Goal: Transaction & Acquisition: Purchase product/service

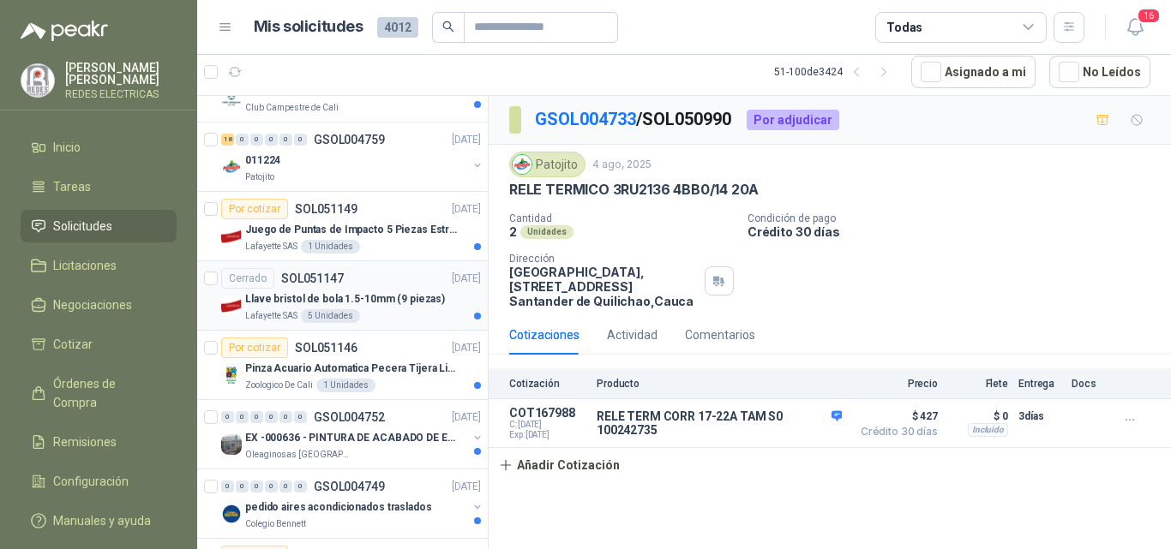
scroll to position [1101, 0]
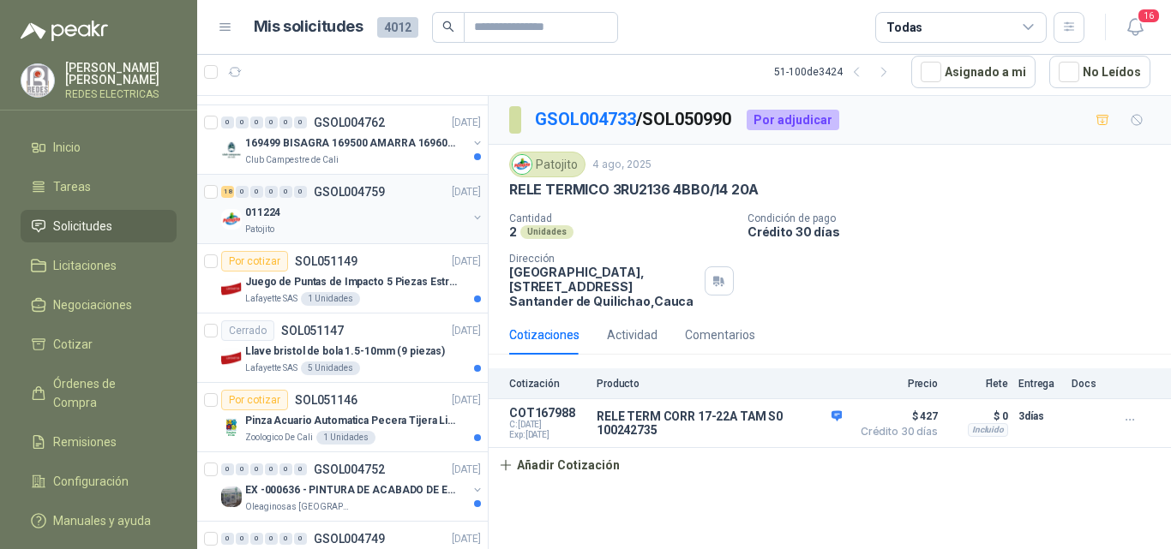
click at [337, 214] on div "011224" at bounding box center [356, 212] width 222 height 21
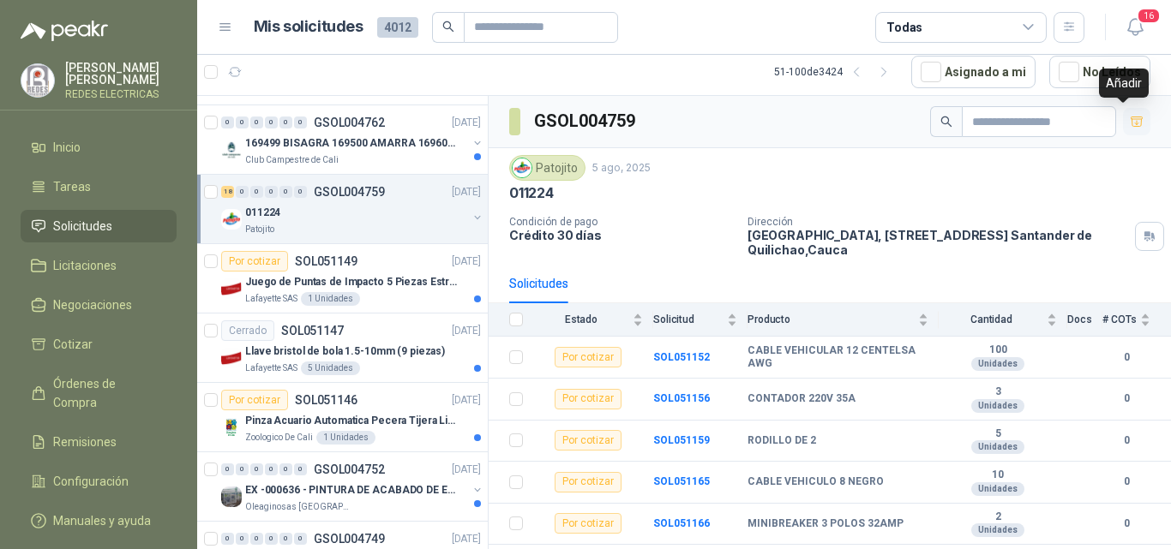
click at [1130, 122] on icon "button" at bounding box center [1137, 122] width 15 height 15
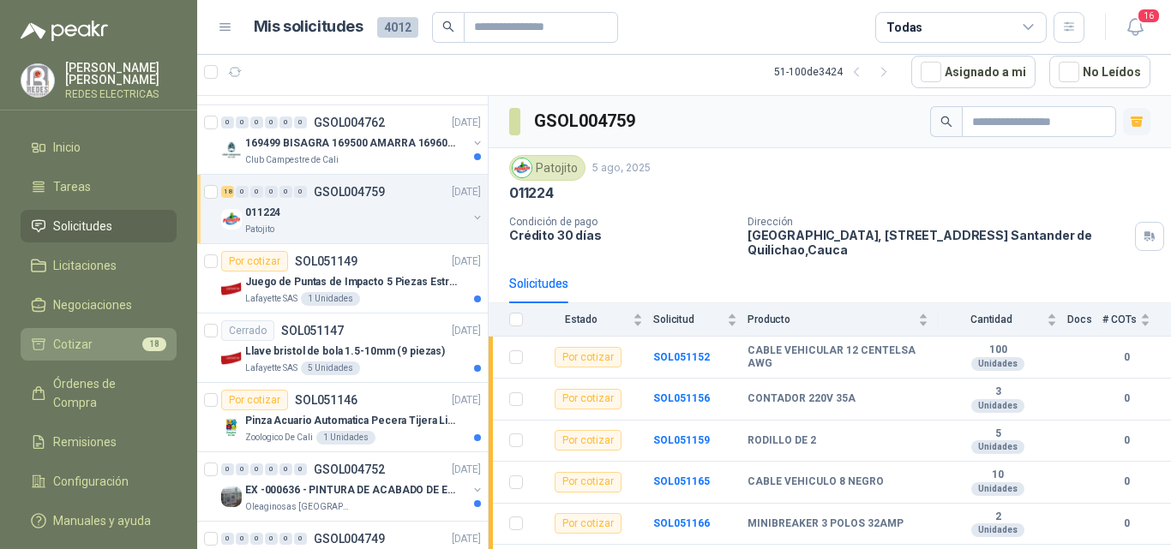
click at [85, 348] on span "Cotizar" at bounding box center [72, 344] width 39 height 19
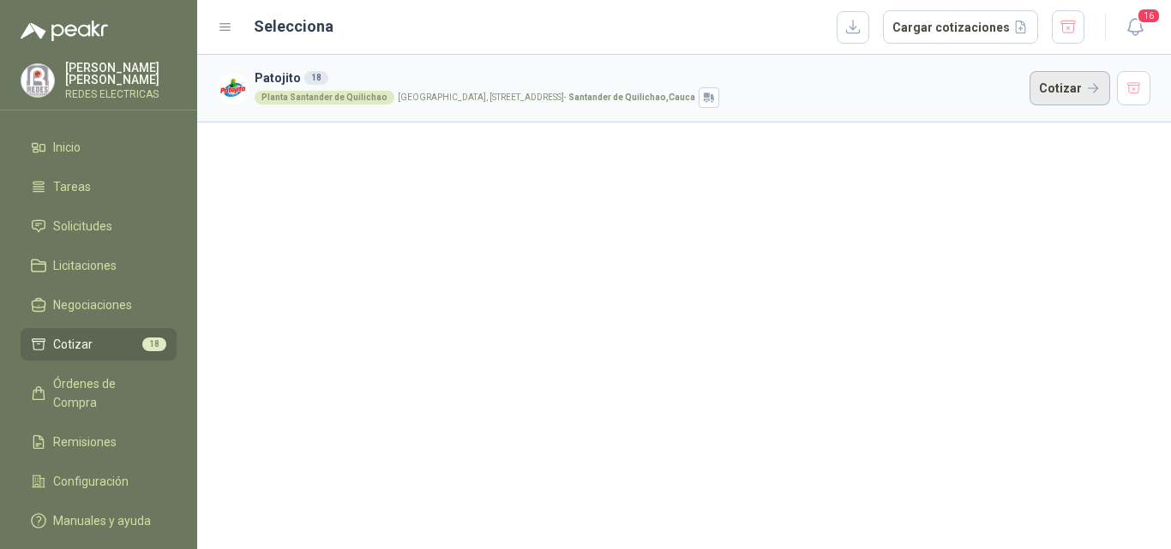
click at [1065, 85] on button "Cotizar" at bounding box center [1069, 88] width 81 height 34
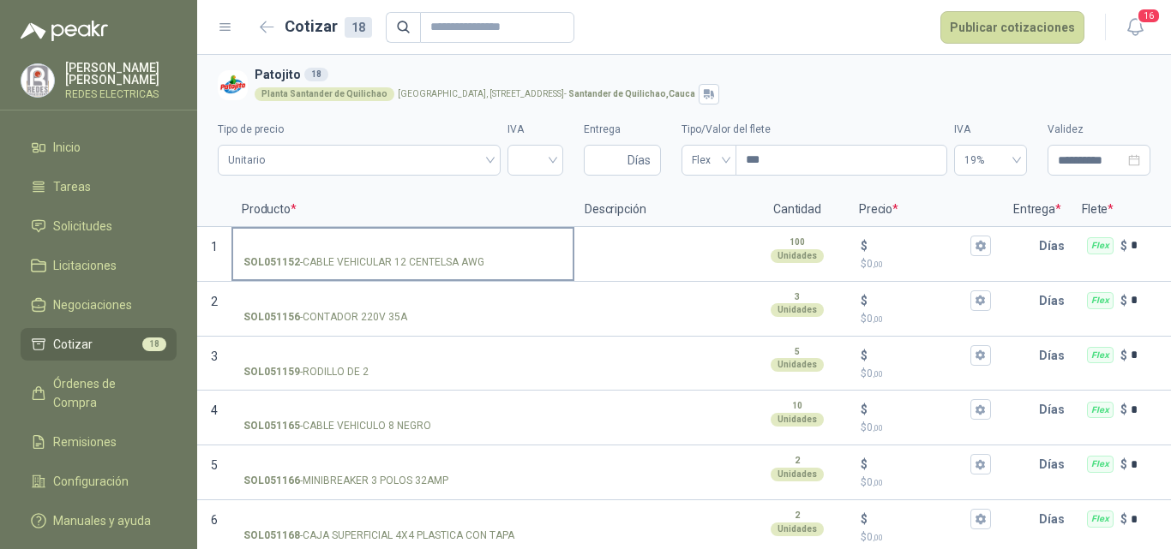
click at [394, 232] on label "SOL051152 - CABLE VEHICULAR 12 CENTELSA AWG" at bounding box center [402, 253] width 339 height 49
click at [394, 240] on input "SOL051152 - CABLE VEHICULAR 12 CENTELSA AWG" at bounding box center [402, 246] width 319 height 13
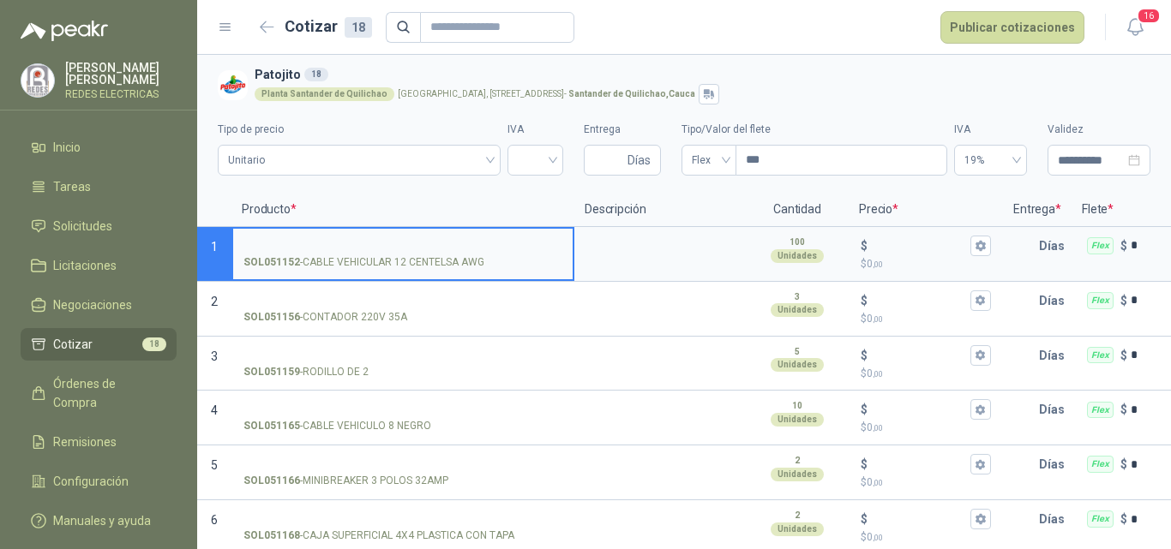
click at [368, 250] on input "SOL051152 - CABLE VEHICULAR 12 CENTELSA AWG" at bounding box center [402, 246] width 319 height 13
click at [651, 255] on textarea at bounding box center [660, 248] width 168 height 39
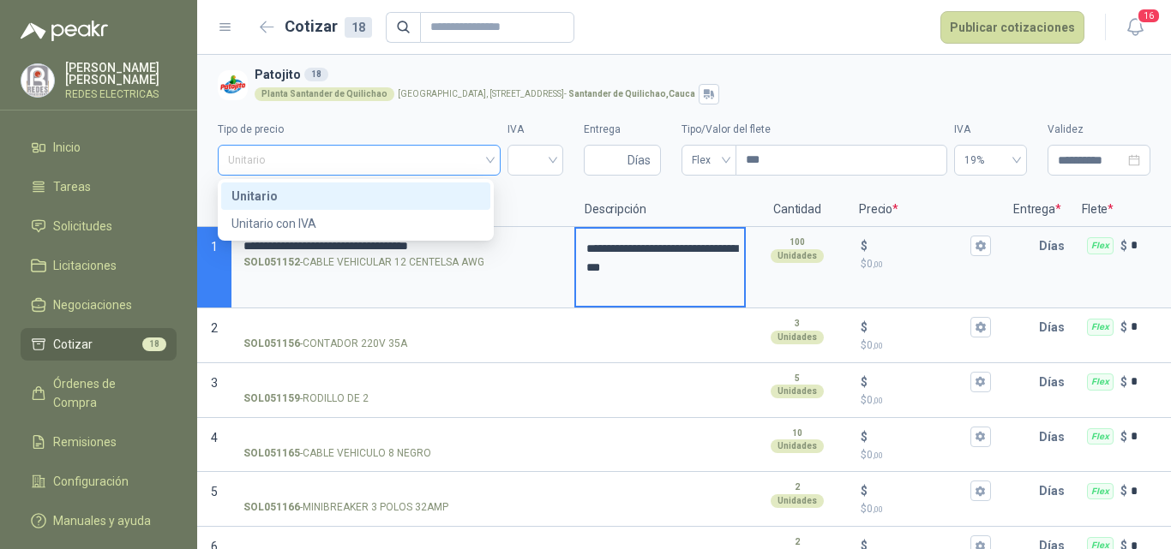
click at [326, 157] on span "Unitario" at bounding box center [359, 160] width 262 height 26
click at [530, 166] on input "search" at bounding box center [535, 159] width 35 height 26
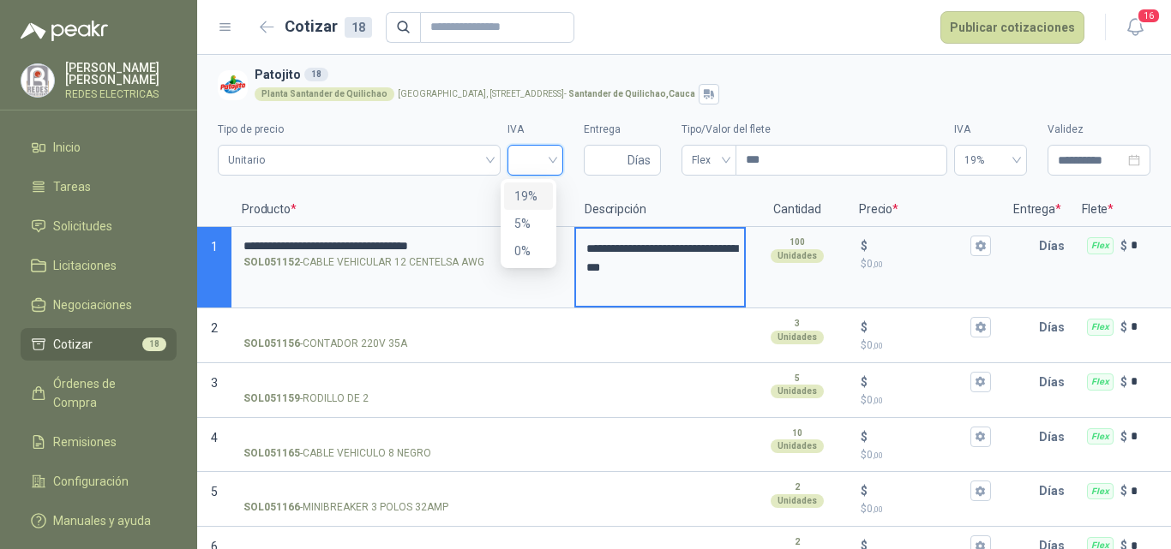
click at [527, 198] on div "19%" at bounding box center [528, 196] width 28 height 19
click at [599, 163] on input "Entrega" at bounding box center [609, 160] width 30 height 29
type input "*"
click at [699, 160] on span "Flex" at bounding box center [709, 160] width 34 height 26
type input "*"
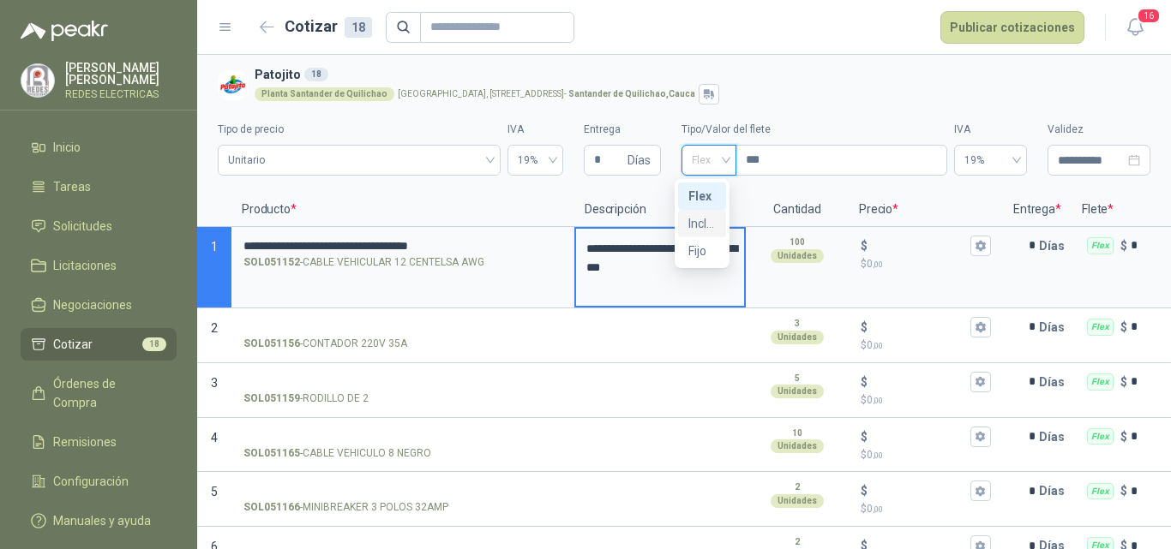
click at [695, 230] on div "Incluido" at bounding box center [701, 223] width 27 height 19
click at [705, 219] on p "Descripción" at bounding box center [659, 210] width 171 height 34
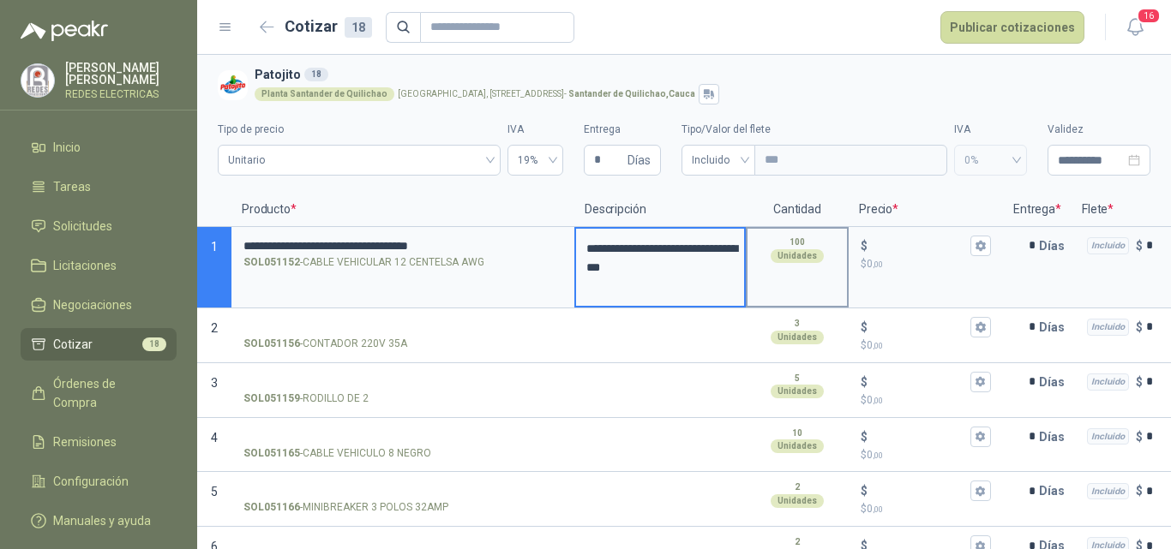
click at [814, 270] on div "100 Unidades" at bounding box center [797, 267] width 103 height 81
click at [899, 256] on p "$ 0 ,00" at bounding box center [926, 264] width 130 height 16
click at [899, 252] on input "$ $ 0 ,00" at bounding box center [919, 245] width 96 height 13
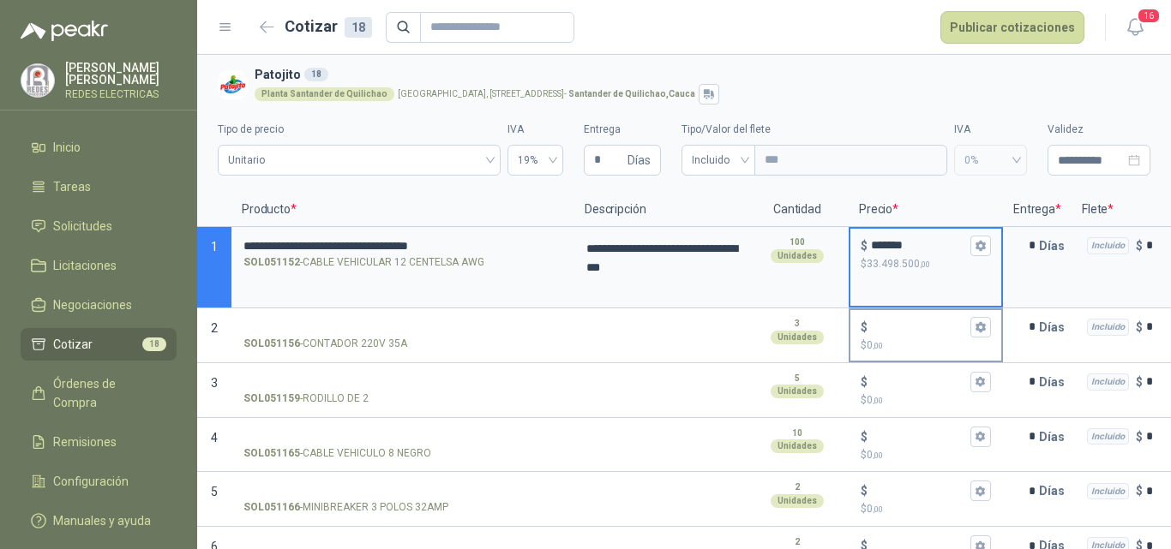
type input "*******"
click at [917, 326] on input "$ $ 0 ,00" at bounding box center [919, 327] width 96 height 13
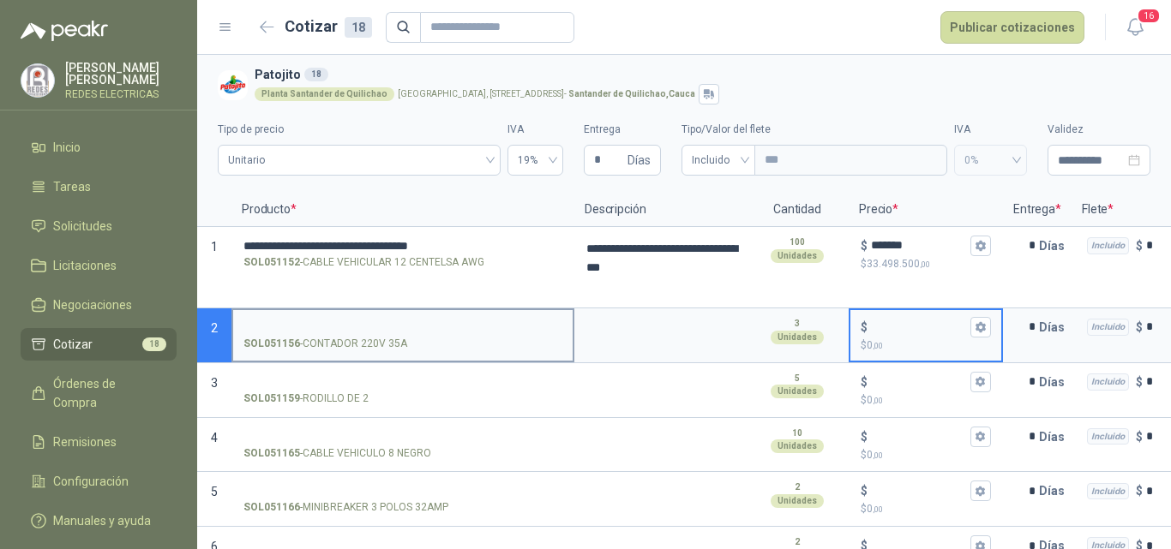
click at [468, 324] on input "SOL051156 - CONTADOR 220V 35A" at bounding box center [402, 327] width 319 height 13
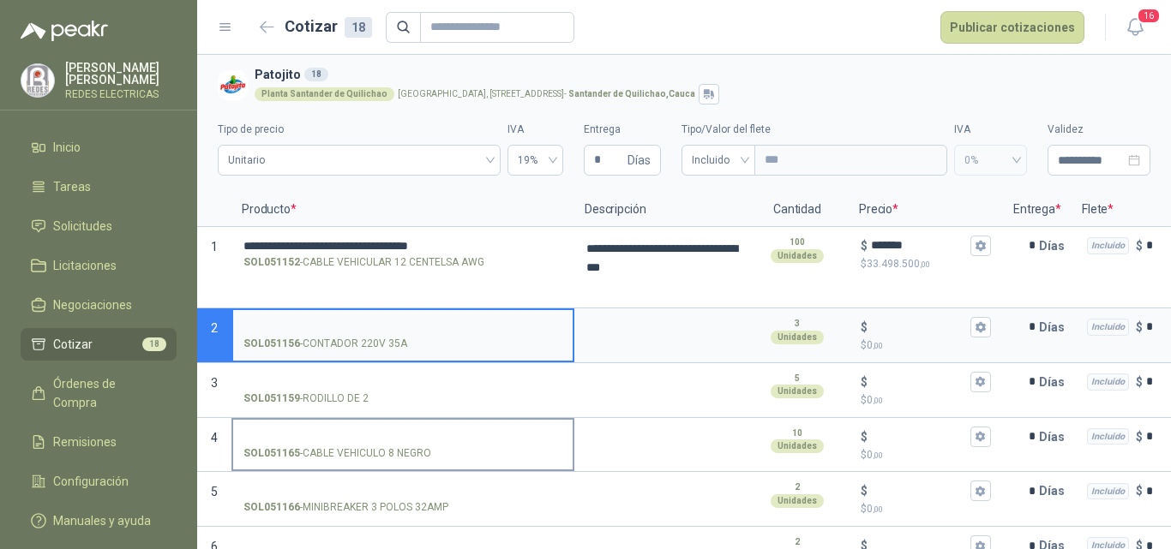
click at [364, 436] on input "SOL051165 - CABLE VEHICULO 8 NEGRO" at bounding box center [402, 437] width 319 height 13
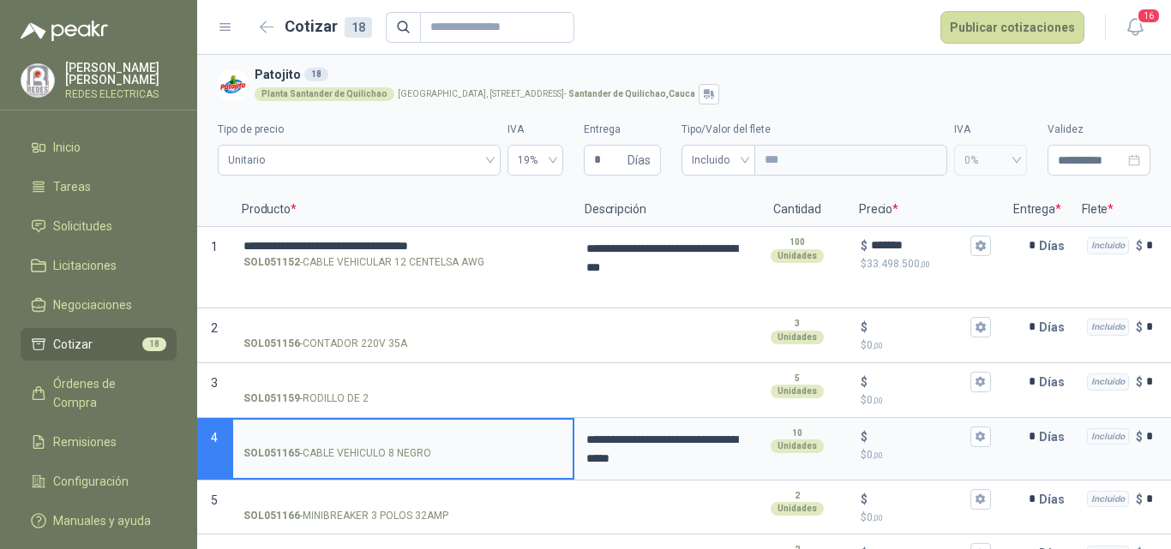
click at [424, 441] on input "SOL051165 - CABLE VEHICULO 8 NEGRO" at bounding box center [402, 437] width 319 height 13
click at [424, 439] on input "SOL051165 - CABLE VEHICULO 8 NEGRO" at bounding box center [402, 437] width 319 height 13
click at [278, 435] on input "SOL051165 - CABLE VEHICULO 8 NEGRO" at bounding box center [402, 437] width 319 height 13
click at [331, 440] on input "SOL051165 - CABLE VEHICULO 8 NEGRO" at bounding box center [402, 437] width 319 height 13
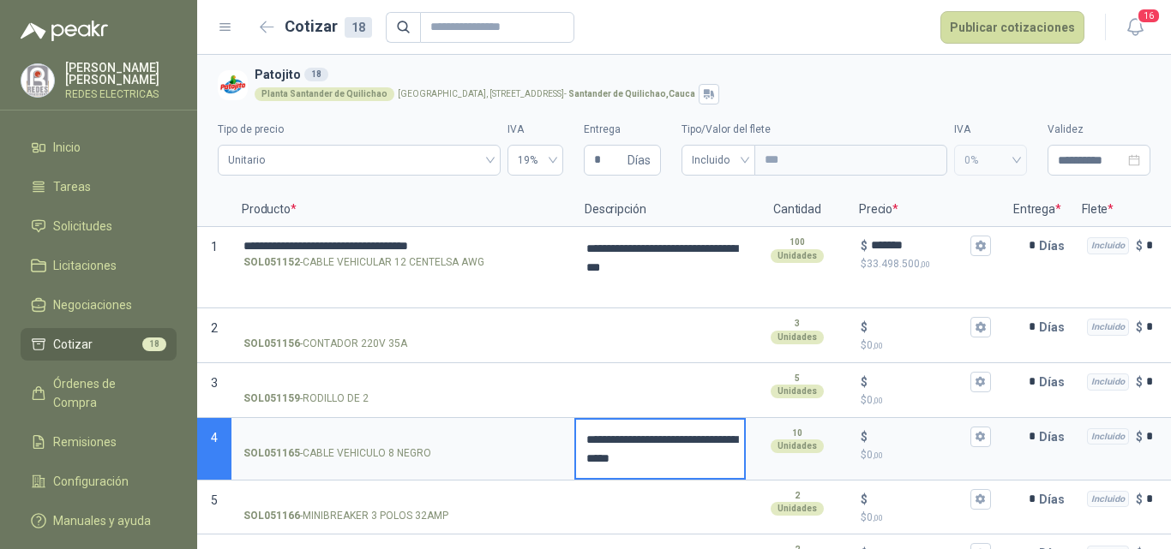
click at [646, 424] on textarea "**********" at bounding box center [660, 449] width 168 height 58
drag, startPoint x: 632, startPoint y: 463, endPoint x: 571, endPoint y: 429, distance: 69.4
click at [571, 429] on section "**********" at bounding box center [684, 449] width 974 height 63
click at [483, 441] on input "SOL051165 - CABLE VEHICULO 8 NEGRO" at bounding box center [402, 437] width 319 height 13
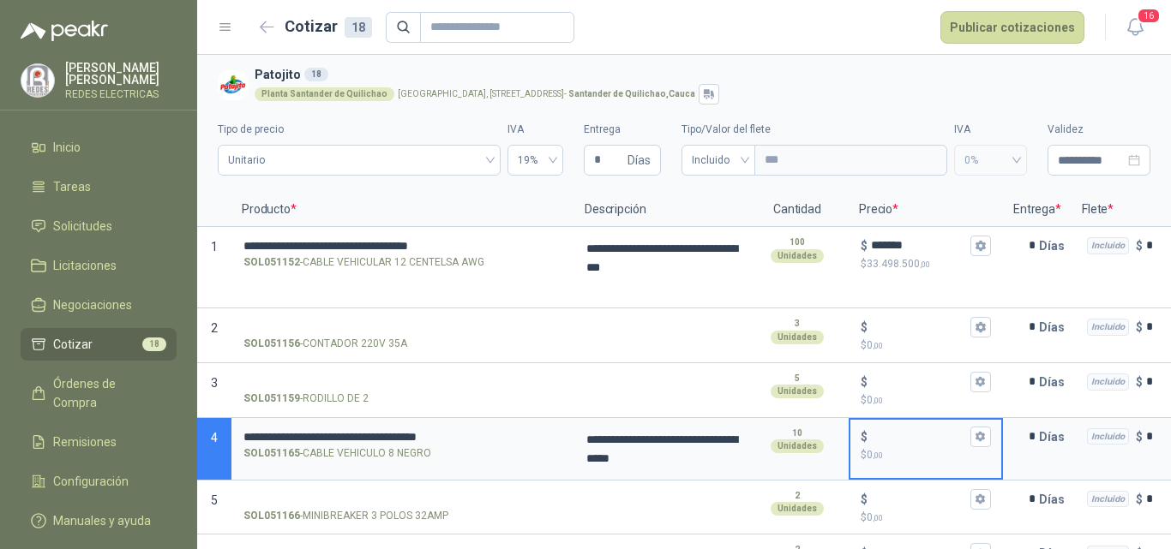
click at [919, 438] on input "$ $ 0 ,00" at bounding box center [919, 436] width 96 height 13
click at [920, 436] on input "*****" at bounding box center [919, 436] width 96 height 13
type input "*******"
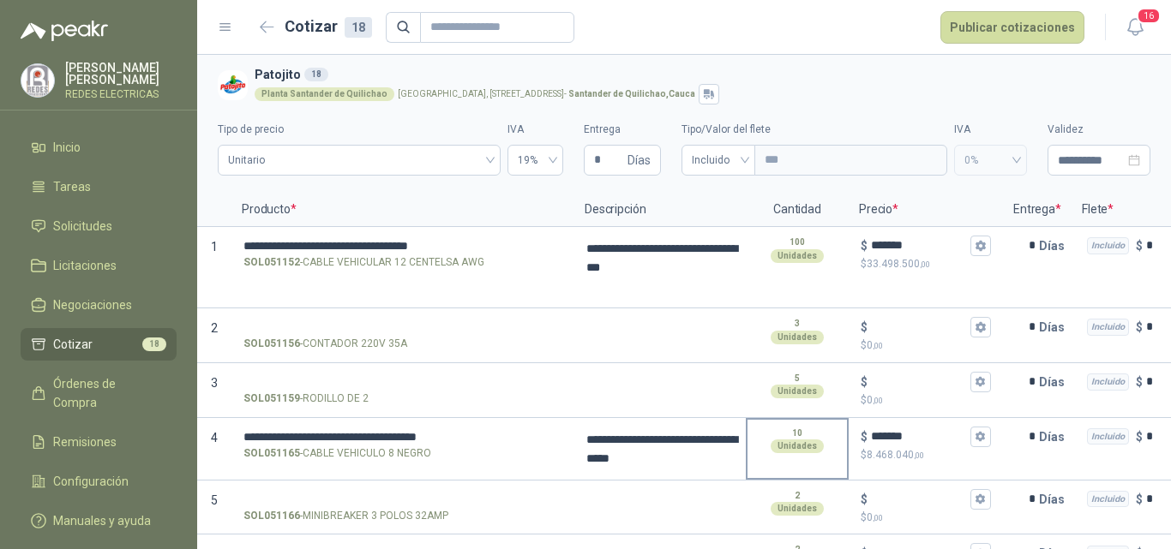
click at [799, 428] on p "10" at bounding box center [797, 434] width 10 height 14
drag, startPoint x: 790, startPoint y: 237, endPoint x: 825, endPoint y: 235, distance: 34.4
click at [825, 235] on div "100 Unidades" at bounding box center [796, 249] width 99 height 41
click at [888, 256] on p "$ 33.498.500 ,00" at bounding box center [926, 264] width 130 height 16
click at [888, 252] on input "*******" at bounding box center [919, 245] width 96 height 13
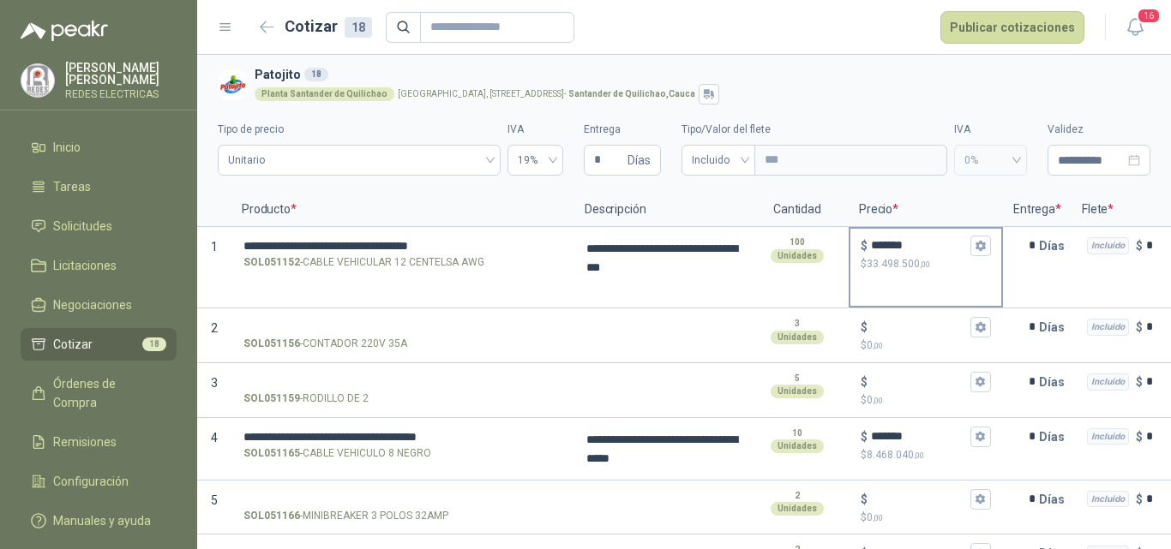
click at [914, 240] on input "*******" at bounding box center [919, 245] width 96 height 13
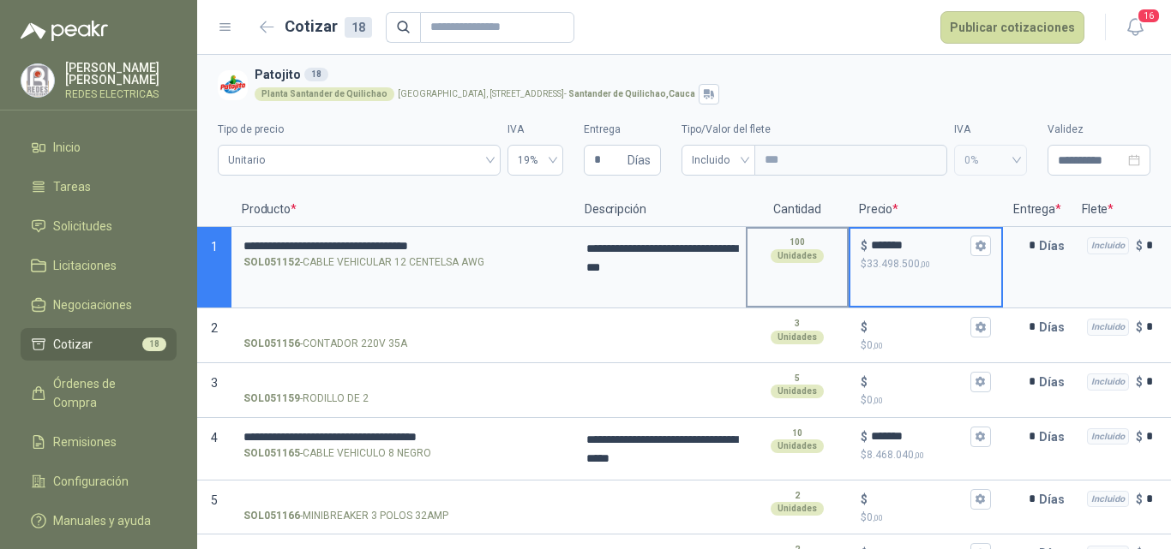
drag, startPoint x: 925, startPoint y: 244, endPoint x: 825, endPoint y: 264, distance: 102.2
click at [825, 264] on section "**********" at bounding box center [684, 267] width 974 height 81
type input "*****"
click at [945, 339] on p "$ 0 ,00" at bounding box center [926, 346] width 130 height 16
click at [945, 333] on input "$ $ 0 ,00" at bounding box center [919, 327] width 96 height 13
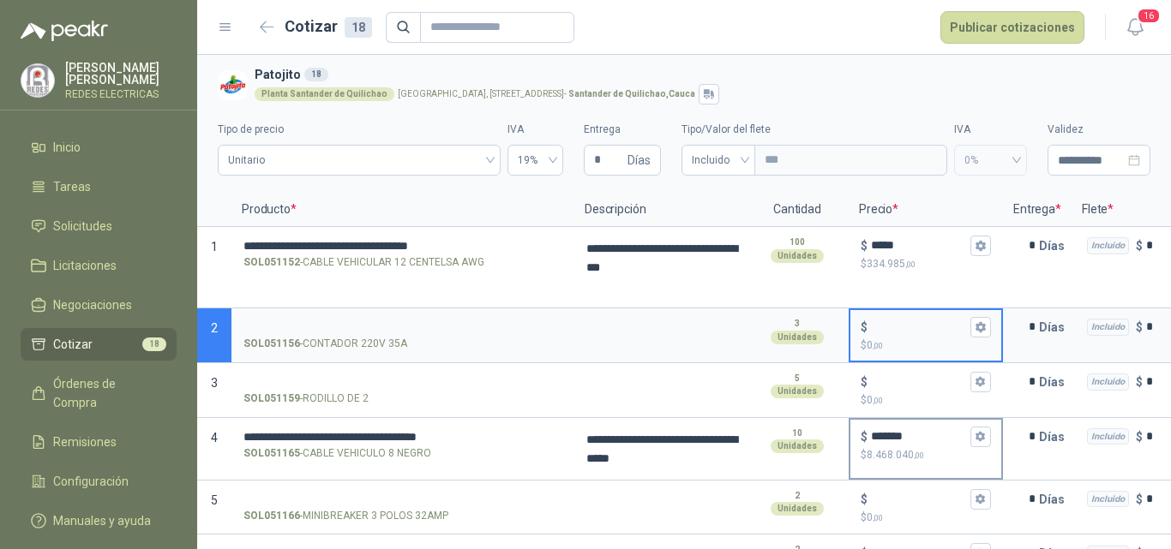
click at [896, 438] on input "*******" at bounding box center [919, 436] width 96 height 13
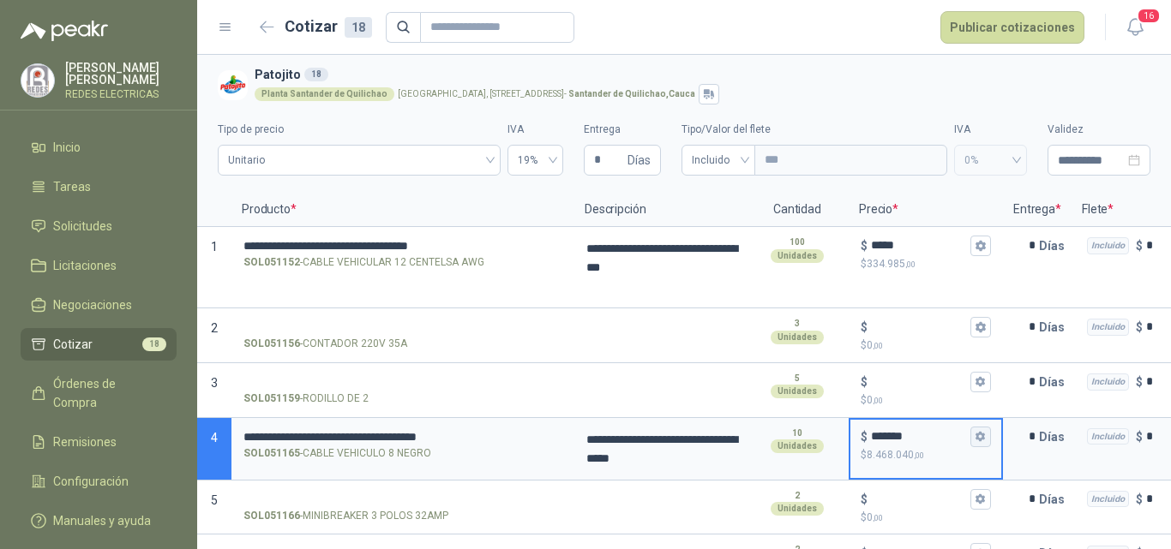
click at [975, 434] on button "$ ******* $ 8.468.040 ,00" at bounding box center [980, 437] width 21 height 21
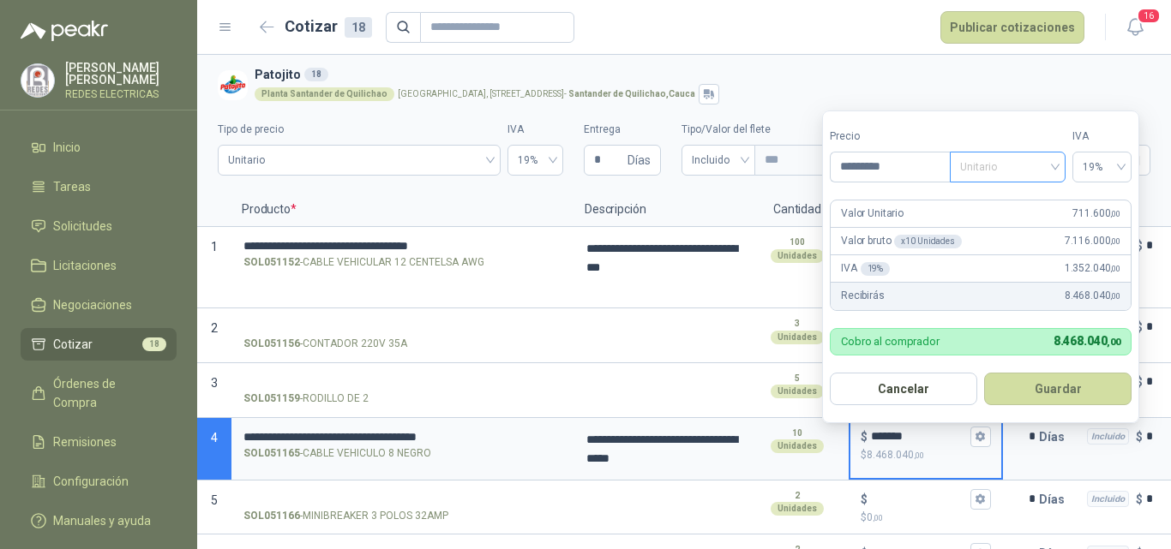
click at [1029, 156] on span "Unitario" at bounding box center [1007, 167] width 95 height 26
click at [1026, 162] on span "Unitario" at bounding box center [1007, 167] width 95 height 26
click at [951, 208] on div "Valor Unitario 711.600 ,00" at bounding box center [981, 214] width 300 height 27
click at [913, 394] on button "Cancelar" at bounding box center [903, 389] width 147 height 33
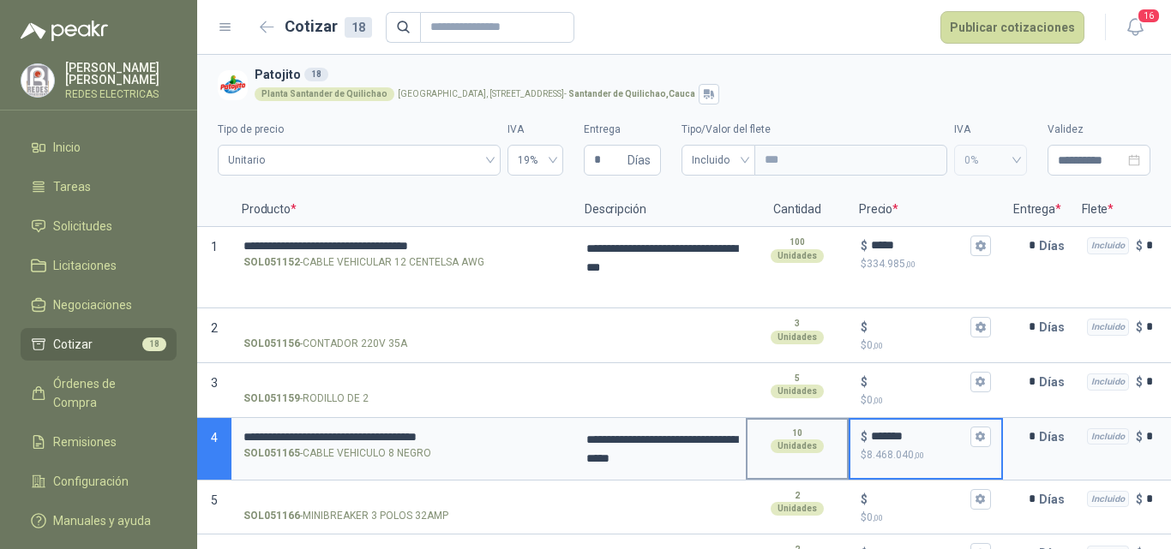
click at [806, 424] on div "10 Unidades" at bounding box center [796, 440] width 99 height 41
click at [797, 435] on p "10" at bounding box center [797, 434] width 10 height 14
click at [795, 436] on p "10" at bounding box center [797, 434] width 10 height 14
drag, startPoint x: 795, startPoint y: 436, endPoint x: 808, endPoint y: 440, distance: 13.3
click at [813, 440] on div "10 Unidades" at bounding box center [796, 440] width 99 height 41
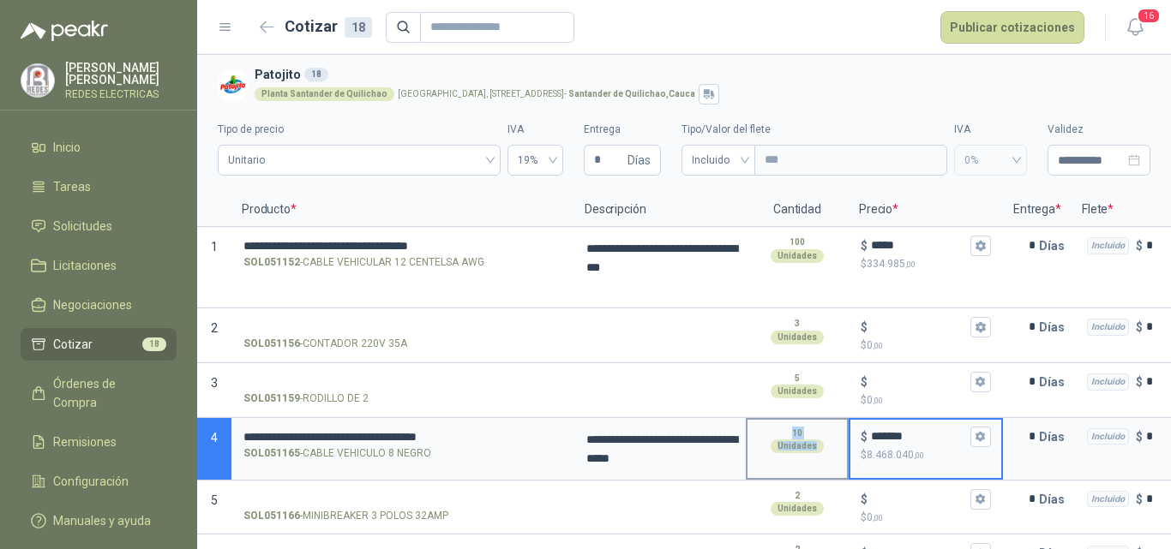
click at [806, 440] on div "Unidades" at bounding box center [797, 447] width 53 height 14
click at [1044, 470] on div "* Días" at bounding box center [1037, 449] width 69 height 63
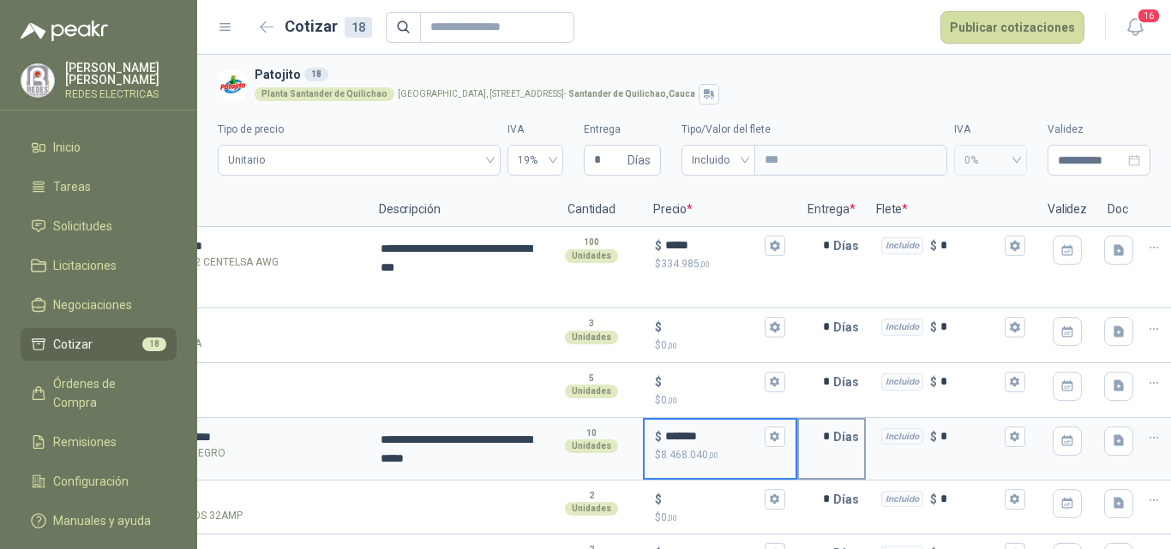
scroll to position [0, 237]
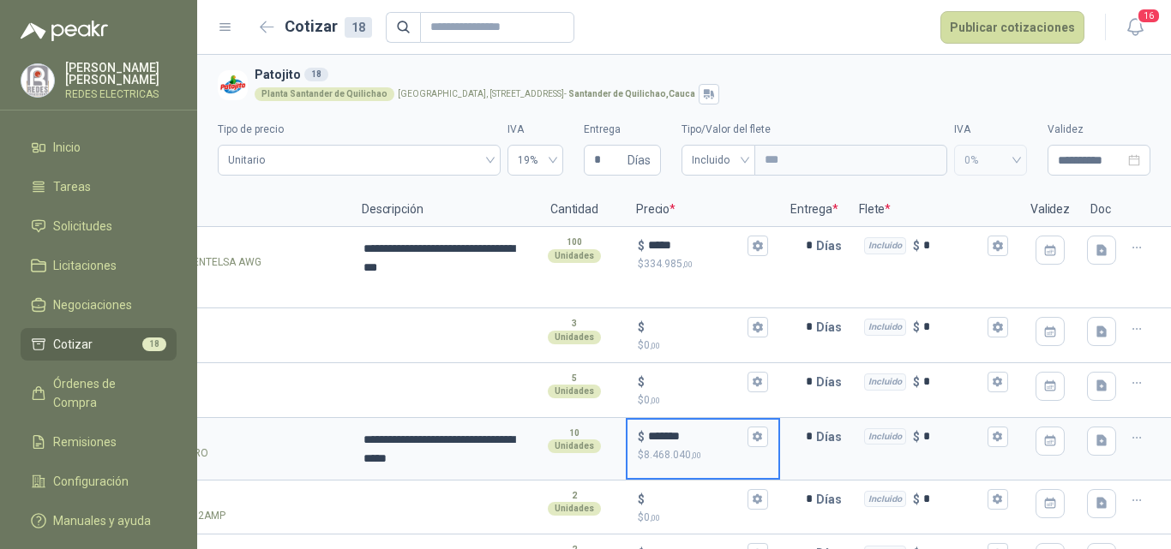
click at [1130, 438] on icon "button" at bounding box center [1137, 438] width 15 height 15
click at [958, 445] on div "Incluido $ *" at bounding box center [934, 437] width 168 height 34
click at [993, 438] on icon "button" at bounding box center [997, 437] width 9 height 10
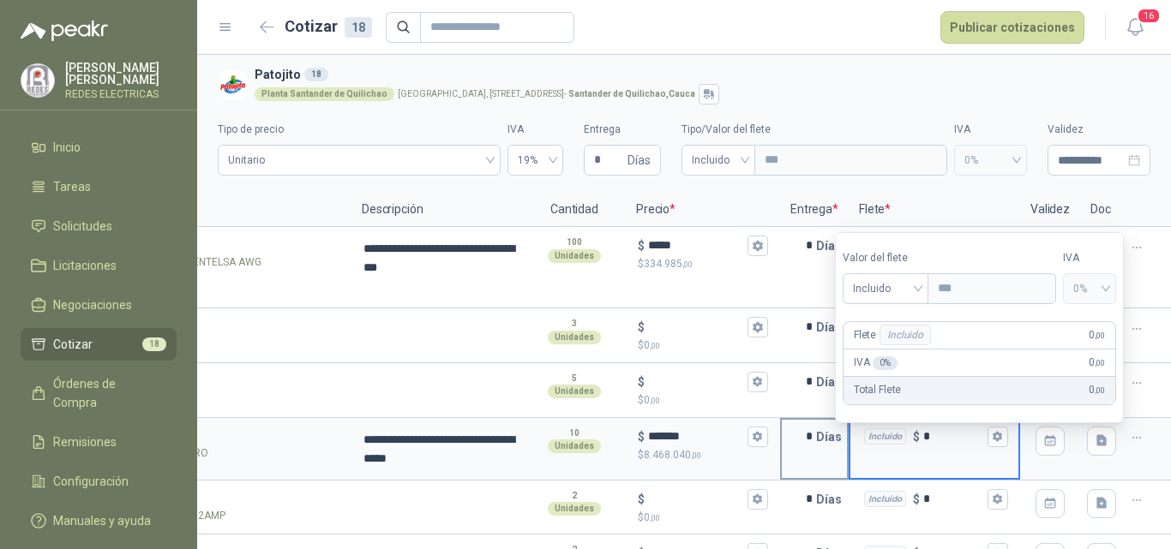
click at [815, 459] on div "* Días" at bounding box center [814, 449] width 69 height 63
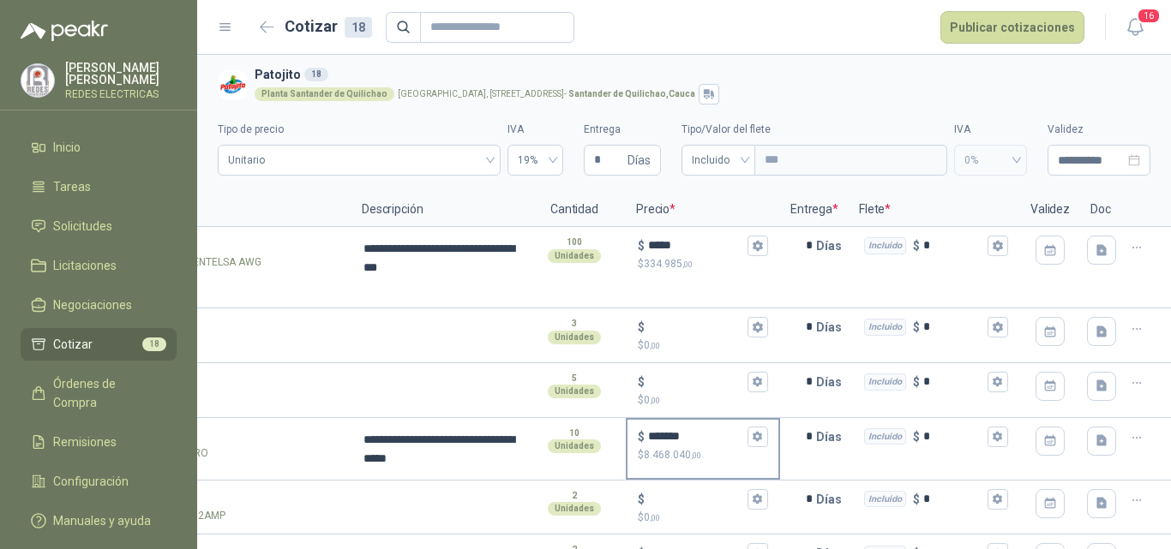
click at [692, 457] on p "$ 8.468.040 ,00" at bounding box center [703, 455] width 130 height 16
click at [692, 443] on input "*******" at bounding box center [696, 436] width 96 height 13
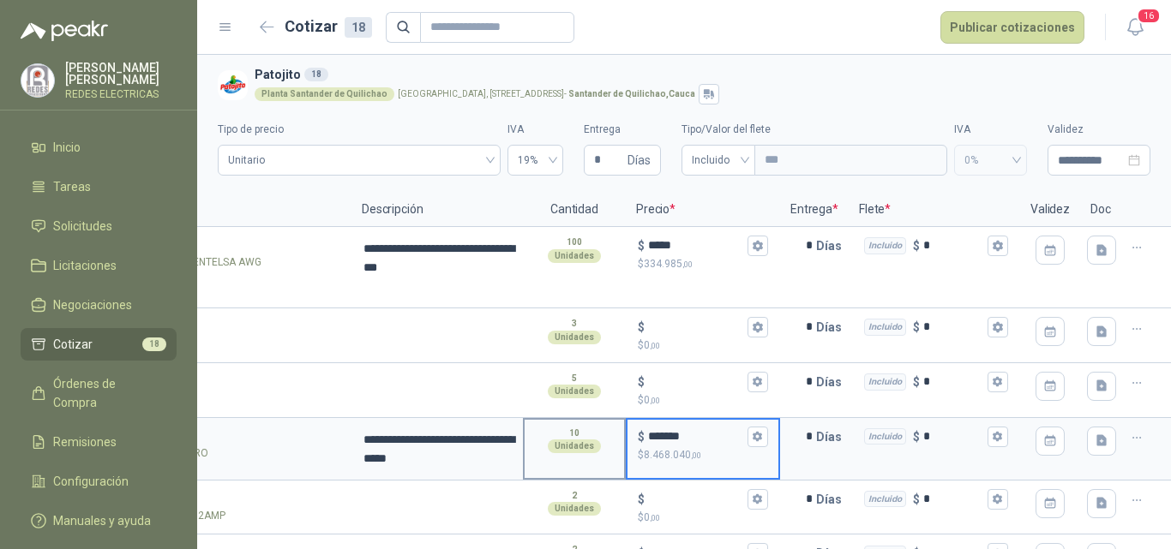
drag, startPoint x: 681, startPoint y: 440, endPoint x: 571, endPoint y: 457, distance: 111.0
click at [571, 457] on section "**********" at bounding box center [461, 449] width 974 height 63
type input "*****"
click at [672, 387] on input "$ $ 0 ,00" at bounding box center [696, 381] width 96 height 13
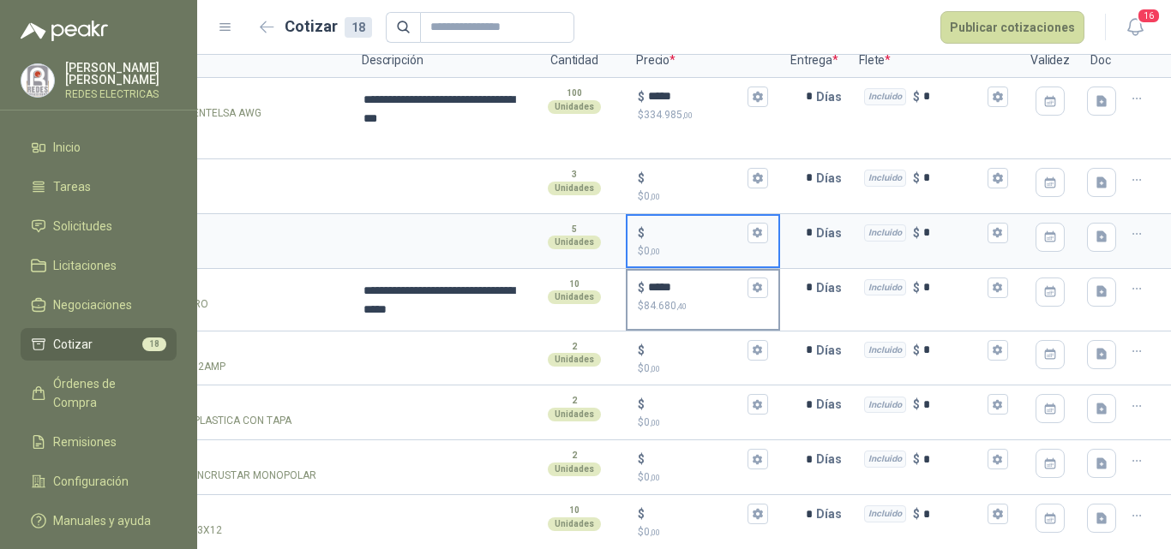
scroll to position [171, 0]
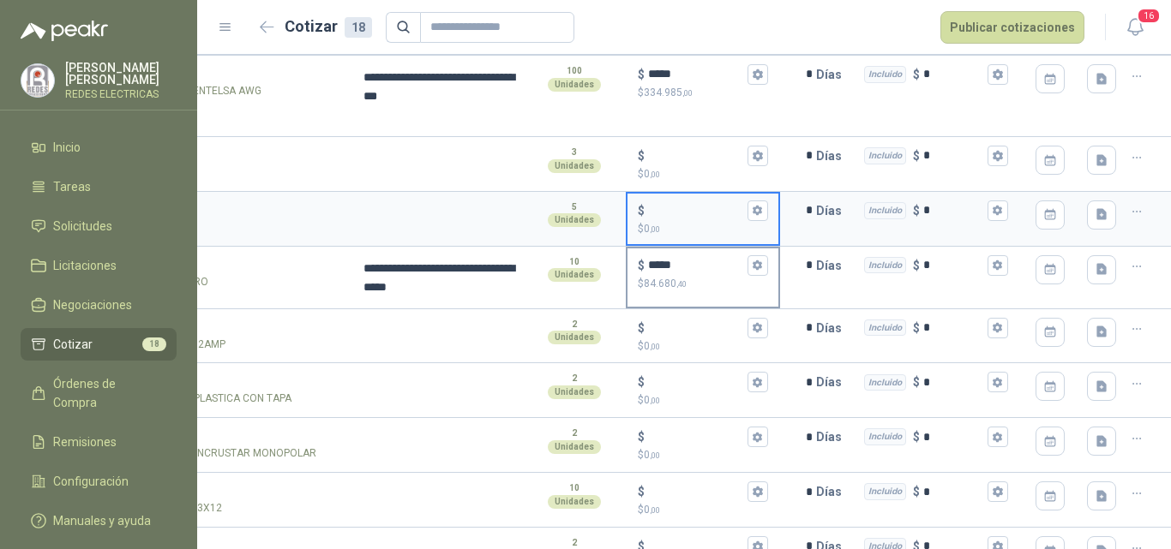
click at [676, 283] on span ",40" at bounding box center [681, 283] width 10 height 9
click at [665, 272] on input "*****" at bounding box center [696, 265] width 96 height 13
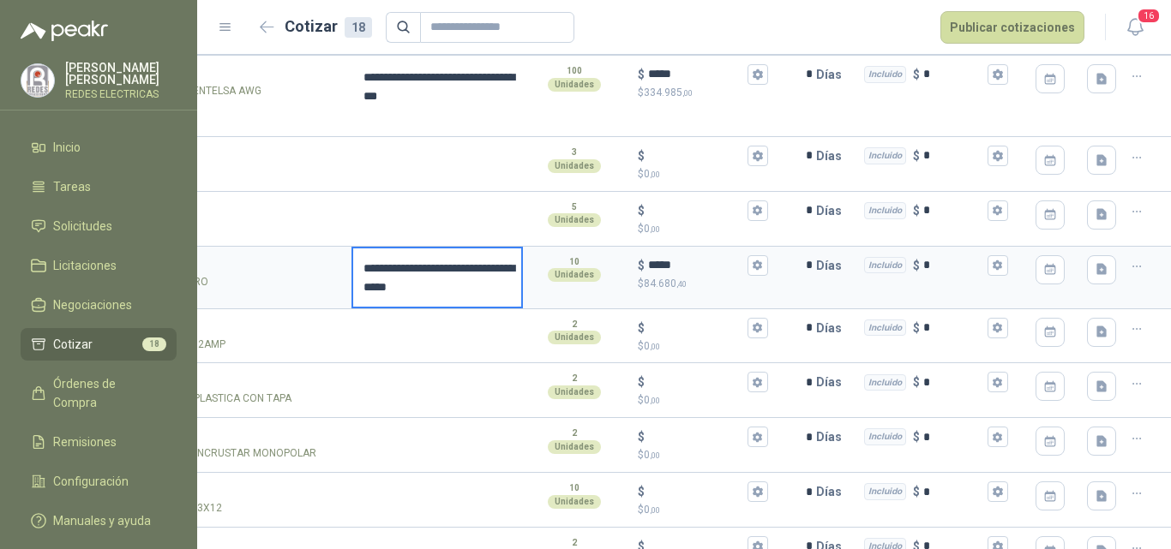
click at [377, 267] on textarea "**********" at bounding box center [437, 278] width 168 height 58
click at [247, 309] on div "SOL051166 - MINIBREAKER 3 POLOS 32AMP" at bounding box center [180, 336] width 343 height 55
click at [297, 281] on div "SOL051165 - CABLE VEHICULO 8 NEGRO" at bounding box center [180, 282] width 319 height 16
click at [297, 273] on input "**********" at bounding box center [180, 266] width 319 height 13
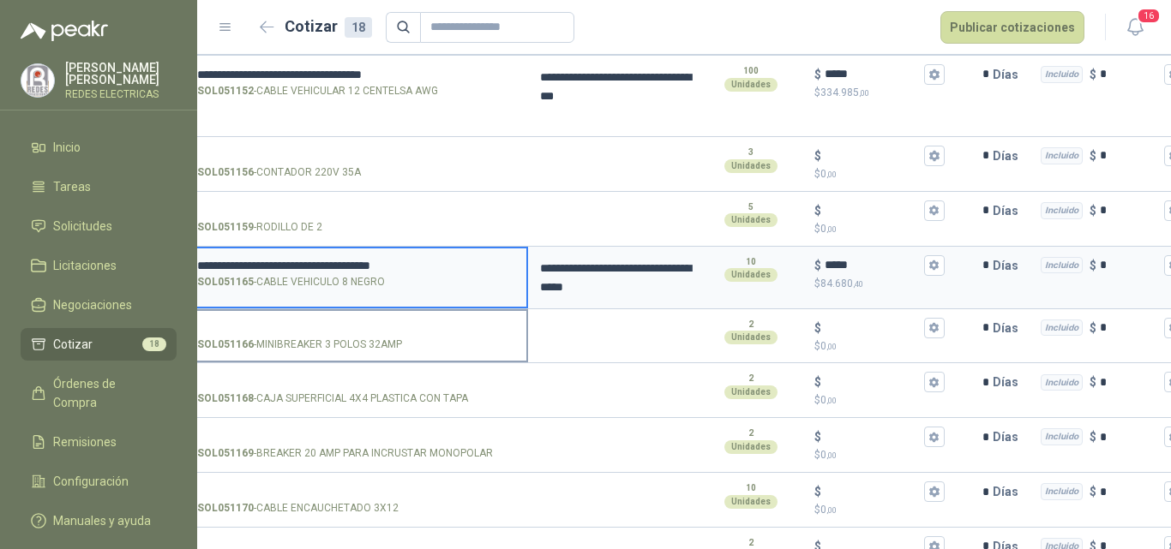
click at [453, 322] on input "SOL051166 - MINIBREAKER 3 POLOS 32AMP" at bounding box center [356, 328] width 319 height 13
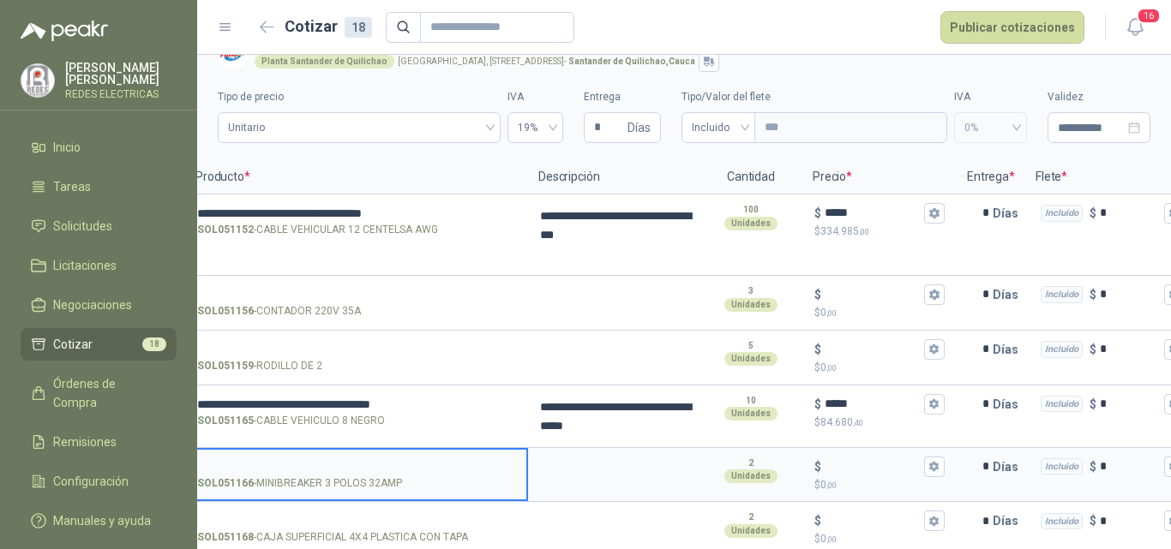
scroll to position [0, 0]
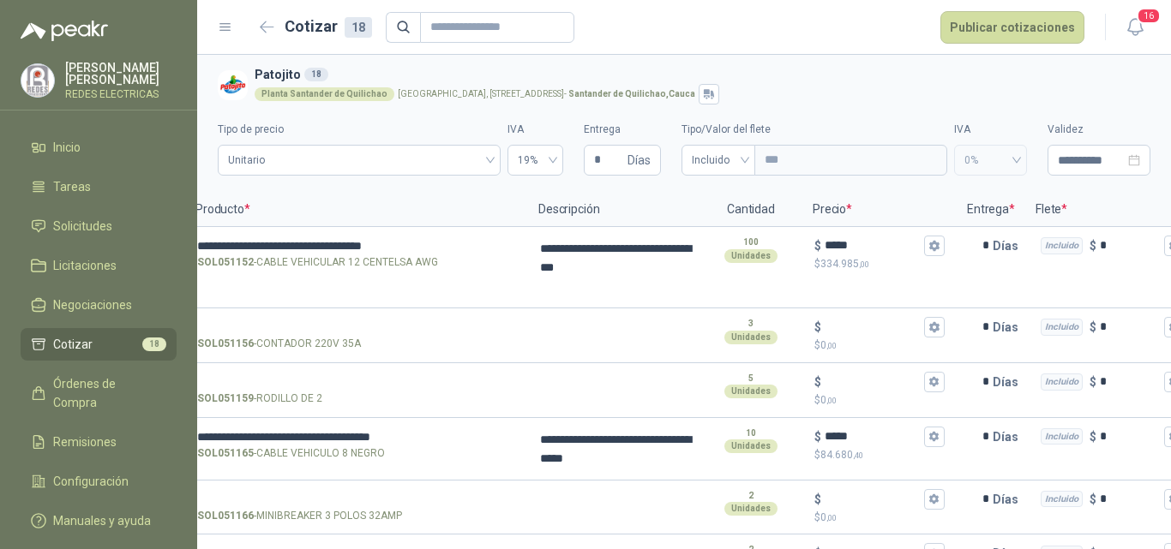
click at [615, 62] on section "**********" at bounding box center [684, 124] width 974 height 138
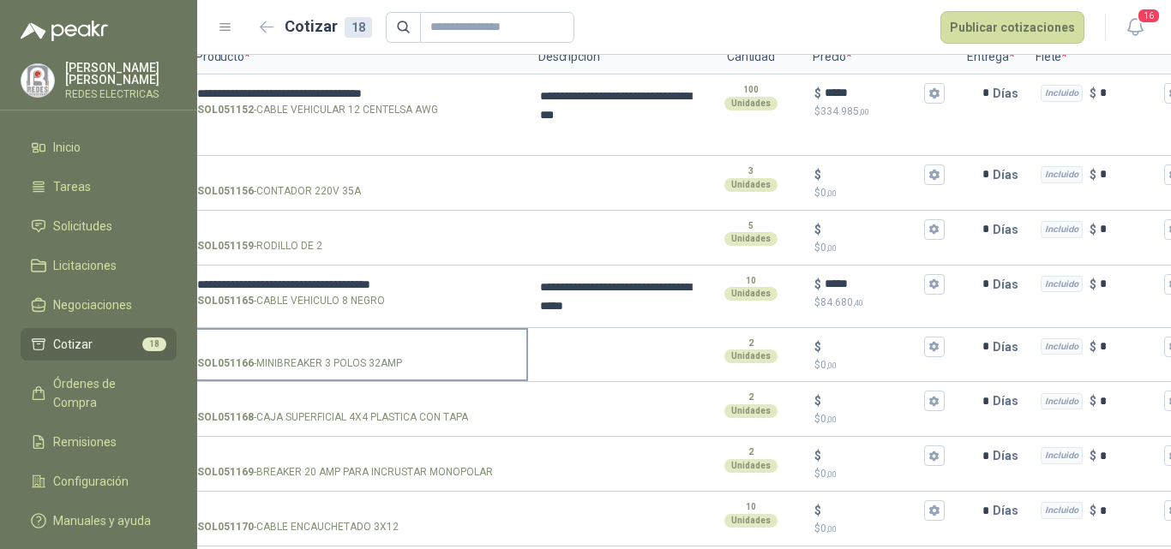
scroll to position [171, 0]
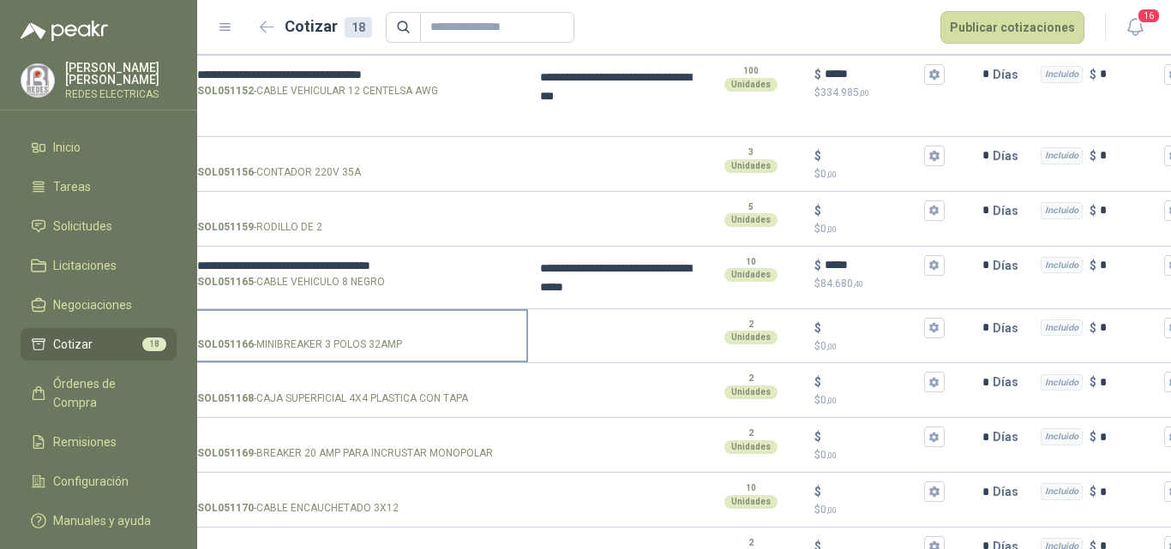
click at [418, 327] on input "SOL051166 - MINIBREAKER 3 POLOS 32AMP" at bounding box center [356, 328] width 319 height 13
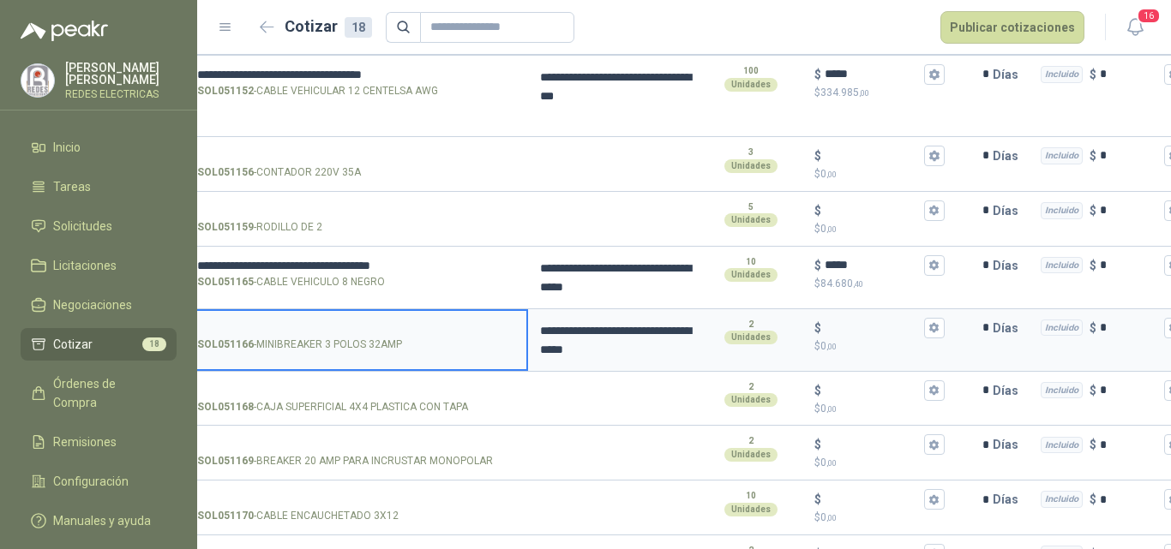
click at [448, 329] on input "SOL051166 - MINIBREAKER 3 POLOS 32AMP" at bounding box center [356, 328] width 319 height 13
click at [597, 347] on textarea "**********" at bounding box center [614, 340] width 168 height 58
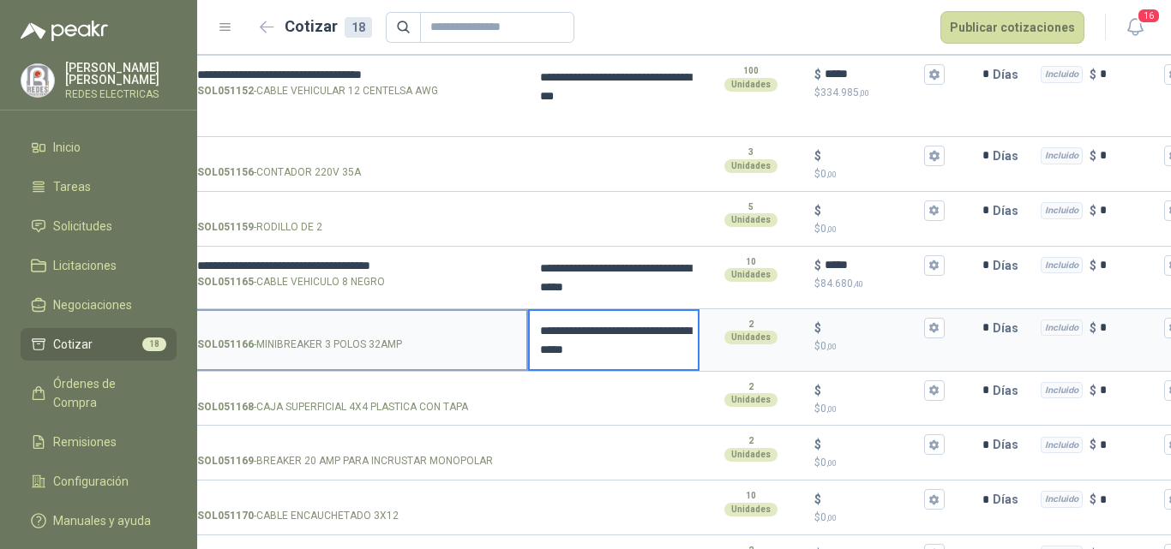
drag, startPoint x: 665, startPoint y: 358, endPoint x: 518, endPoint y: 317, distance: 153.1
click at [518, 317] on section "**********" at bounding box center [638, 340] width 974 height 63
click at [318, 322] on input "SOL051166 - MINIBREAKER 3 POLOS 32AMP" at bounding box center [356, 328] width 319 height 13
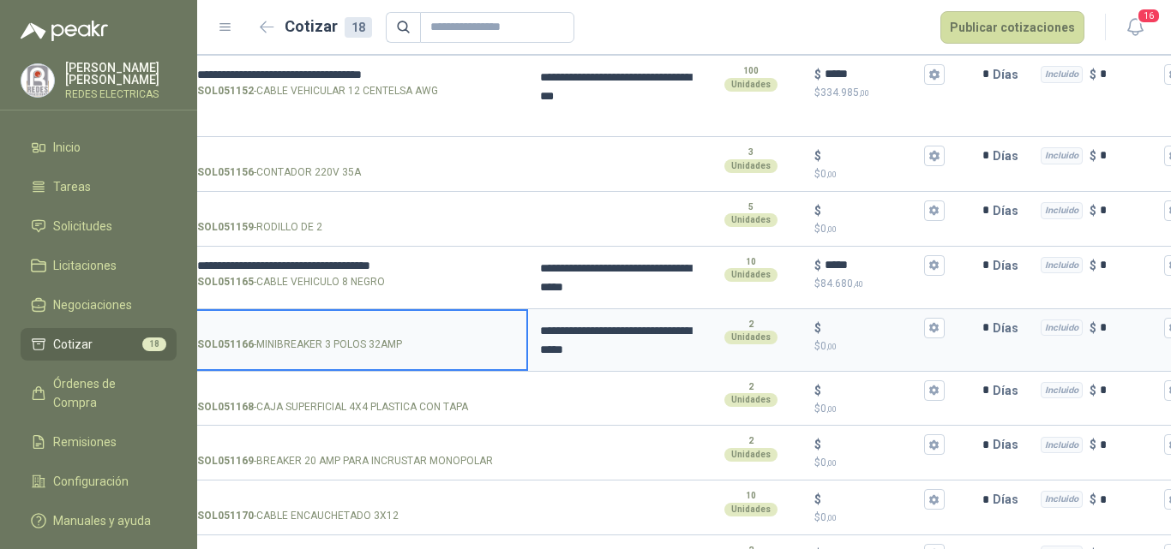
click at [317, 322] on input "SOL051166 - MINIBREAKER 3 POLOS 32AMP" at bounding box center [356, 328] width 319 height 13
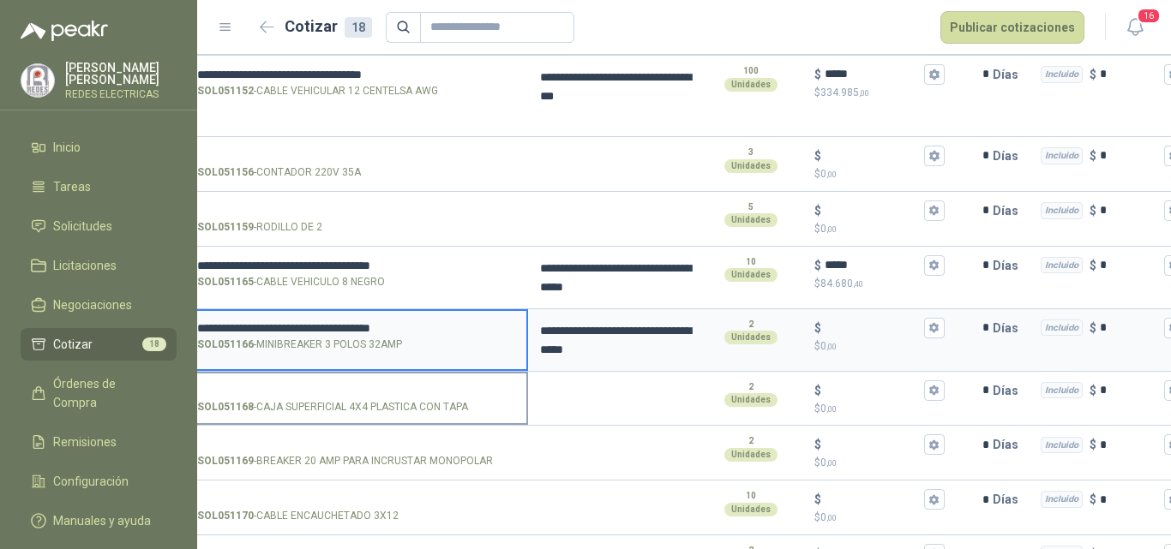
click at [440, 392] on input "SOL051168 - CAJA SUPERFICIAL 4X4 PLASTICA CON TAPA" at bounding box center [356, 391] width 319 height 13
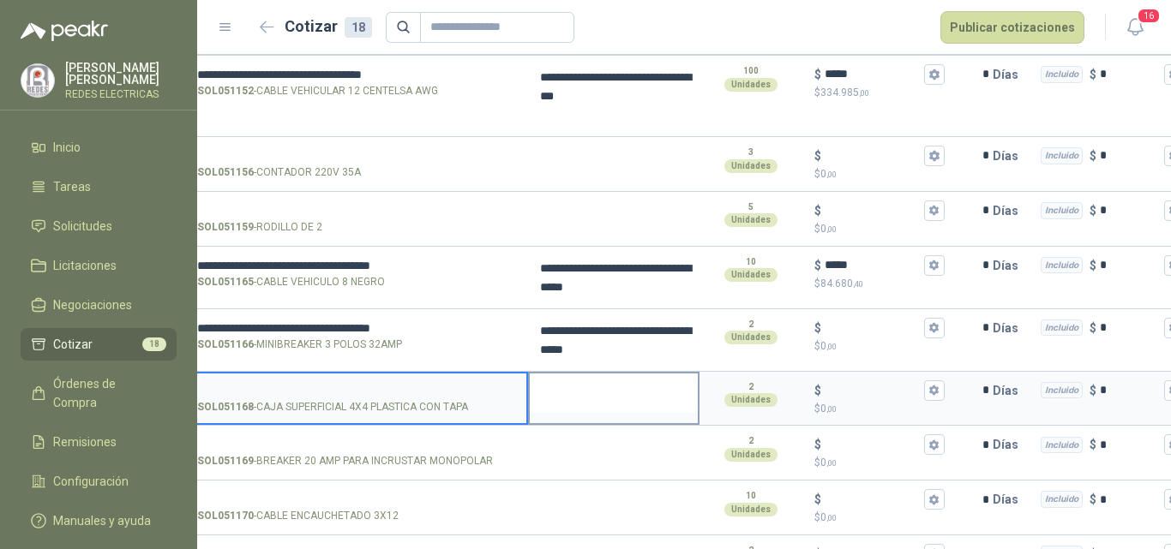
click at [571, 392] on textarea at bounding box center [614, 393] width 168 height 39
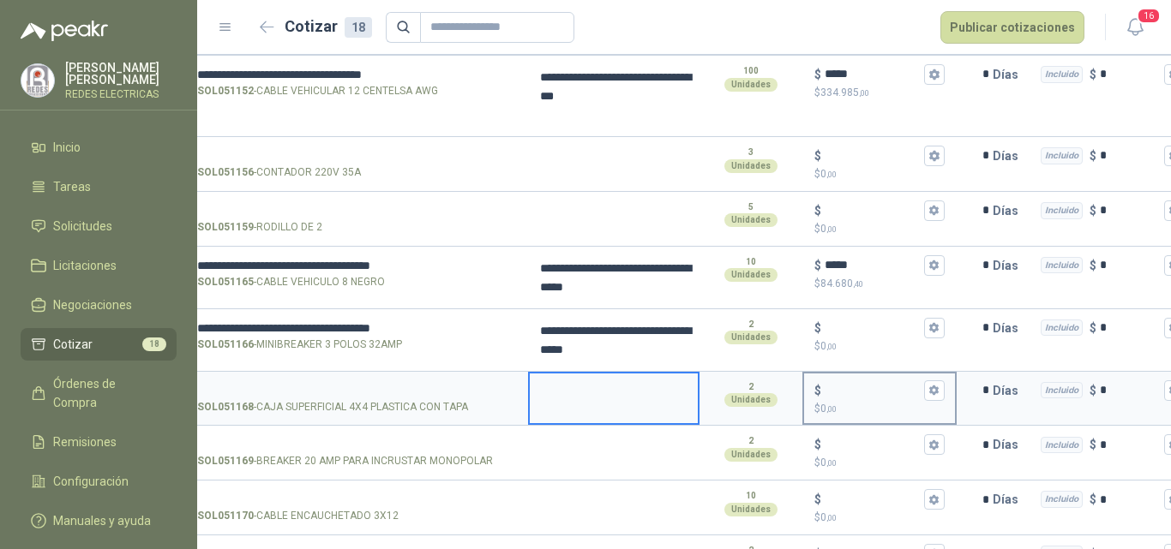
click at [863, 385] on input "$ $ 0 ,00" at bounding box center [873, 390] width 96 height 13
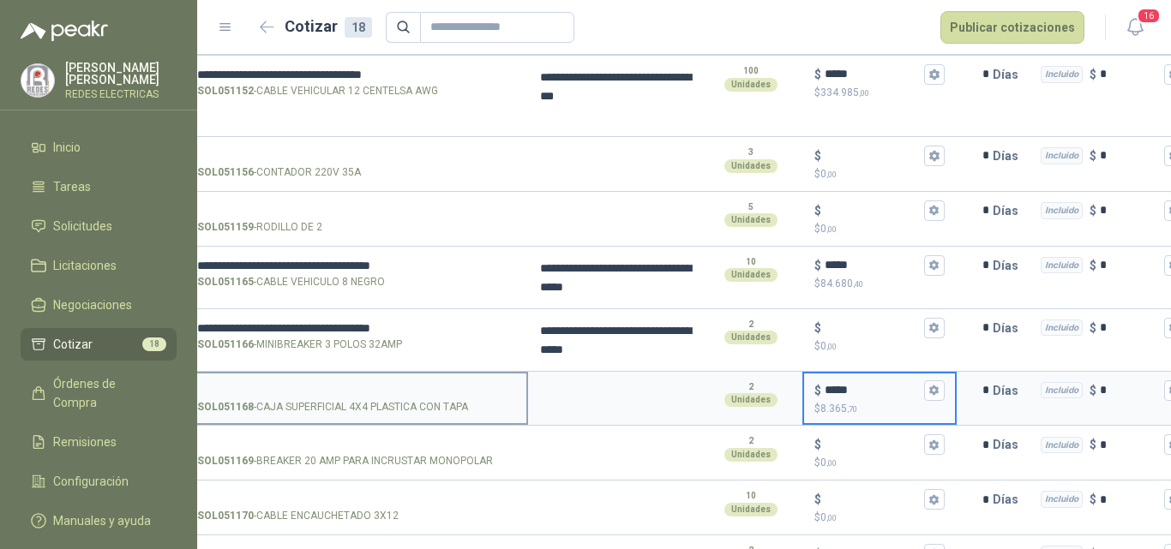
type input "*****"
click at [354, 385] on input "SOL051168 - CAJA SUPERFICIAL 4X4 PLASTICA CON TAPA" at bounding box center [356, 391] width 319 height 13
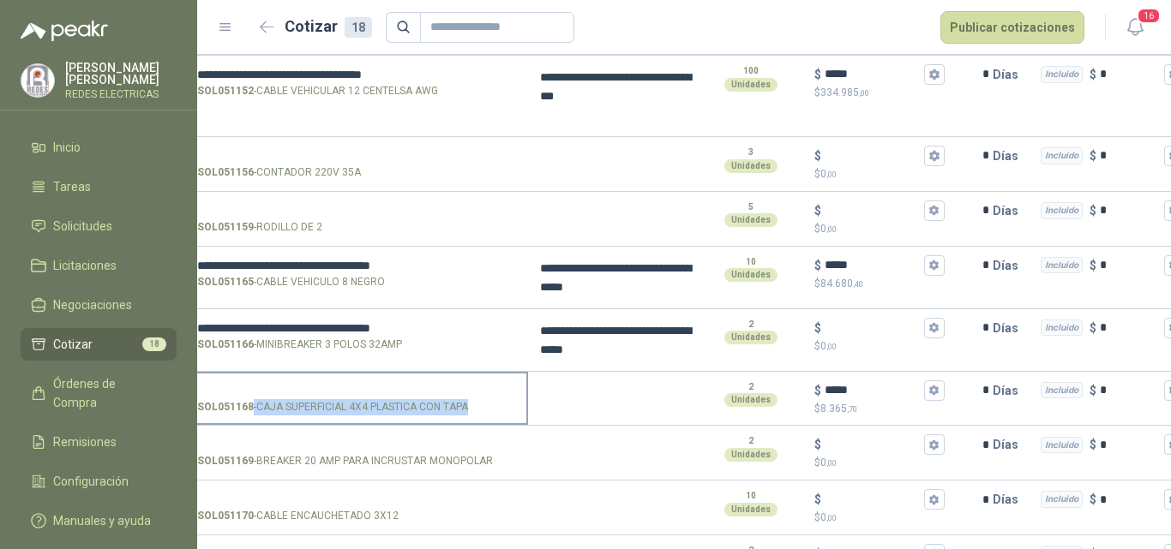
click at [466, 409] on div "SOL051168 - CAJA SUPERFICIAL 4X4 PLASTICA CON TAPA" at bounding box center [356, 407] width 319 height 16
copy p "- CAJA SUPERFICIAL 4X4 PLASTICA CON TAPA"
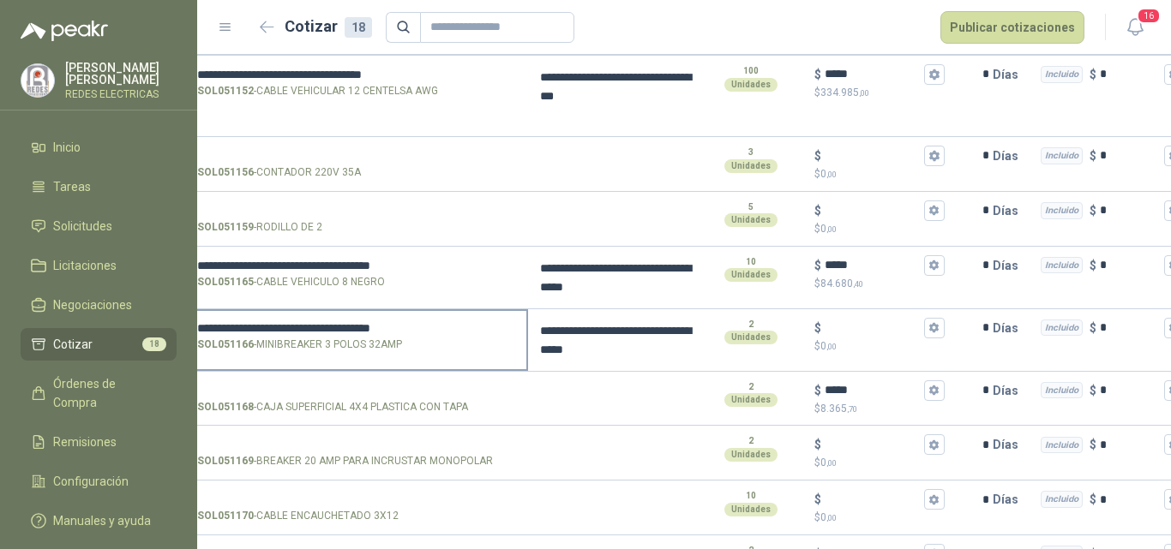
click at [325, 365] on div "**********" at bounding box center [356, 340] width 343 height 63
click at [324, 378] on label "SOL051168 - CAJA SUPERFICIAL 4X4 PLASTICA CON TAPA" at bounding box center [356, 398] width 339 height 49
click at [324, 385] on input "SOL051168 - CAJA SUPERFICIAL 4X4 PLASTICA CON TAPA" at bounding box center [356, 391] width 319 height 13
click at [324, 378] on label "SOL051168 - CAJA SUPERFICIAL 4X4 PLASTICA CON TAPA" at bounding box center [356, 398] width 339 height 49
click at [324, 385] on input "SOL051168 - CAJA SUPERFICIAL 4X4 PLASTICA CON TAPA" at bounding box center [356, 391] width 319 height 13
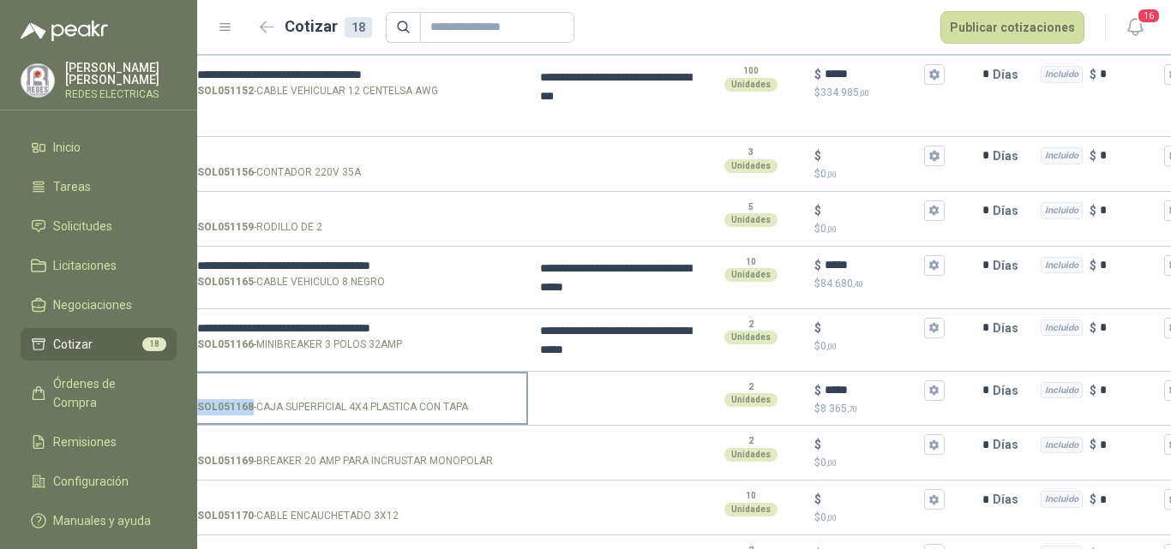
click at [324, 385] on input "SOL051168 - CAJA SUPERFICIAL 4X4 PLASTICA CON TAPA" at bounding box center [356, 391] width 319 height 13
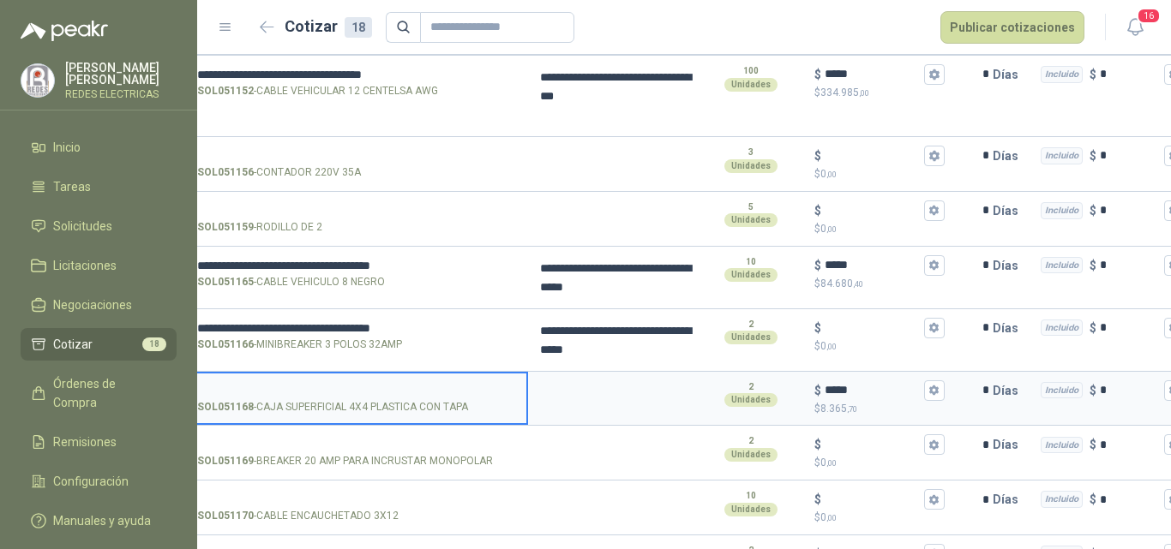
click at [324, 385] on input "SOL051168 - CAJA SUPERFICIAL 4X4 PLASTICA CON TAPA" at bounding box center [356, 391] width 319 height 13
click at [396, 390] on input "**********" at bounding box center [356, 391] width 319 height 13
type input "**********"
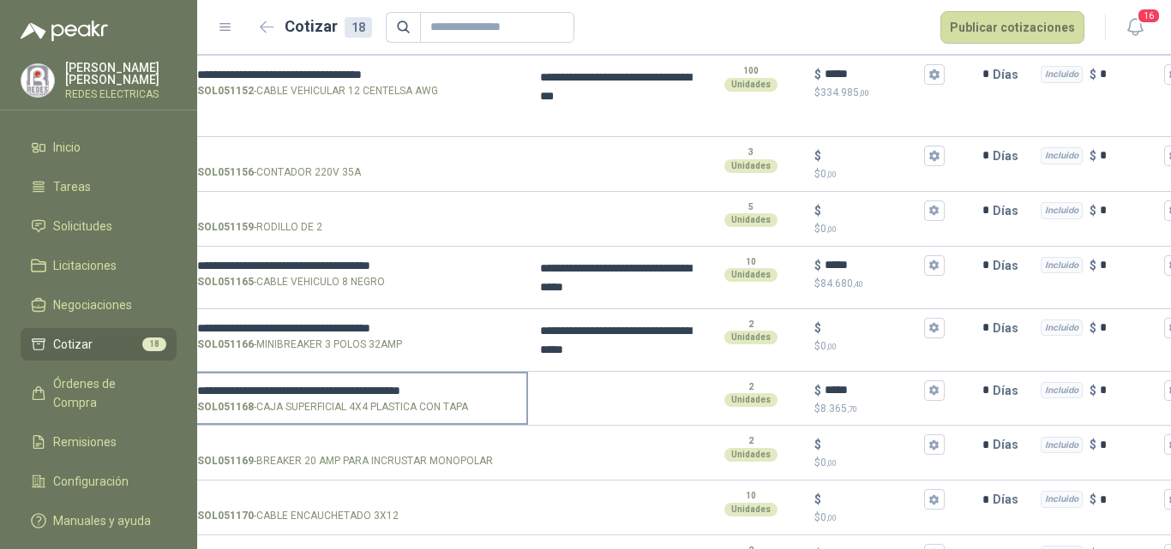
drag, startPoint x: 519, startPoint y: 386, endPoint x: 505, endPoint y: 386, distance: 13.7
click at [505, 386] on label "**********" at bounding box center [356, 398] width 339 height 49
click at [505, 386] on input "**********" at bounding box center [356, 391] width 319 height 13
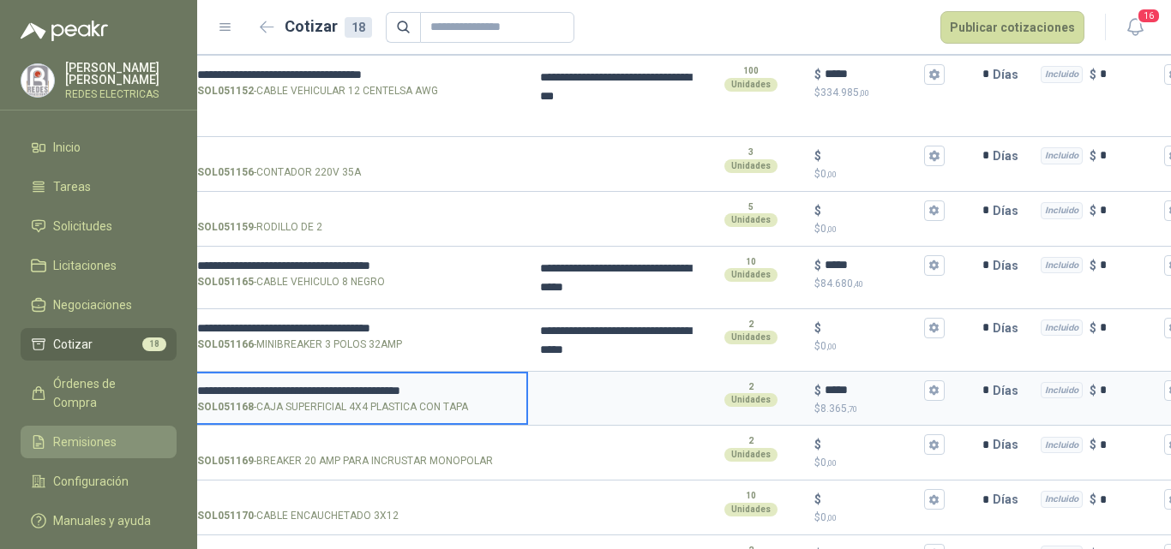
scroll to position [0, 0]
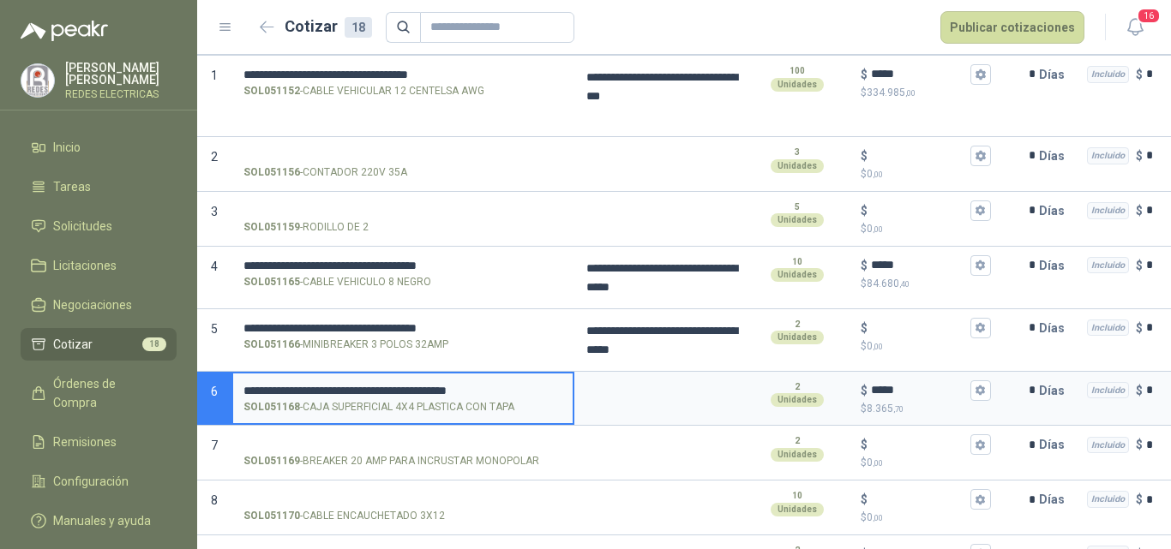
drag, startPoint x: 505, startPoint y: 392, endPoint x: 232, endPoint y: 386, distance: 272.6
click at [232, 386] on div "**********" at bounding box center [402, 399] width 343 height 55
click at [651, 389] on textarea at bounding box center [660, 393] width 168 height 39
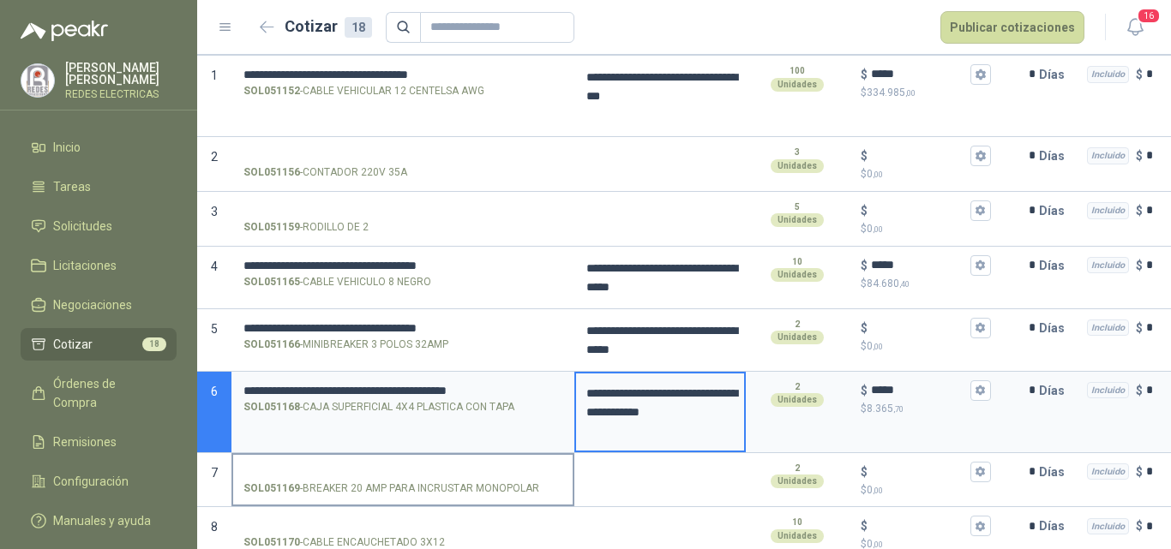
click at [459, 482] on p "SOL051169 - BREAKER 20 AMP PARA INCRUSTAR MONOPOLAR" at bounding box center [391, 489] width 296 height 16
click at [459, 479] on input "SOL051169 - BREAKER 20 AMP PARA INCRUSTAR MONOPOLAR" at bounding box center [402, 472] width 319 height 13
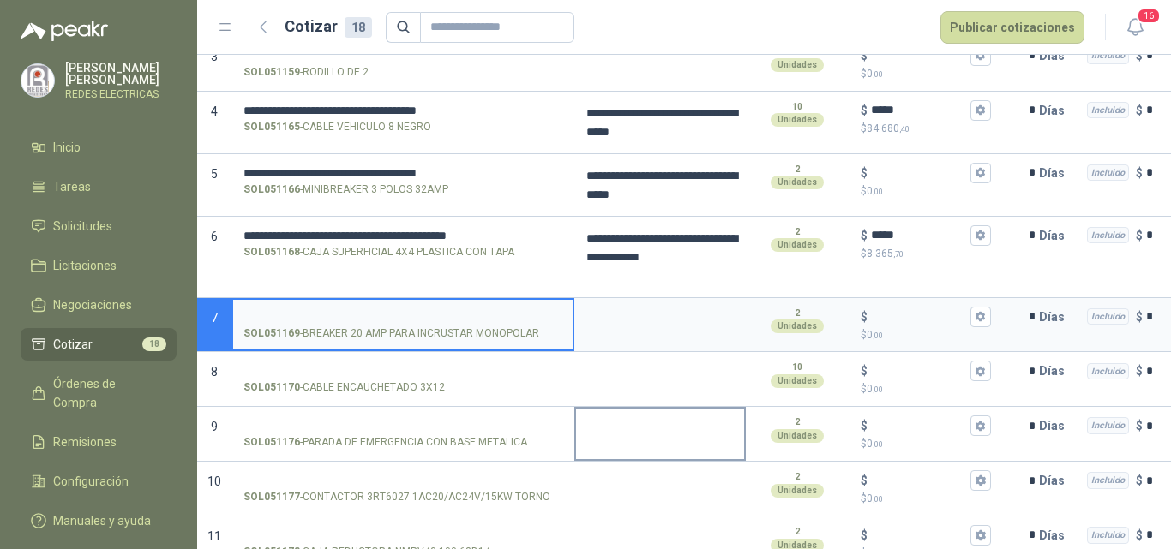
scroll to position [343, 0]
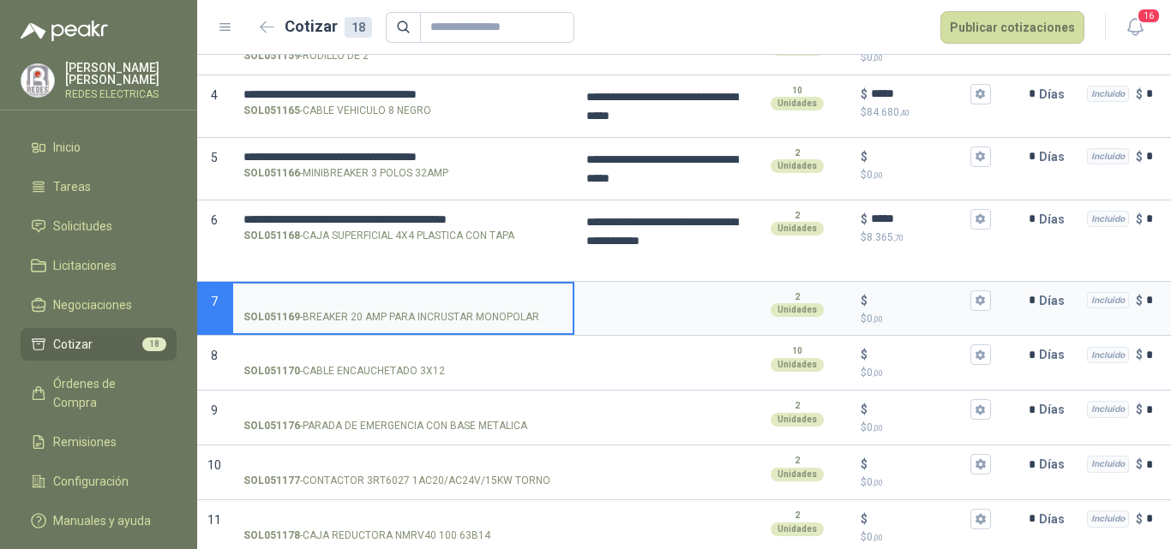
click at [297, 295] on input "SOL051169 - BREAKER 20 AMP PARA INCRUSTAR MONOPOLAR" at bounding box center [402, 301] width 319 height 13
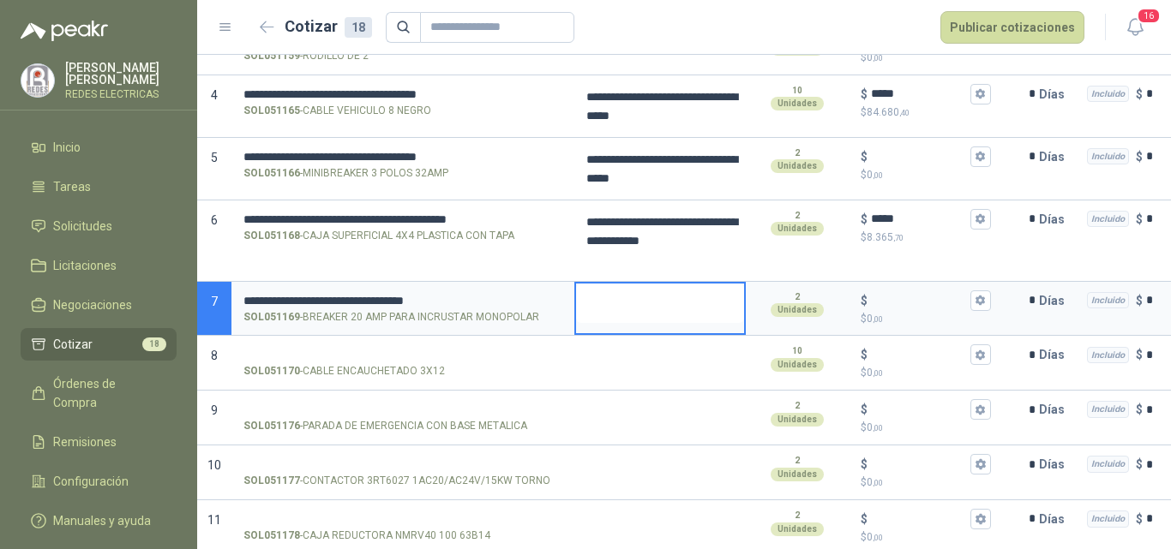
click at [605, 301] on textarea at bounding box center [660, 303] width 168 height 39
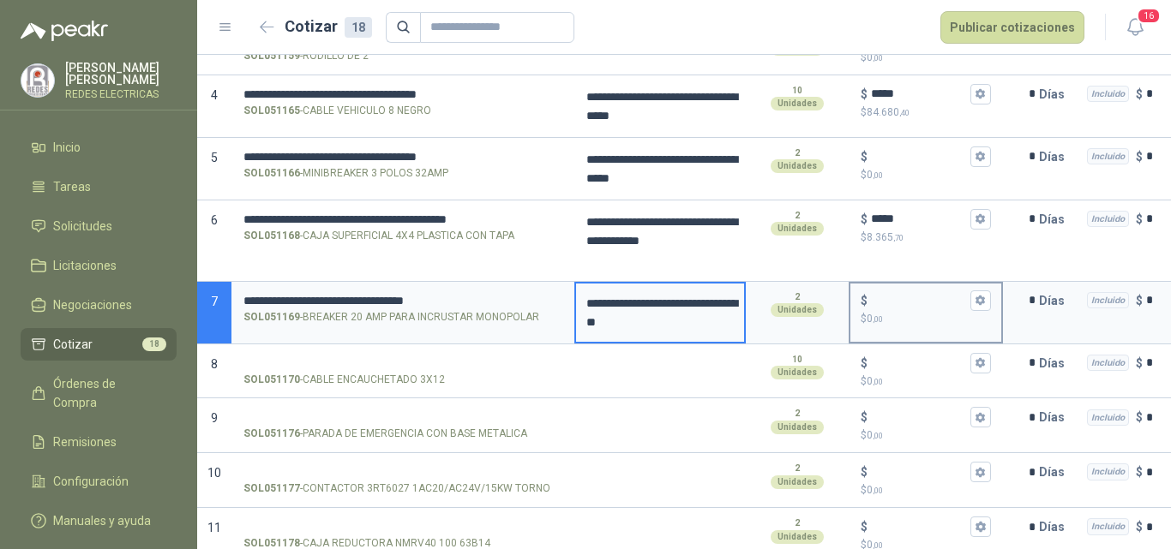
drag, startPoint x: 878, startPoint y: 305, endPoint x: 875, endPoint y: 297, distance: 8.9
click at [878, 304] on input "$ $ 0 ,00" at bounding box center [919, 300] width 96 height 13
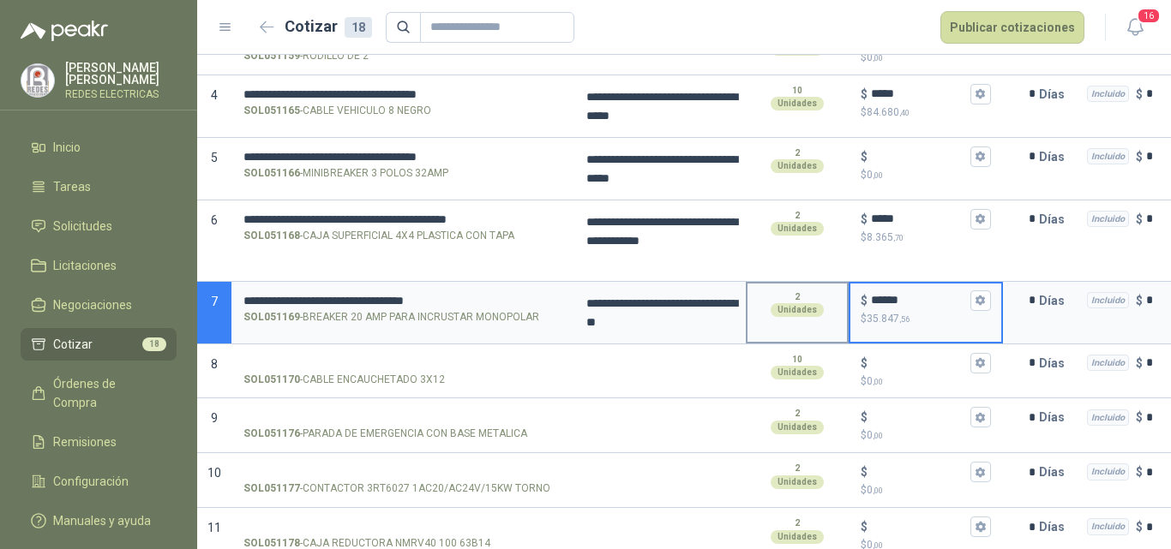
type input "******"
click at [764, 329] on div "2 Unidades" at bounding box center [797, 313] width 103 height 63
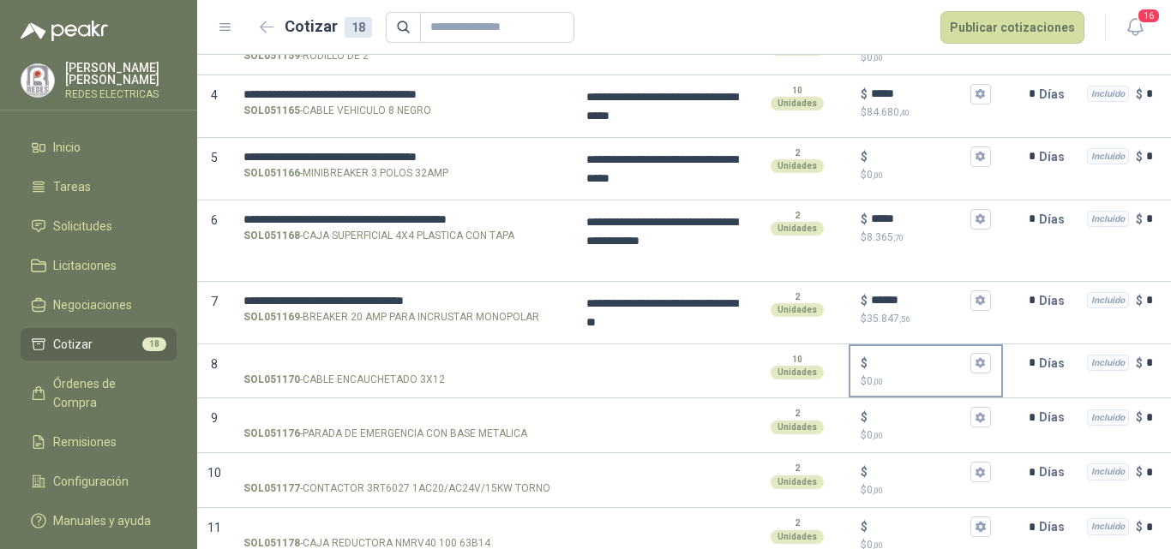
click at [929, 371] on div "$" at bounding box center [926, 363] width 130 height 21
click at [929, 369] on input "$ $ 0 ,00" at bounding box center [919, 363] width 96 height 13
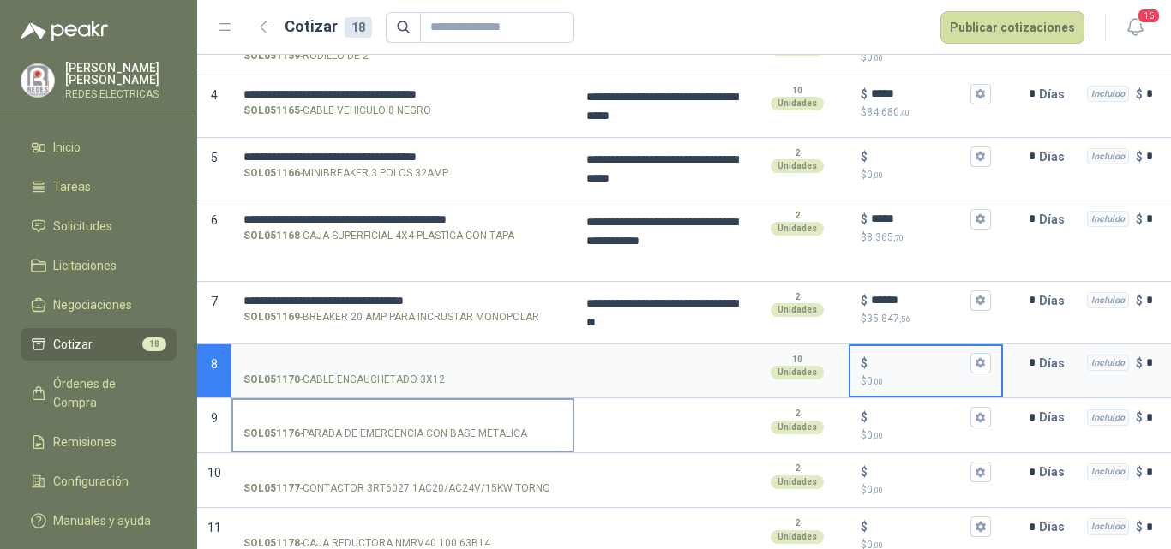
click at [386, 412] on input "SOL051176 - [PERSON_NAME] DE EMERGENCIA CON BASE METALICA" at bounding box center [402, 417] width 319 height 13
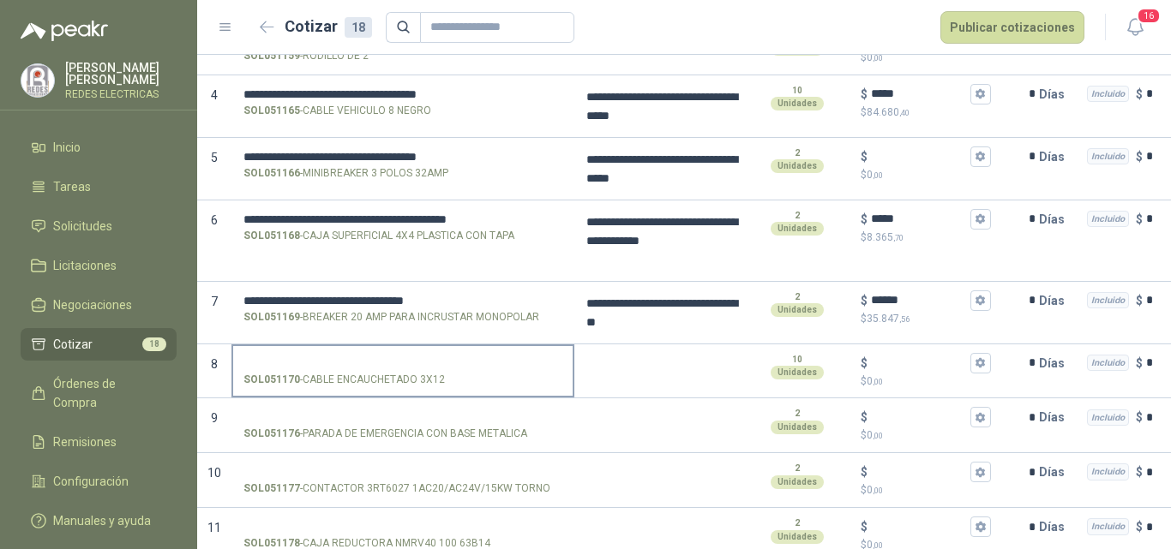
click at [343, 372] on p "SOL051170 - CABLE ENCAUCHETADO 3X12" at bounding box center [343, 380] width 201 height 16
click at [343, 370] on input "SOL051170 - CABLE ENCAUCHETADO 3X12" at bounding box center [402, 363] width 319 height 13
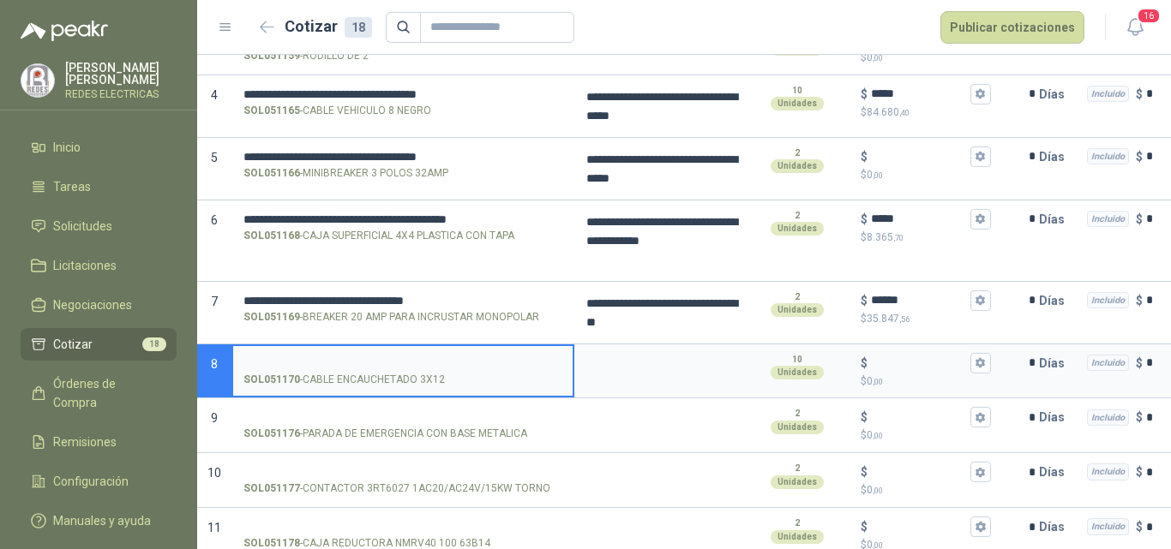
click at [259, 365] on input "SOL051170 - CABLE ENCAUCHETADO 3X12" at bounding box center [402, 363] width 319 height 13
click at [256, 365] on input "SOL051170 - CABLE ENCAUCHETADO 3X12" at bounding box center [402, 363] width 319 height 13
click at [586, 367] on textarea at bounding box center [660, 365] width 168 height 39
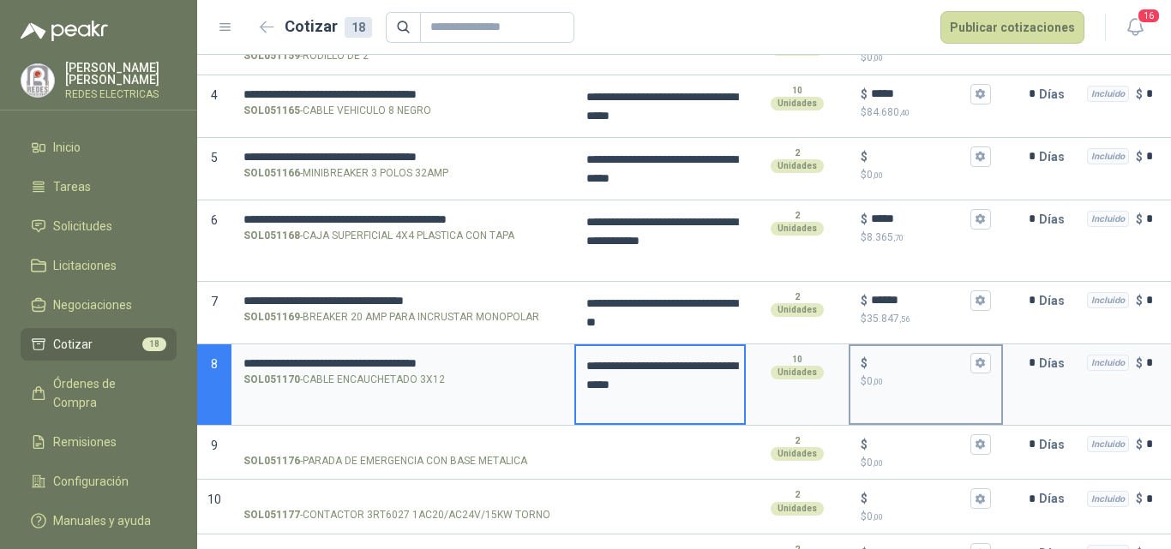
click at [901, 358] on input "$ $ 0 ,00" at bounding box center [919, 363] width 96 height 13
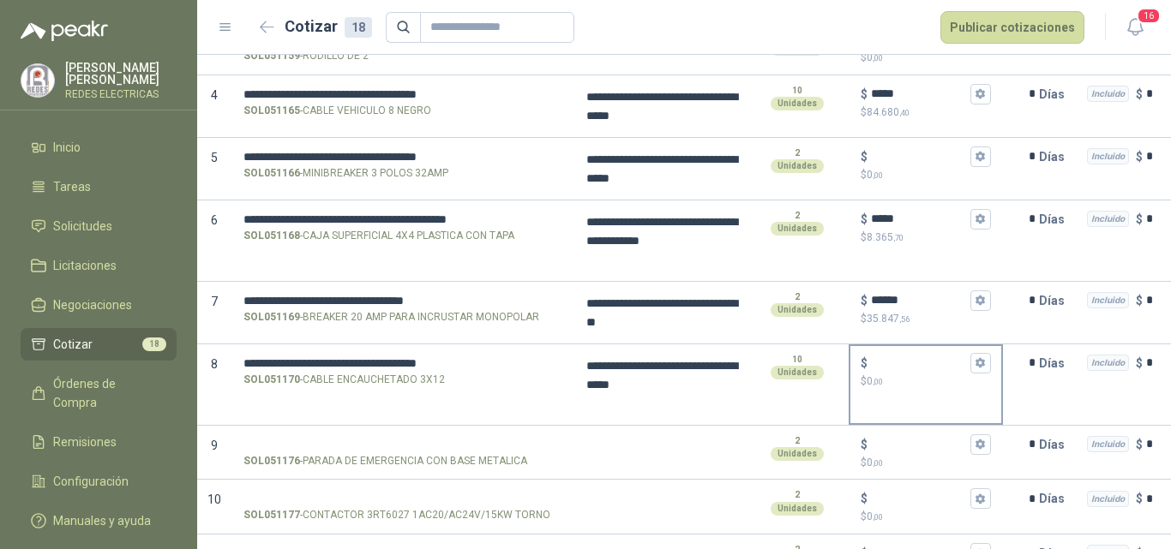
click at [886, 357] on input "$ $ 0 ,00" at bounding box center [919, 363] width 96 height 13
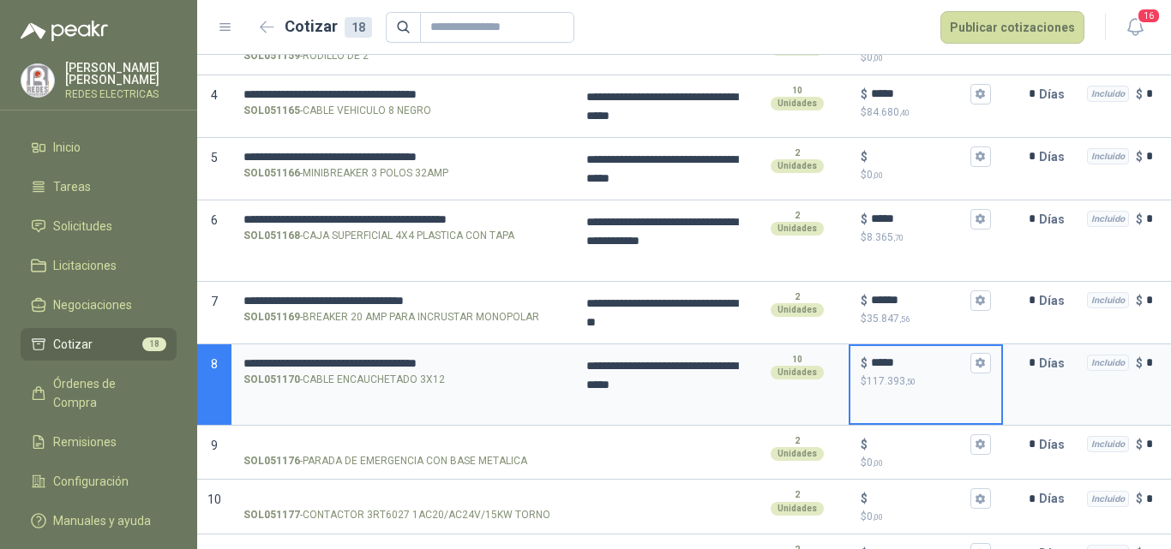
click at [910, 362] on input "*****" at bounding box center [919, 363] width 96 height 13
type input "*****"
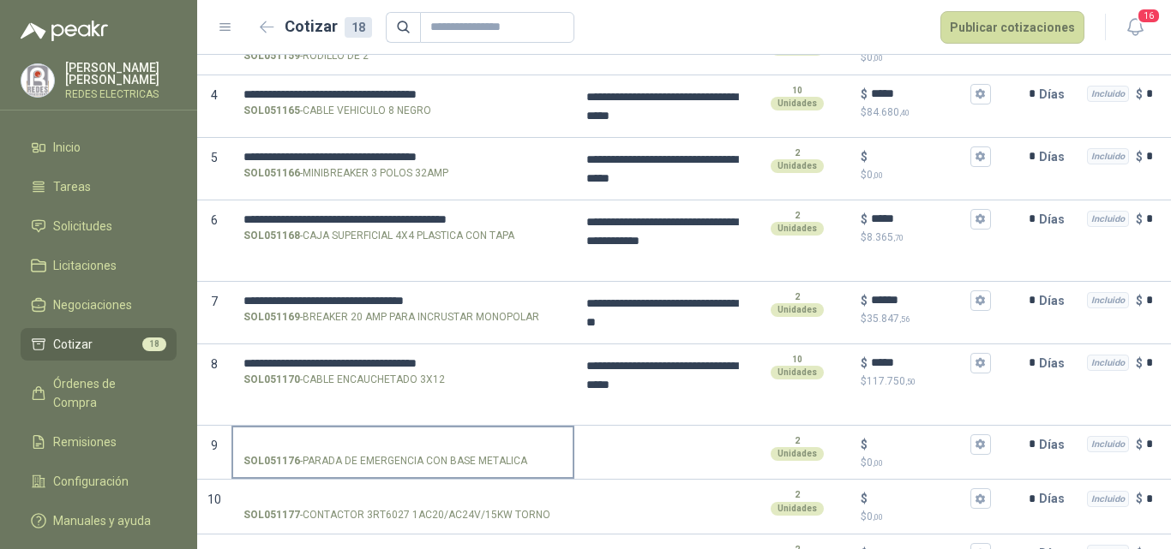
click at [483, 435] on label "SOL051176 - [PERSON_NAME] DE EMERGENCIA CON BASE METALICA" at bounding box center [402, 452] width 339 height 49
click at [483, 439] on input "SOL051176 - [PERSON_NAME] DE EMERGENCIA CON BASE METALICA" at bounding box center [402, 445] width 319 height 13
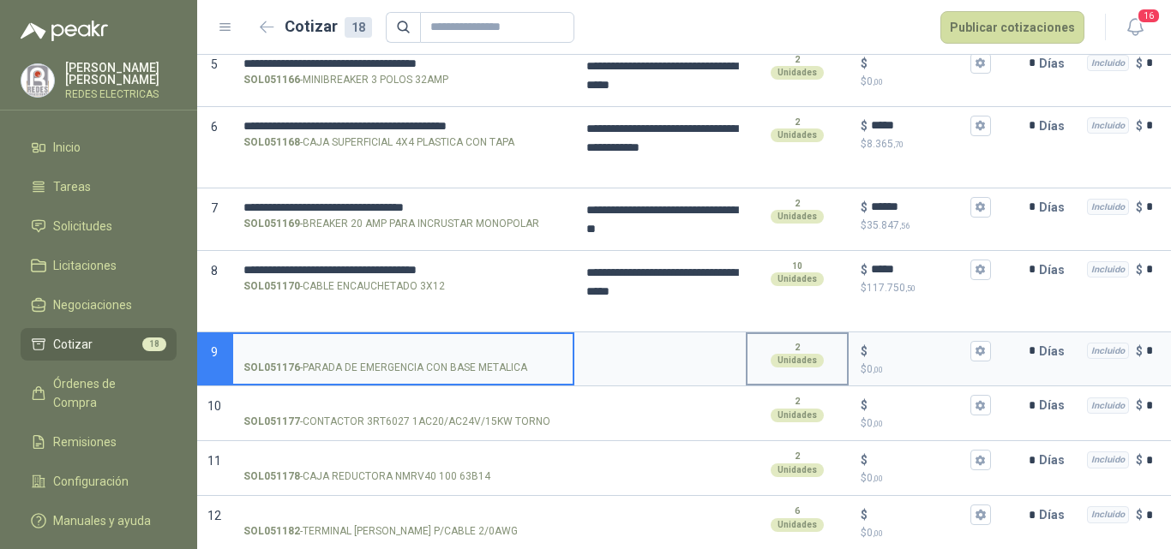
scroll to position [514, 0]
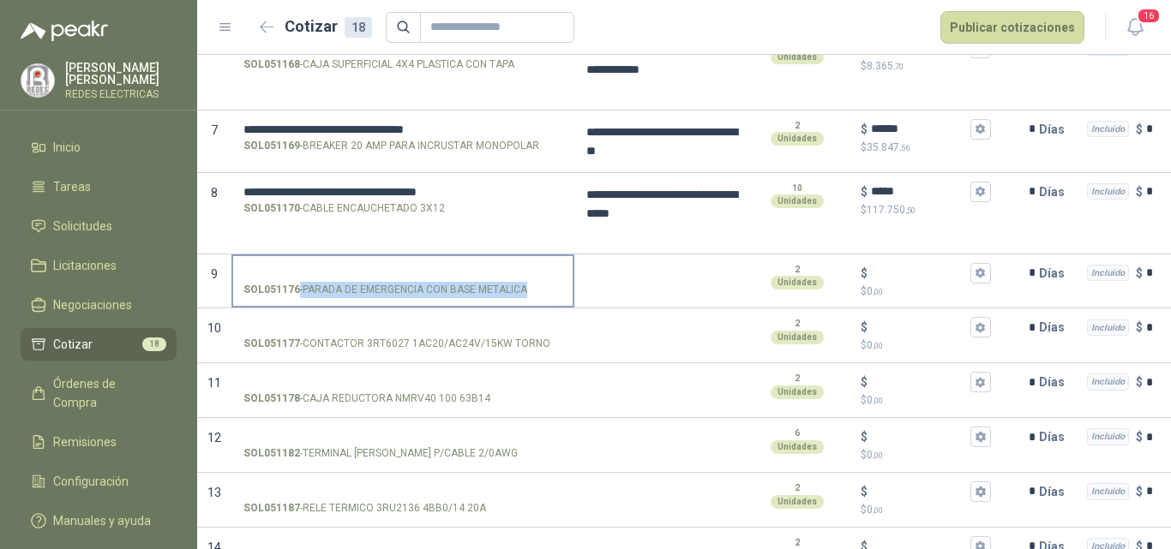
click at [525, 290] on div "SOL051176 - [PERSON_NAME] DE EMERGENCIA CON BASE METALICA" at bounding box center [402, 290] width 319 height 16
copy p "- [PERSON_NAME] DE EMERGENCIA CON BASE METALICA"
click at [399, 267] on input "SOL051176 - [PERSON_NAME] DE EMERGENCIA CON BASE METALICA" at bounding box center [402, 273] width 319 height 13
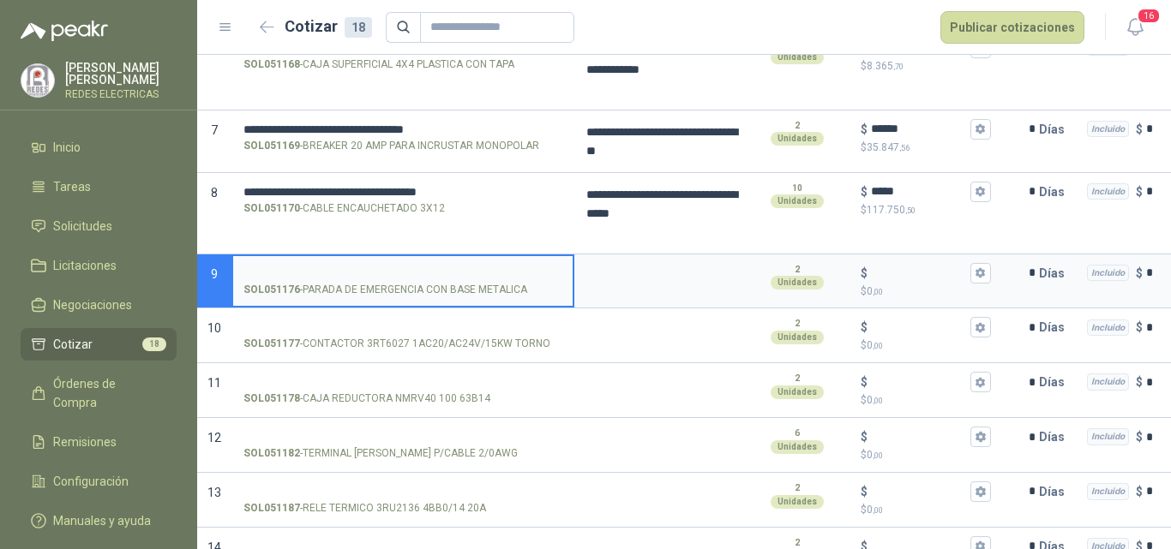
click at [399, 267] on input "SOL051176 - [PERSON_NAME] DE EMERGENCIA CON BASE METALICA" at bounding box center [402, 273] width 319 height 13
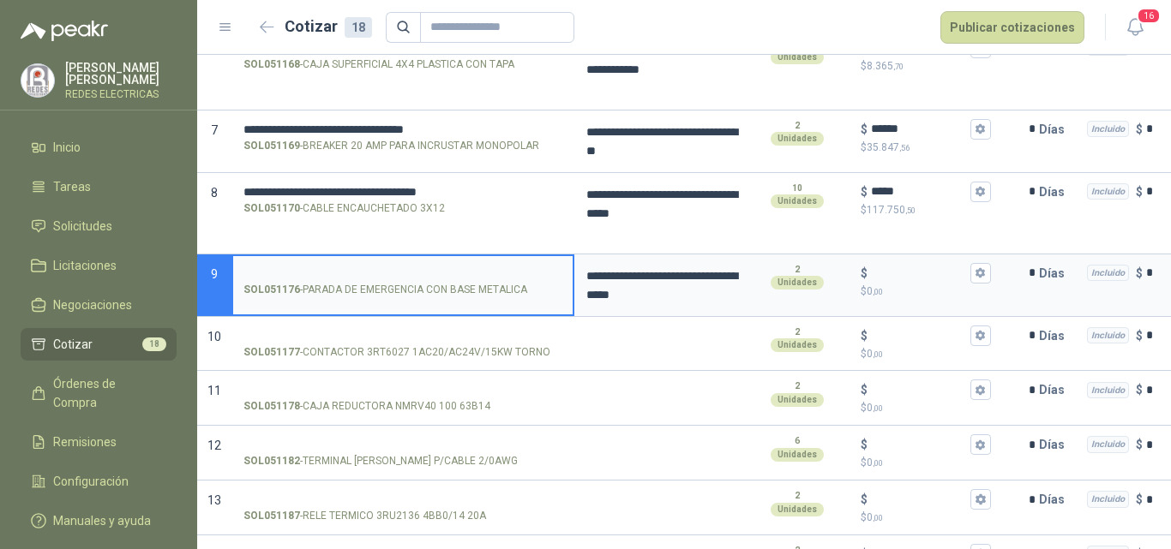
click at [462, 273] on input "SOL051176 - [PERSON_NAME] DE EMERGENCIA CON BASE METALICA" at bounding box center [402, 273] width 319 height 13
drag, startPoint x: 707, startPoint y: 296, endPoint x: 563, endPoint y: 273, distance: 145.8
click at [563, 273] on section "**********" at bounding box center [684, 286] width 974 height 63
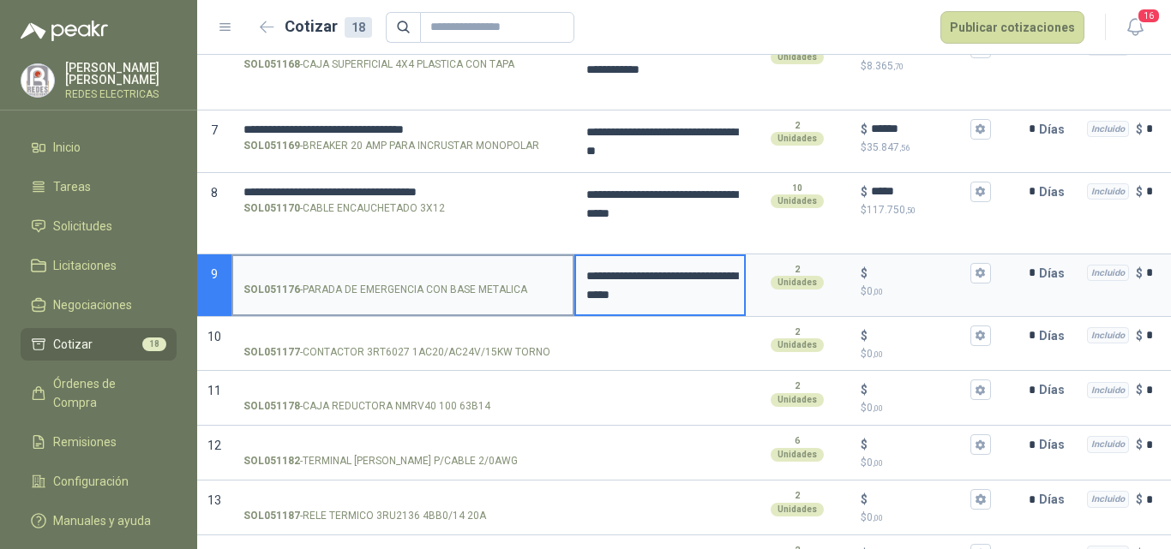
click at [464, 262] on label "SOL051176 - [PERSON_NAME] DE EMERGENCIA CON BASE METALICA" at bounding box center [402, 280] width 339 height 49
click at [464, 267] on input "SOL051176 - [PERSON_NAME] DE EMERGENCIA CON BASE METALICA" at bounding box center [402, 273] width 319 height 13
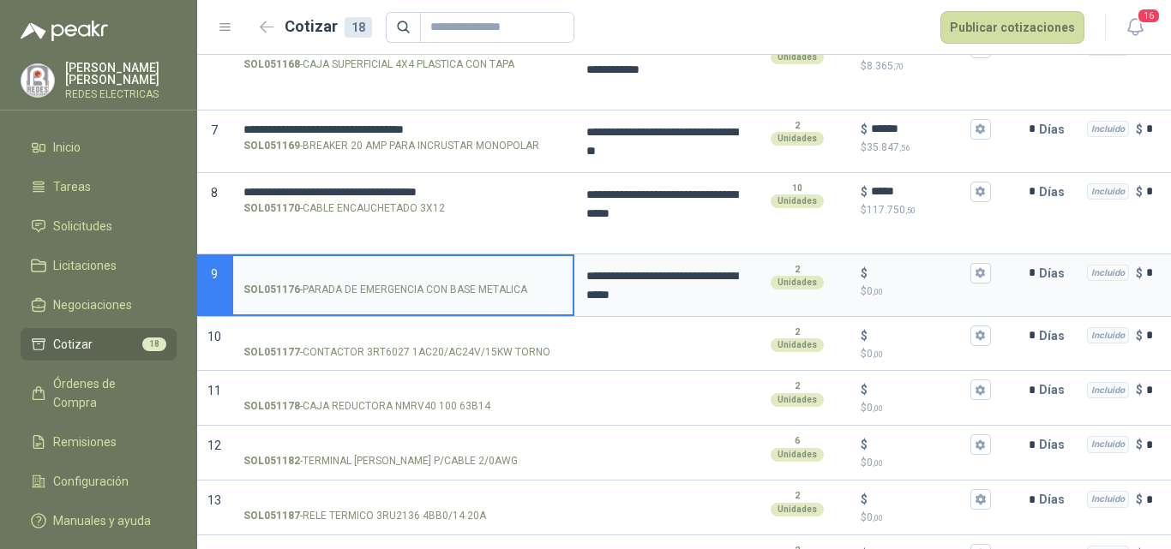
click at [459, 267] on input "SOL051176 - [PERSON_NAME] DE EMERGENCIA CON BASE METALICA" at bounding box center [402, 273] width 319 height 13
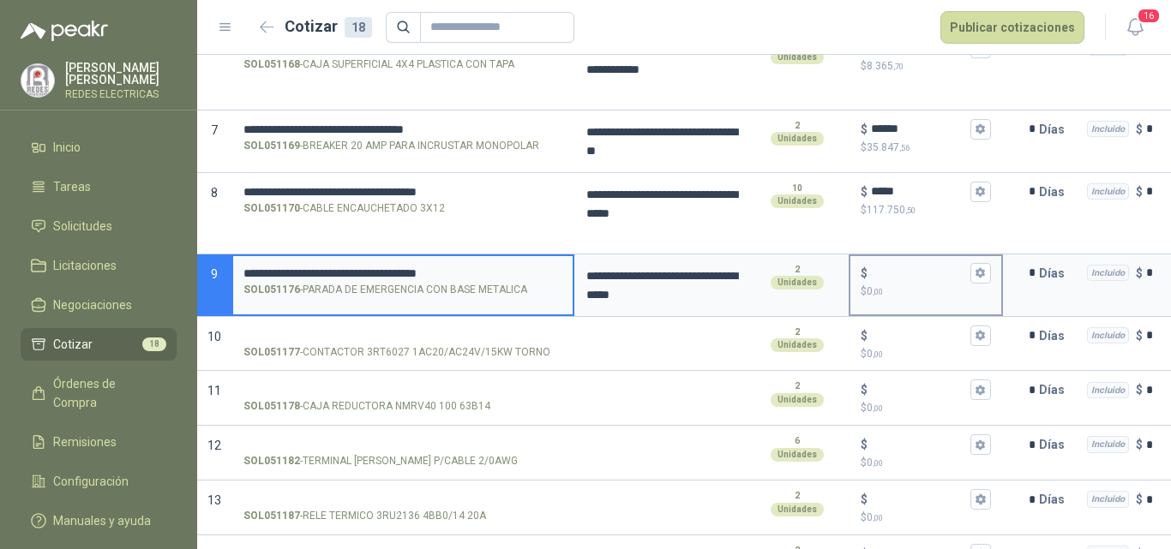
click at [909, 286] on p "$ 0 ,00" at bounding box center [926, 292] width 130 height 16
click at [909, 279] on input "$ $ 0 ,00" at bounding box center [919, 273] width 96 height 13
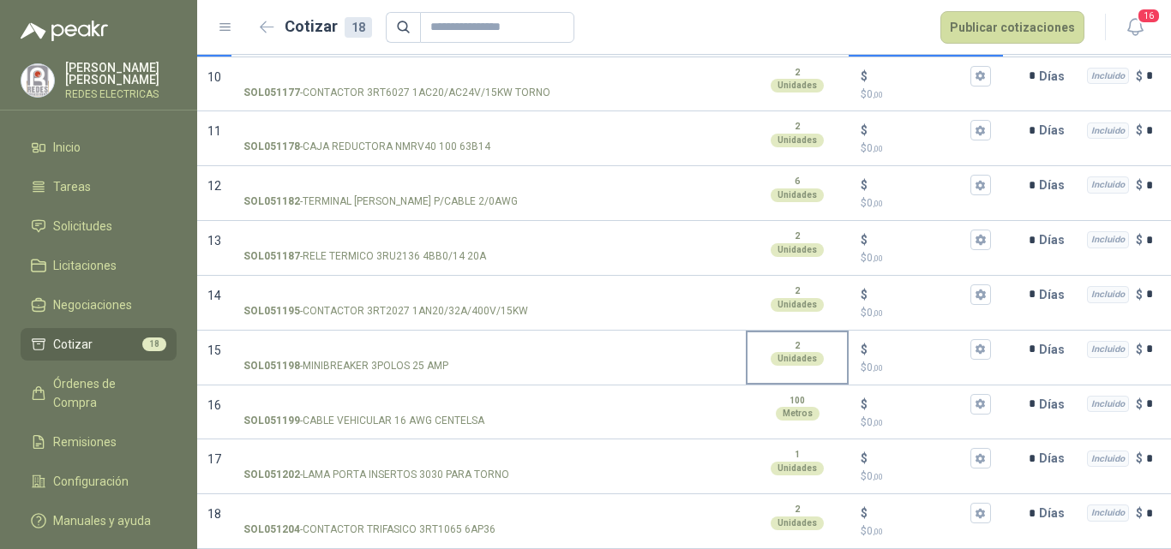
scroll to position [445, 0]
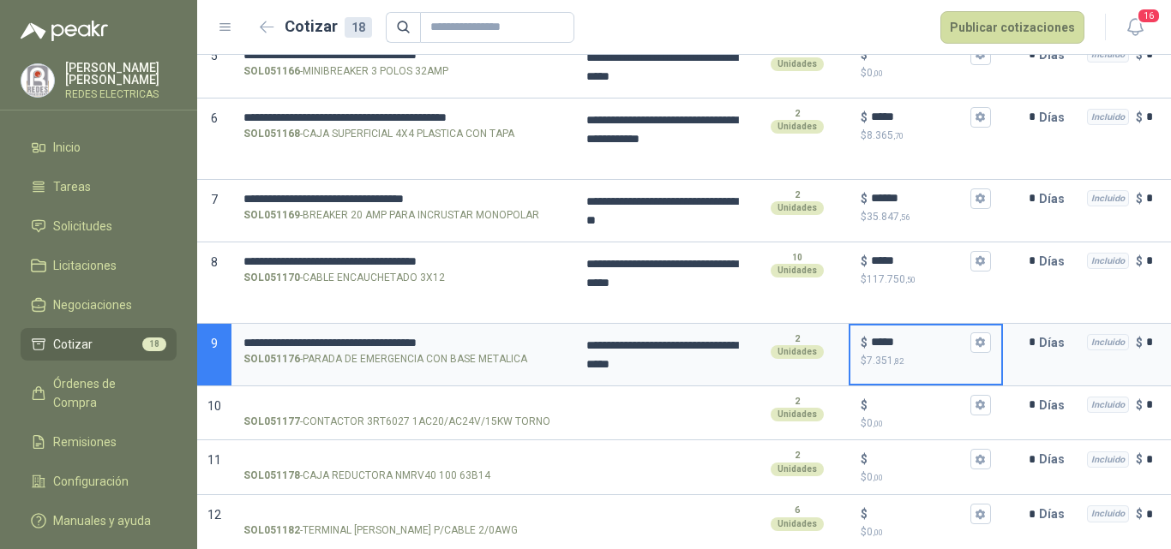
click at [921, 336] on input "*****" at bounding box center [919, 342] width 96 height 13
type input "*******"
click at [933, 426] on p "$ 0 ,00" at bounding box center [926, 424] width 130 height 16
click at [933, 411] on input "$ $ 0 ,00" at bounding box center [919, 405] width 96 height 13
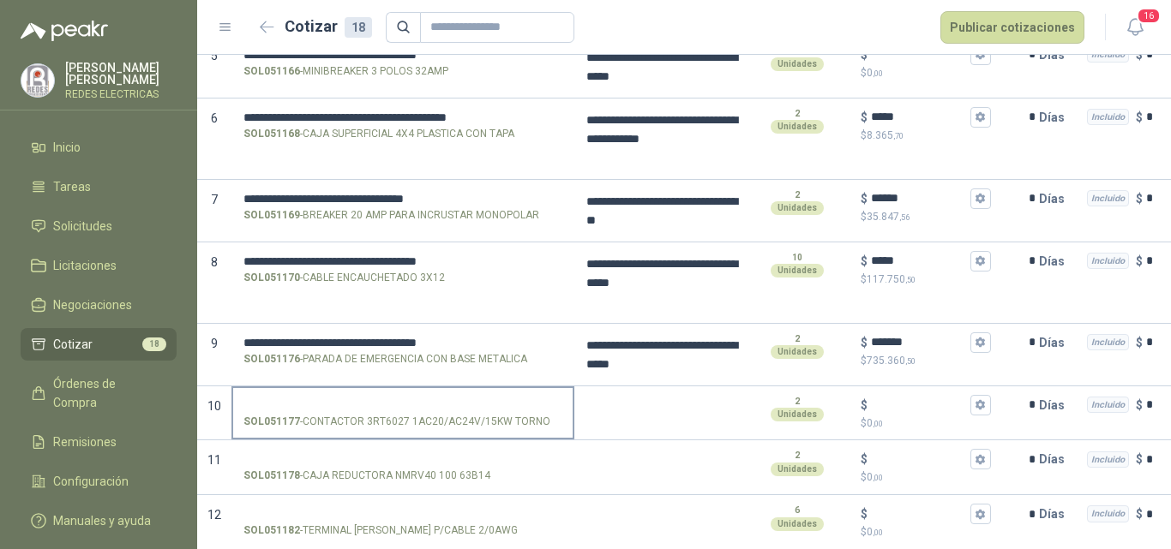
click at [483, 422] on p "SOL051177 - CONTACTOR 3RT6027 1AC20/AC24V/15KW TORNO" at bounding box center [396, 422] width 307 height 16
click at [483, 412] on input "SOL051177 - CONTACTOR 3RT6027 1AC20/AC24V/15KW TORNO" at bounding box center [402, 405] width 319 height 13
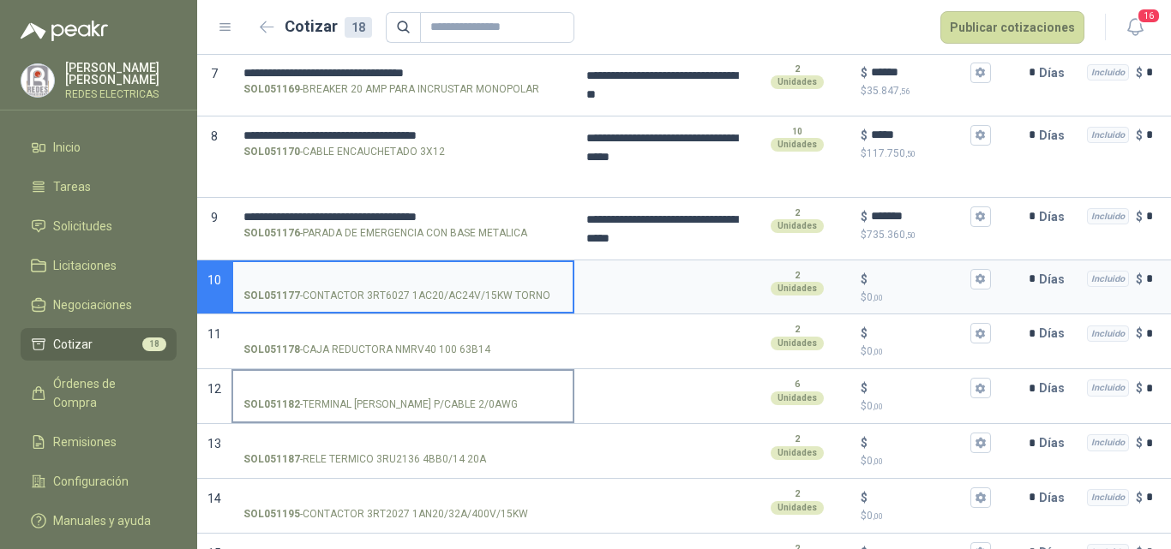
scroll to position [616, 0]
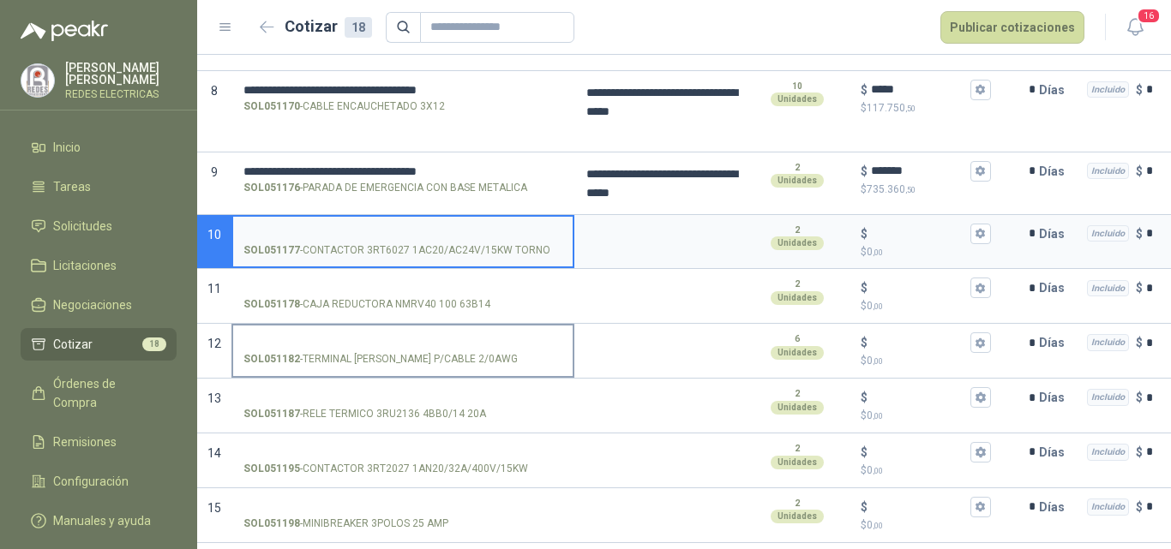
click at [425, 341] on input "SOL051182 - TERMINAL [PERSON_NAME] P/CABLE 2/0AWG" at bounding box center [402, 343] width 319 height 13
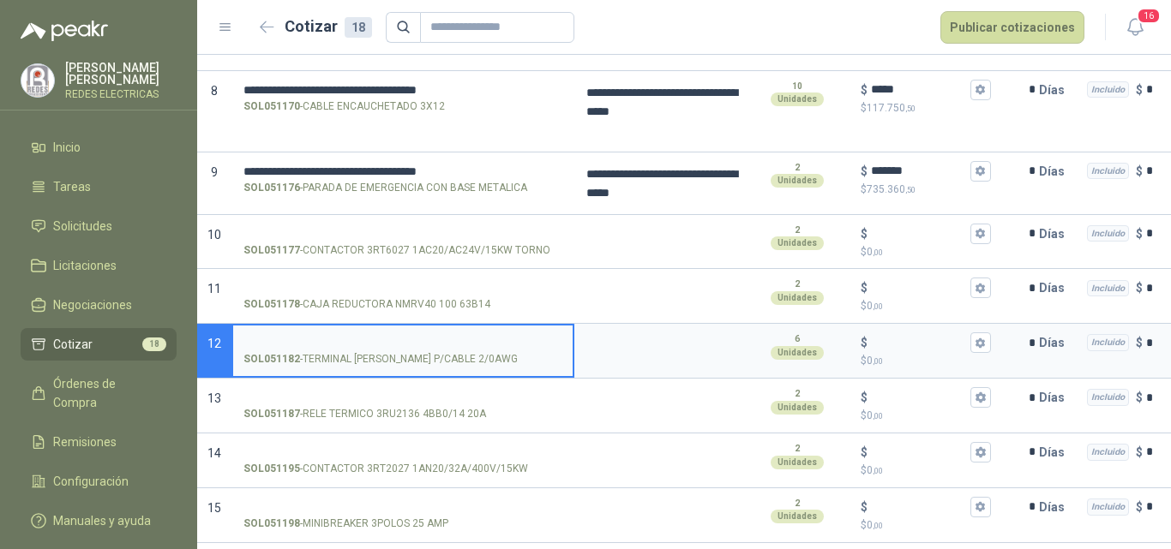
click at [352, 346] on input "SOL051182 - TERMINAL [PERSON_NAME] P/CABLE 2/0AWG" at bounding box center [402, 343] width 319 height 13
click at [351, 347] on input "SOL051182 - TERMINAL [PERSON_NAME] P/CABLE 2/0AWG" at bounding box center [402, 343] width 319 height 13
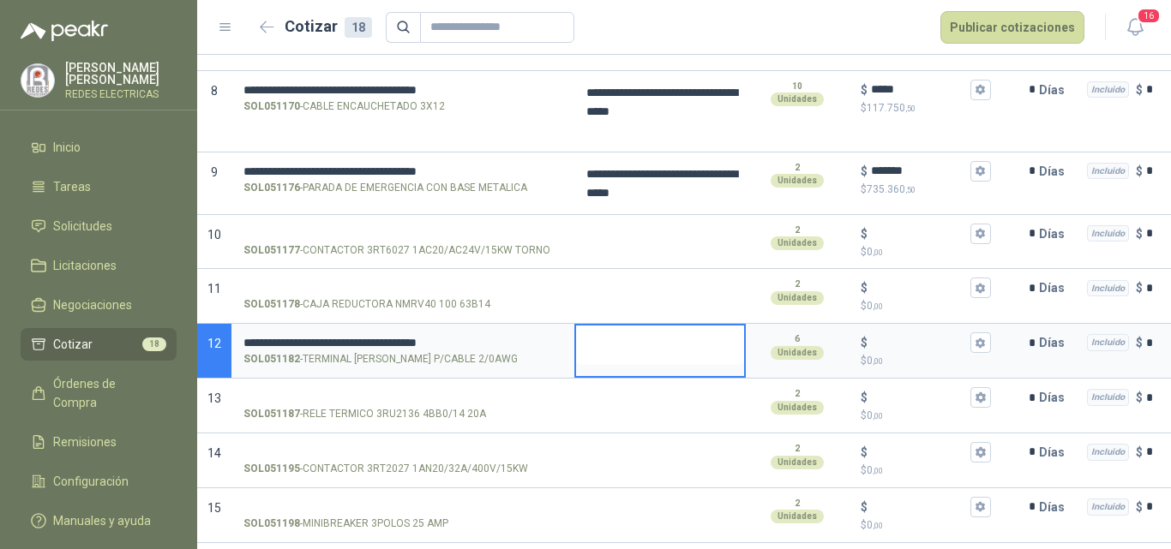
click at [606, 332] on textarea at bounding box center [660, 345] width 168 height 39
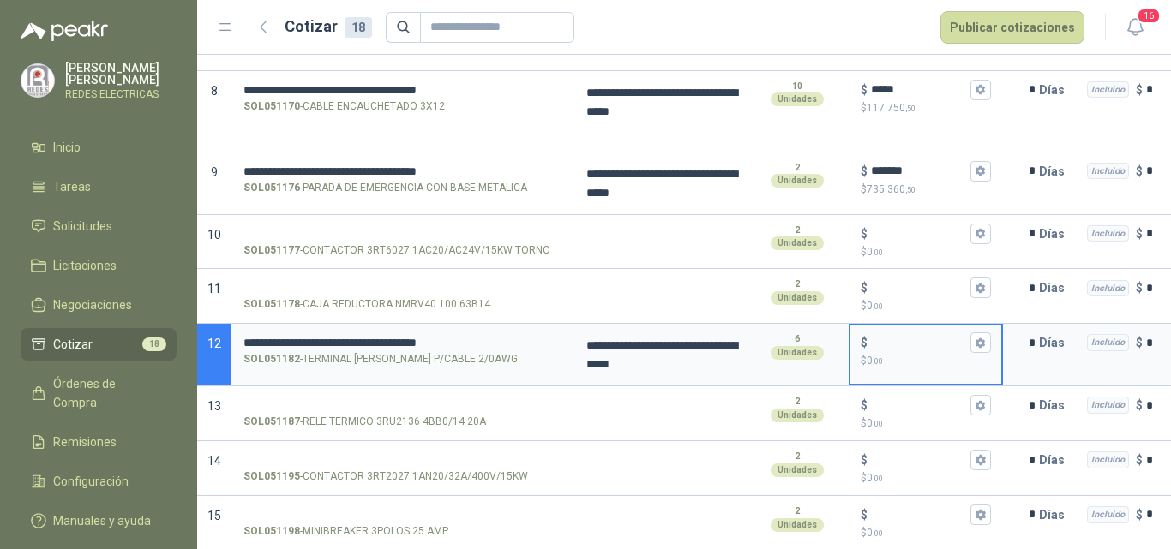
click at [885, 344] on input "$ $ 0 ,00" at bounding box center [919, 343] width 96 height 13
type input "*****"
click at [667, 426] on textarea at bounding box center [660, 407] width 168 height 39
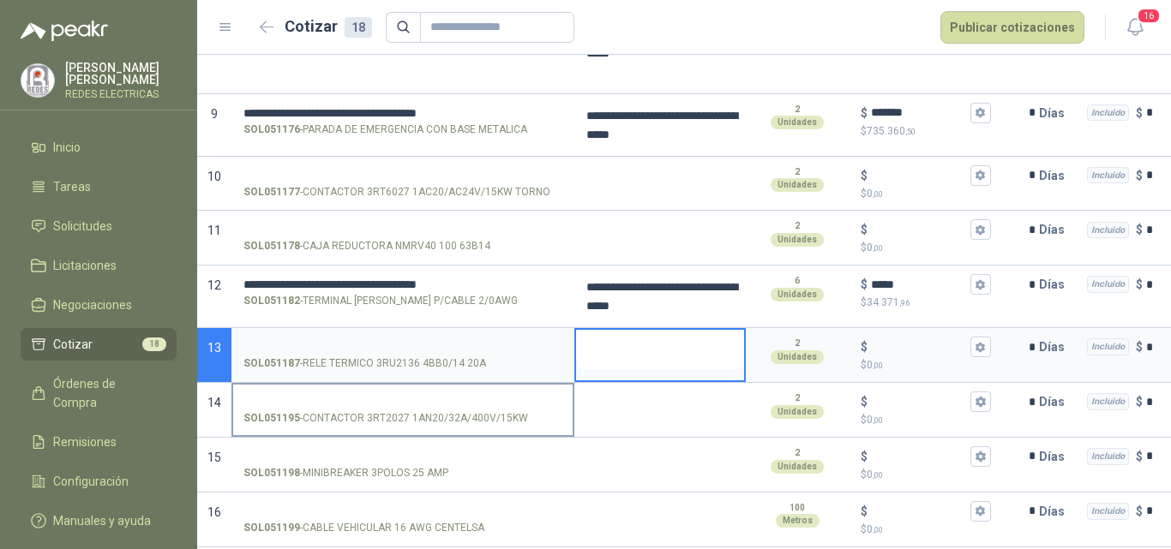
scroll to position [702, 0]
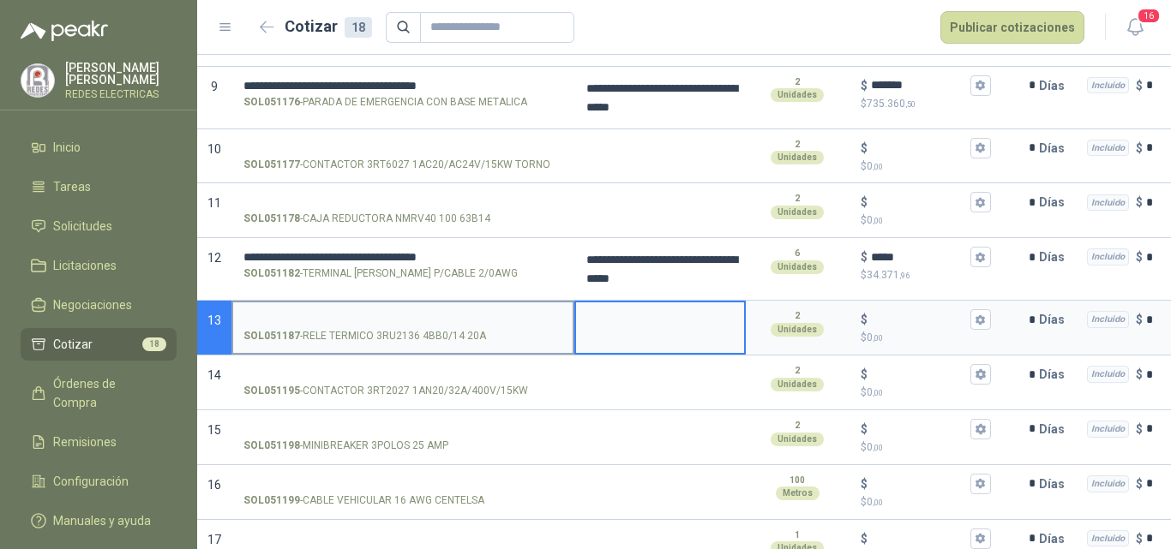
click at [348, 329] on p "SOL051187 - RELE TERMICO 3RU2136 4BB0/14 20A" at bounding box center [364, 336] width 243 height 16
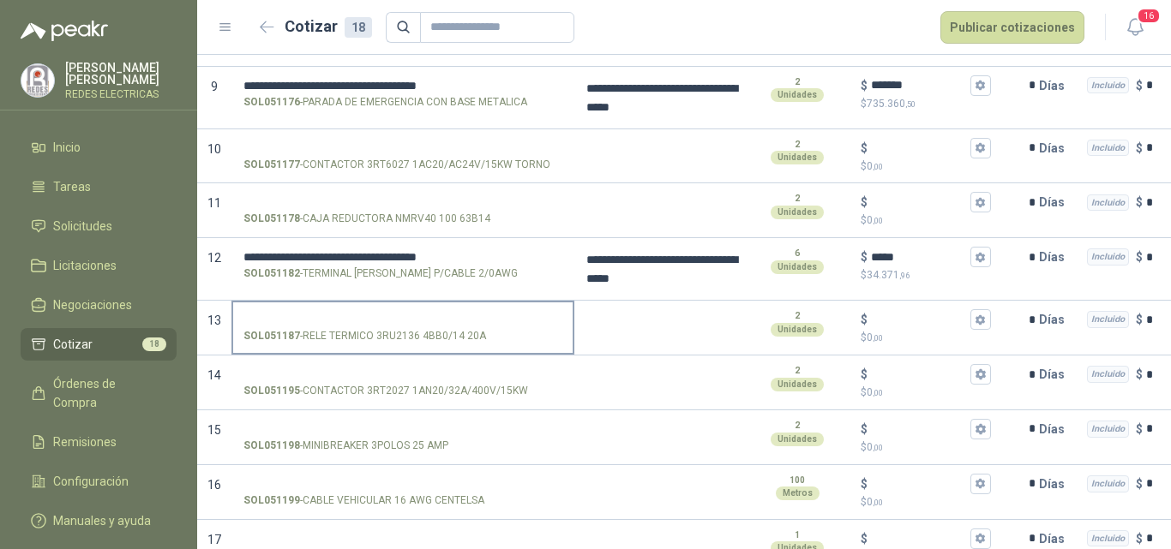
click at [371, 310] on label "SOL051187 - RELE TERMICO 3RU2136 4BB0/14 20A" at bounding box center [402, 327] width 339 height 49
click at [371, 314] on input "SOL051187 - RELE TERMICO 3RU2136 4BB0/14 20A" at bounding box center [402, 320] width 319 height 13
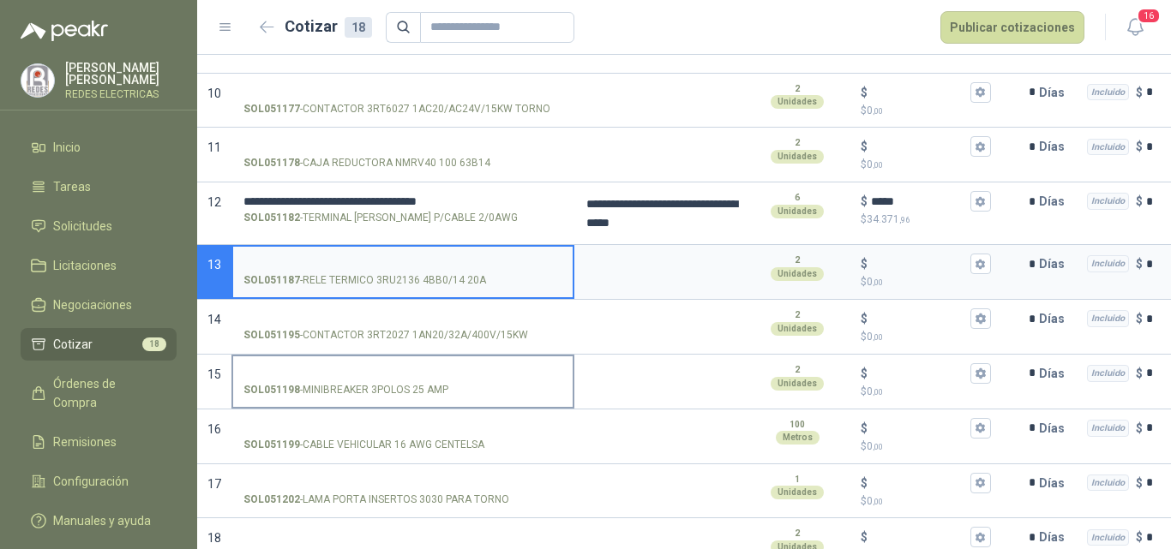
scroll to position [788, 0]
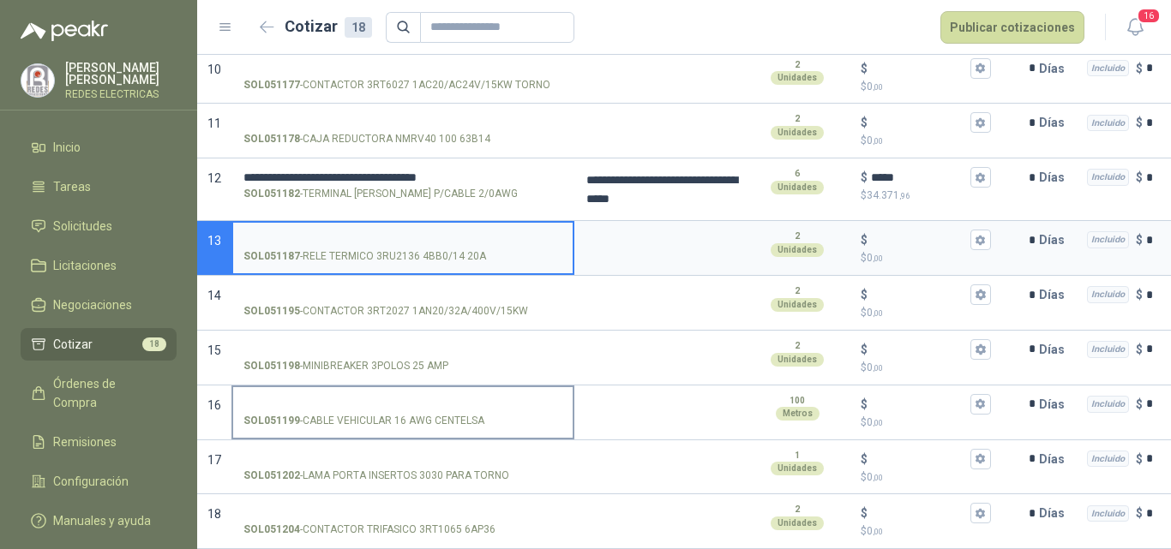
click at [411, 399] on input "SOL051199 - CABLE VEHICULAR 16 AWG CENTELSA" at bounding box center [402, 405] width 319 height 13
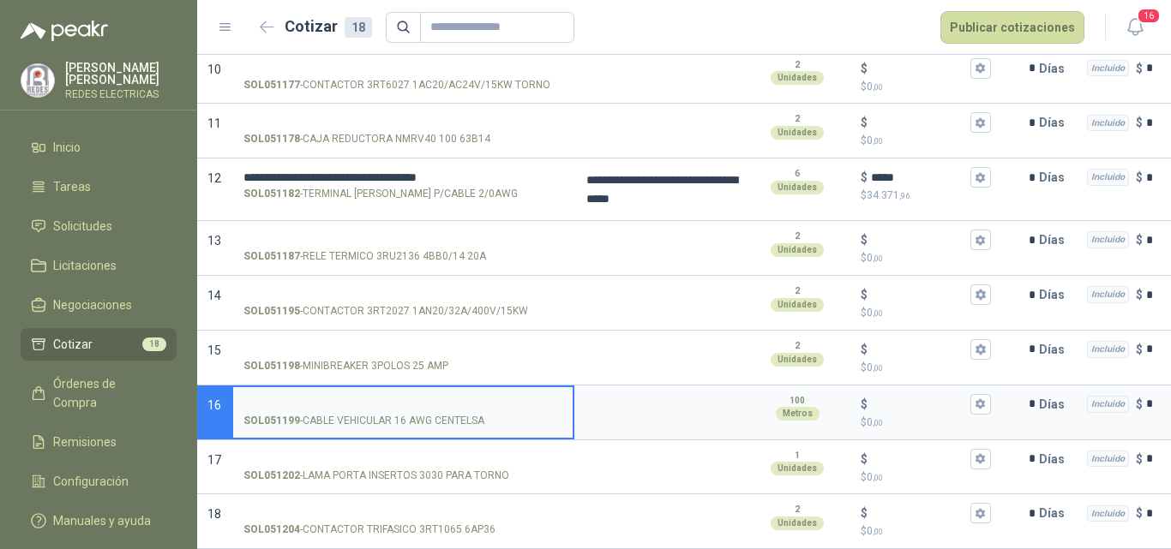
click at [377, 387] on label "SOL051199 - CABLE VEHICULAR 16 AWG CENTELSA" at bounding box center [402, 411] width 339 height 49
click at [377, 399] on input "SOL051199 - CABLE VEHICULAR 16 AWG CENTELSA" at bounding box center [402, 405] width 319 height 13
click at [377, 387] on label "SOL051199 - CABLE VEHICULAR 16 AWG CENTELSA" at bounding box center [402, 411] width 339 height 49
click at [377, 399] on input "SOL051199 - CABLE VEHICULAR 16 AWG CENTELSA" at bounding box center [402, 405] width 319 height 13
click at [363, 399] on input "SOL051199 - CABLE VEHICULAR 16 AWG CENTELSA" at bounding box center [402, 405] width 319 height 13
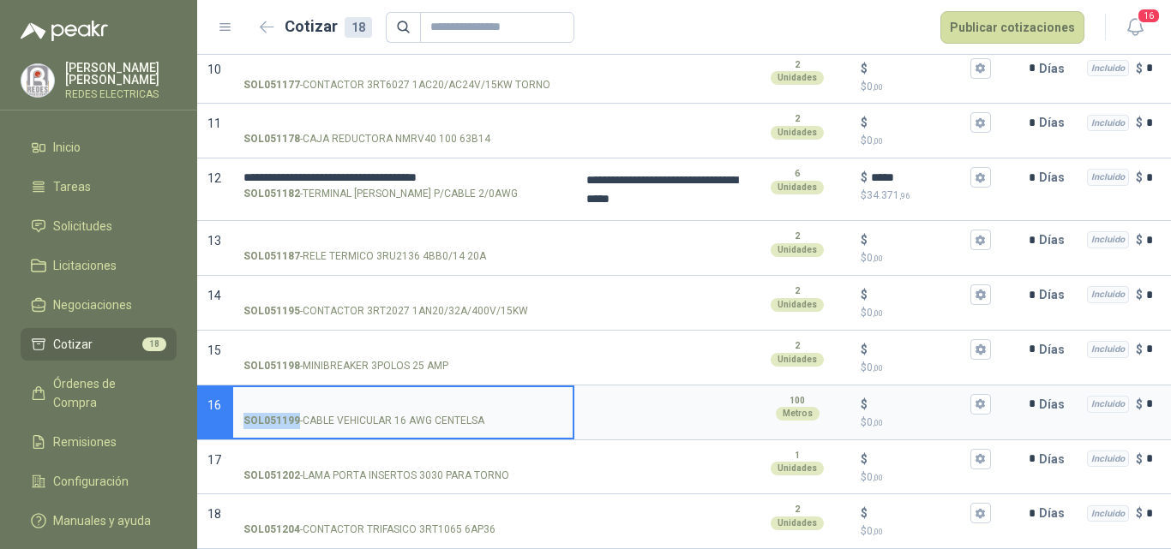
click at [362, 399] on input "SOL051199 - CABLE VEHICULAR 16 AWG CENTELSA" at bounding box center [402, 405] width 319 height 13
click at [326, 401] on input "SOL051199 - CABLE VEHICULAR 16 AWG CENTELSA" at bounding box center [402, 405] width 319 height 13
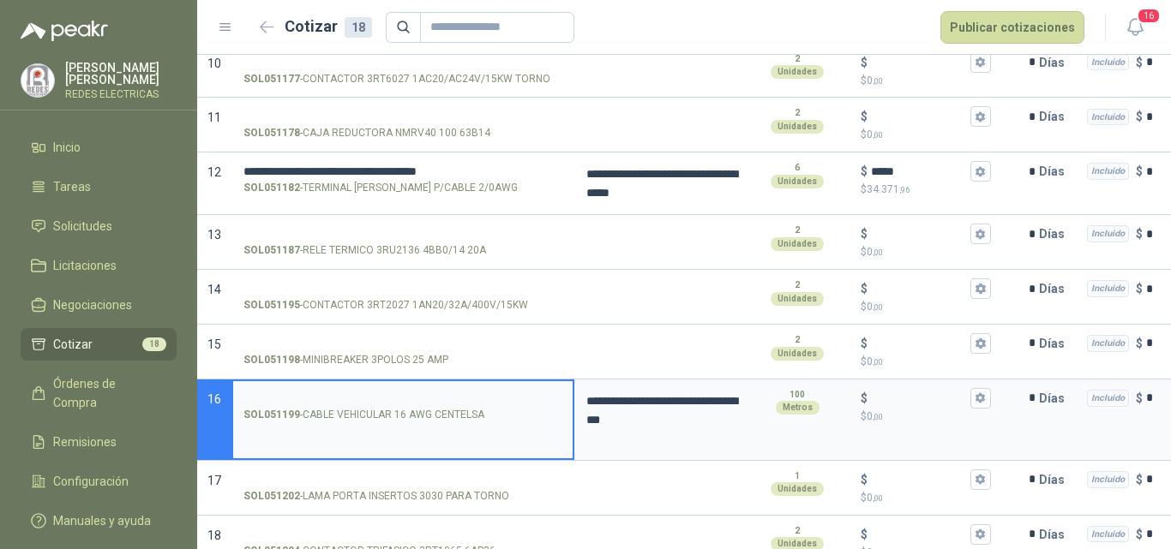
click at [483, 405] on label "SOL051199 - CABLE VEHICULAR 16 AWG CENTELSA" at bounding box center [402, 405] width 339 height 49
click at [483, 405] on input "SOL051199 - CABLE VEHICULAR 16 AWG CENTELSA" at bounding box center [402, 399] width 319 height 13
click at [482, 405] on label "SOL051199 - CABLE VEHICULAR 16 AWG CENTELSA" at bounding box center [402, 405] width 339 height 49
click at [482, 405] on input "SOL051199 - CABLE VEHICULAR 16 AWG CENTELSA" at bounding box center [402, 399] width 319 height 13
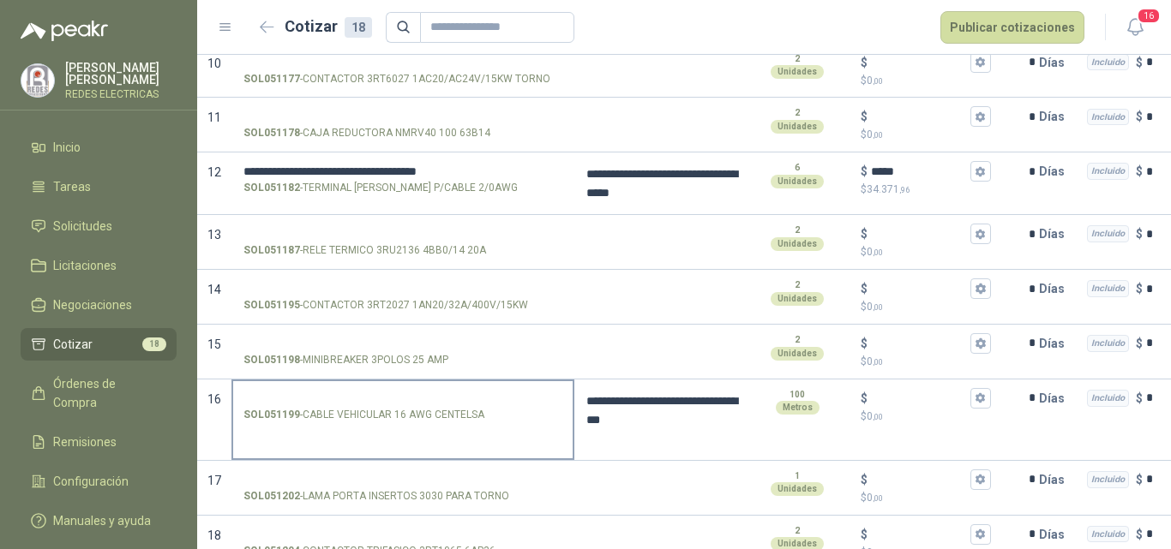
click at [383, 411] on p "SOL051199 - CABLE VEHICULAR 16 AWG CENTELSA" at bounding box center [363, 415] width 241 height 16
click at [383, 405] on input "SOL051199 - CABLE VEHICULAR 16 AWG CENTELSA" at bounding box center [402, 399] width 319 height 13
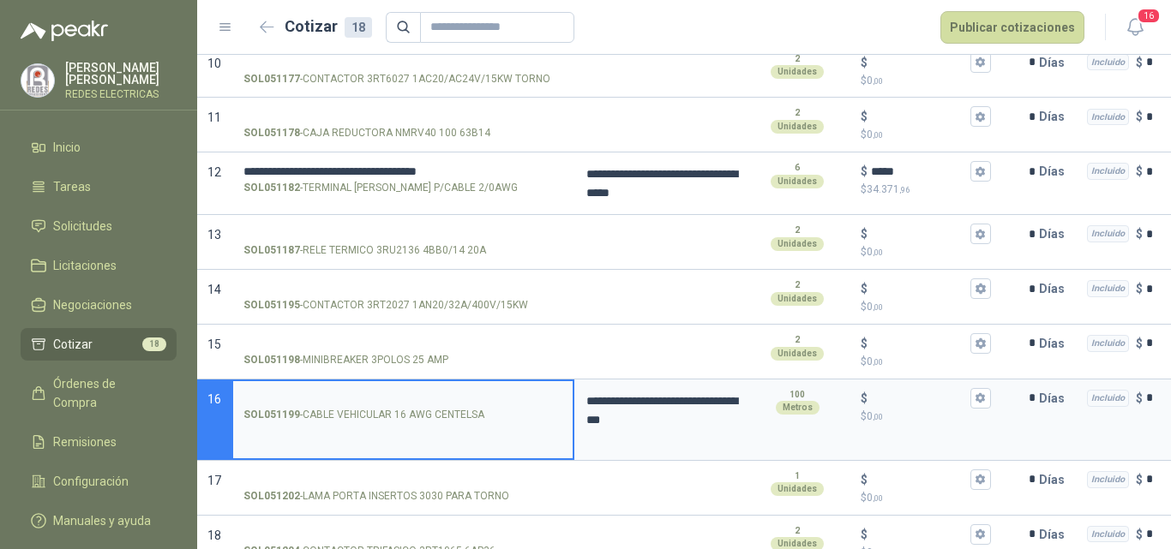
click at [273, 399] on input "SOL051199 - CABLE VEHICULAR 16 AWG CENTELSA" at bounding box center [402, 399] width 319 height 13
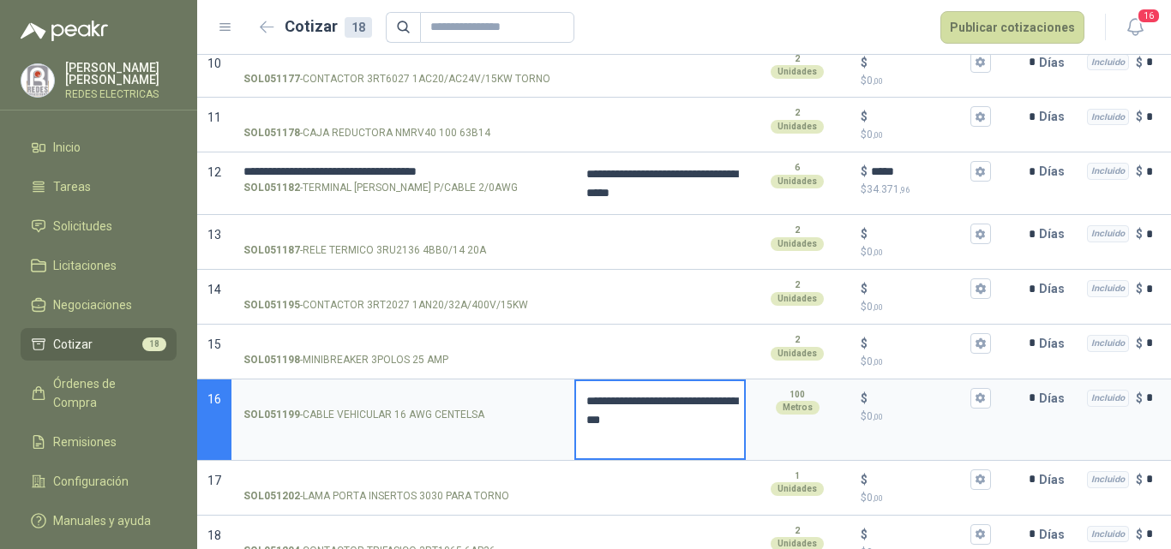
drag, startPoint x: 631, startPoint y: 441, endPoint x: 587, endPoint y: 404, distance: 57.2
click at [587, 404] on textarea "**********" at bounding box center [660, 419] width 168 height 77
click at [275, 393] on input "SOL051199 - CABLE VEHICULAR 16 AWG CENTELSA" at bounding box center [402, 399] width 319 height 13
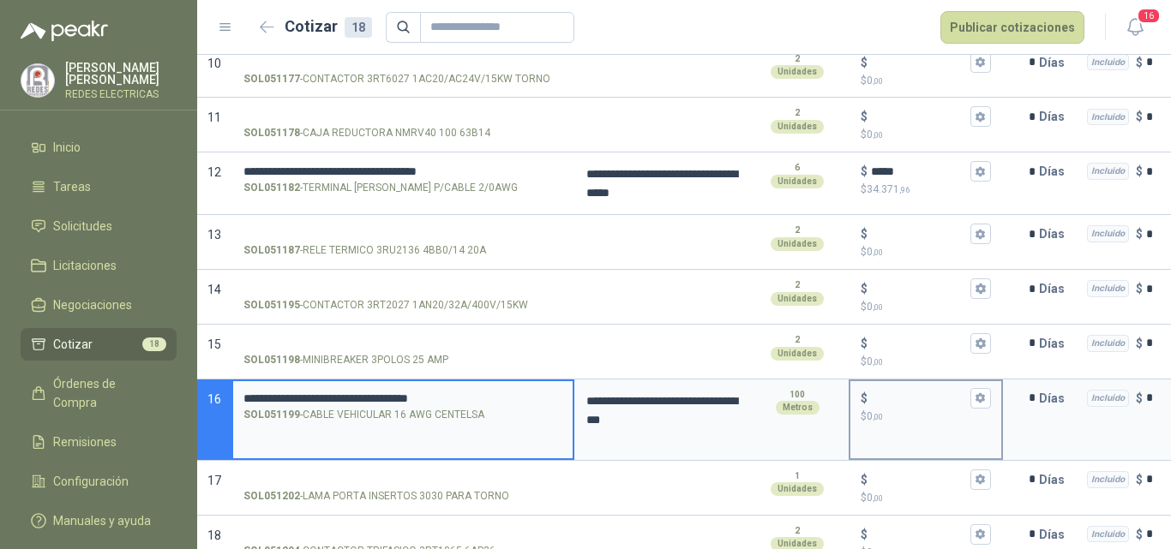
click at [922, 412] on p "$ 0 ,00" at bounding box center [926, 417] width 130 height 16
click at [922, 405] on input "$ $ 0 ,00" at bounding box center [919, 398] width 96 height 13
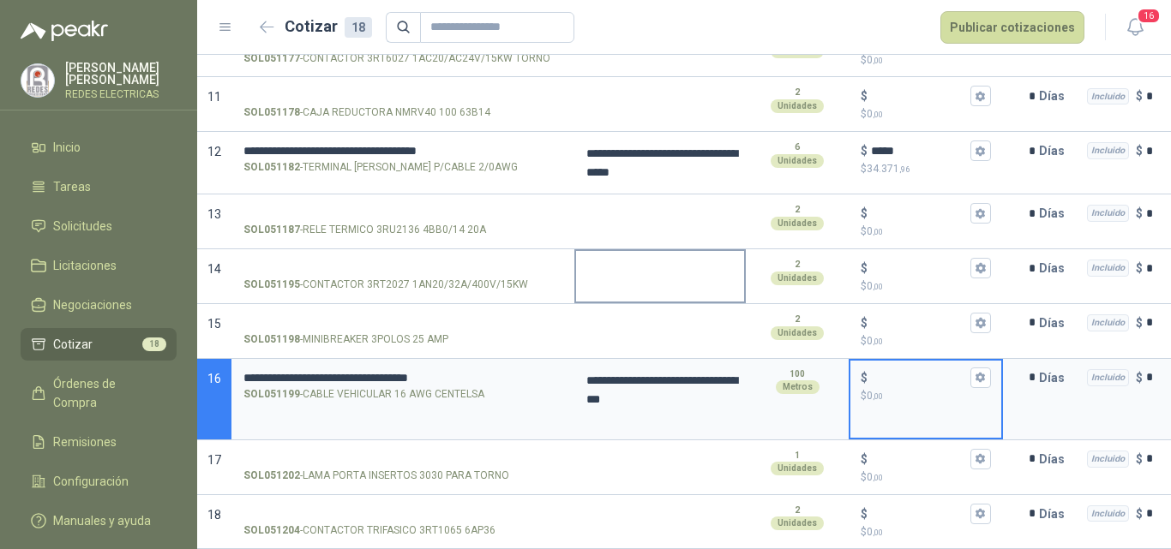
scroll to position [822, 0]
type input "*****"
click at [700, 310] on textarea at bounding box center [660, 325] width 168 height 39
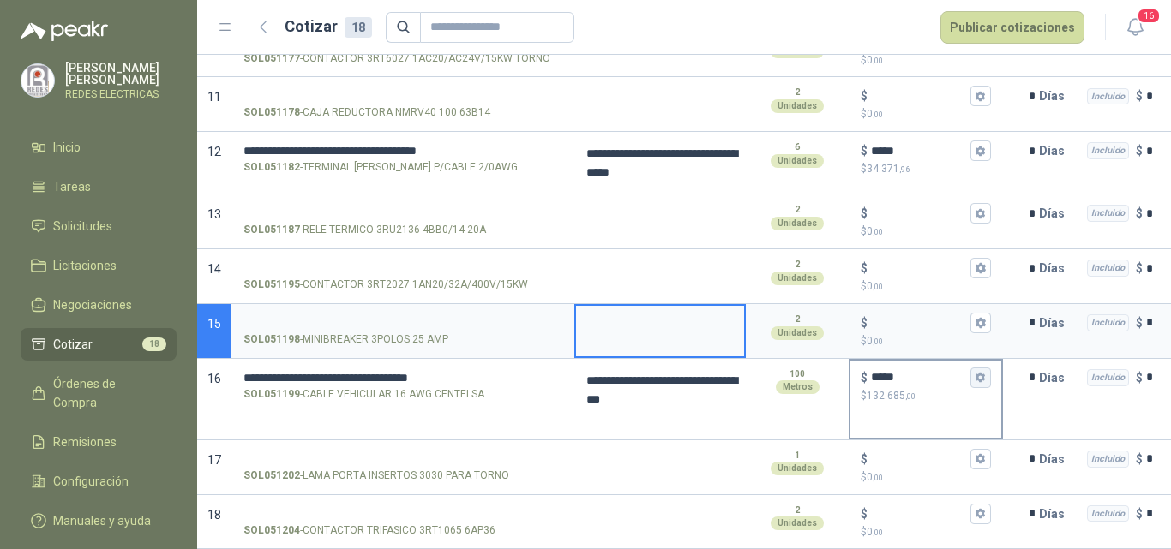
click at [981, 372] on icon "button" at bounding box center [980, 377] width 11 height 11
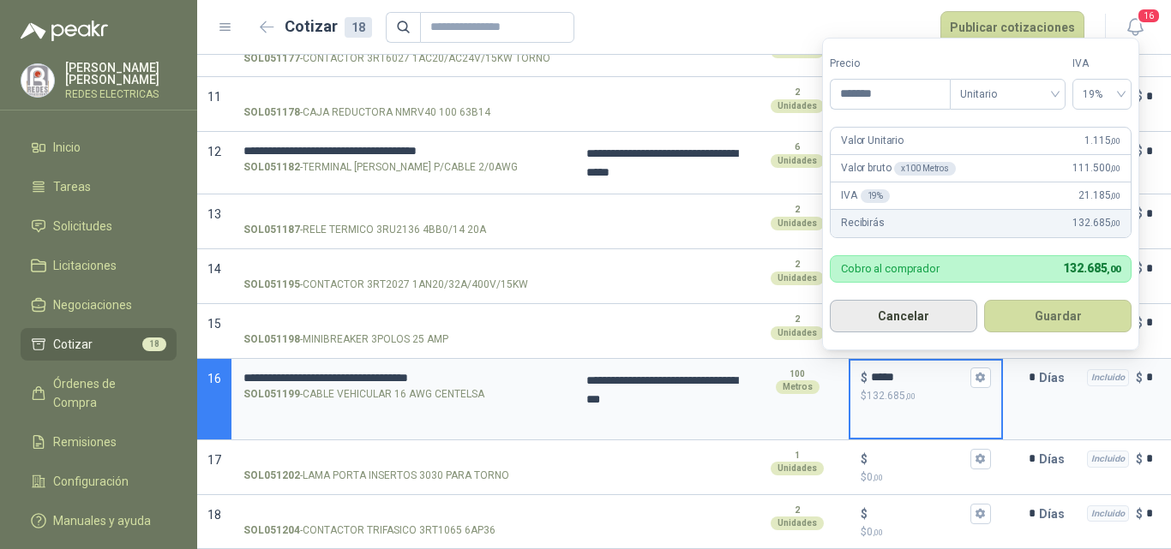
click at [927, 308] on button "Cancelar" at bounding box center [903, 316] width 147 height 33
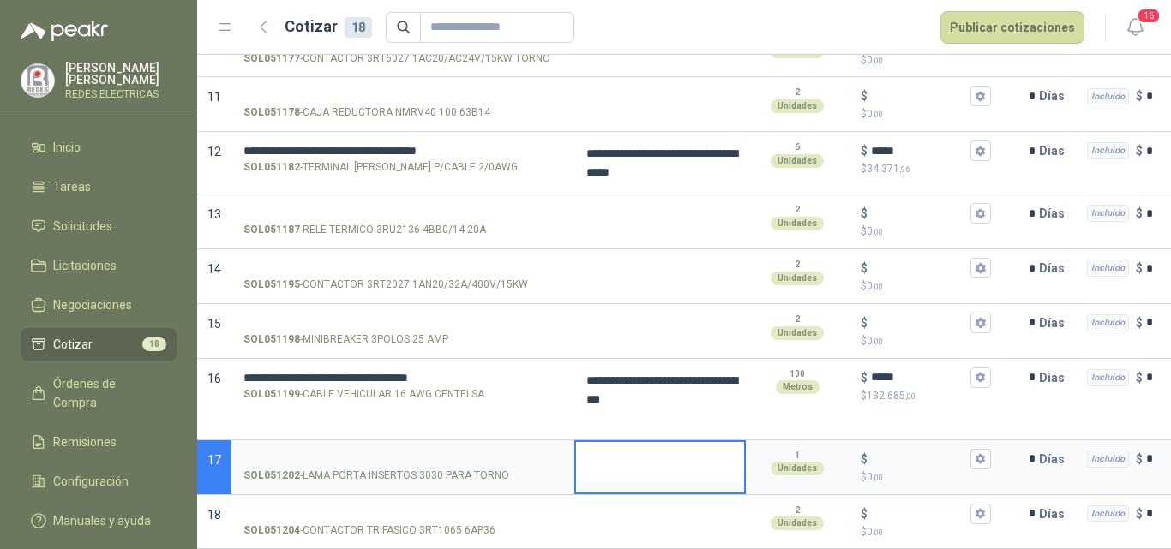
click at [639, 445] on textarea at bounding box center [660, 461] width 168 height 39
click at [337, 508] on input "SOL051204 - CONTACTOR TRIFASICO 3RT1065 6AP36" at bounding box center [402, 514] width 319 height 13
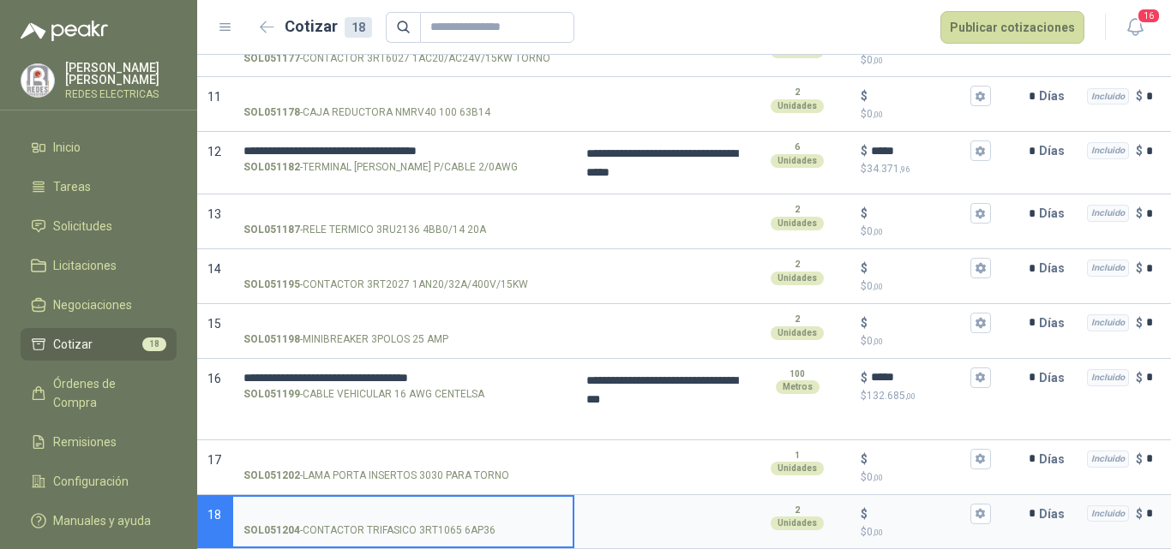
click at [338, 508] on input "SOL051204 - CONTACTOR TRIFASICO 3RT1065 6AP36" at bounding box center [402, 514] width 319 height 13
click at [657, 505] on textarea at bounding box center [660, 516] width 168 height 39
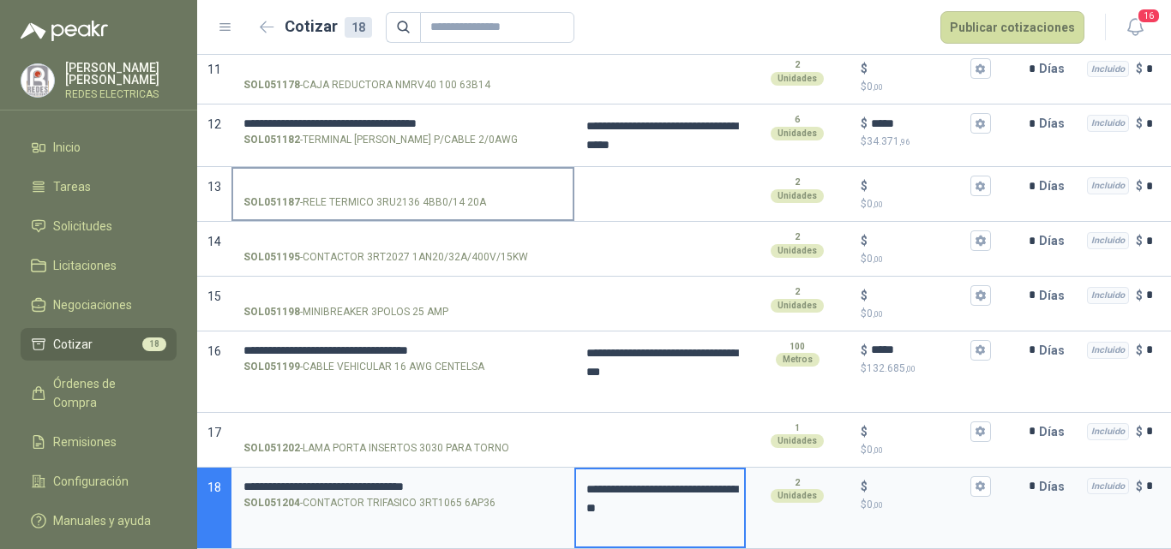
scroll to position [849, 0]
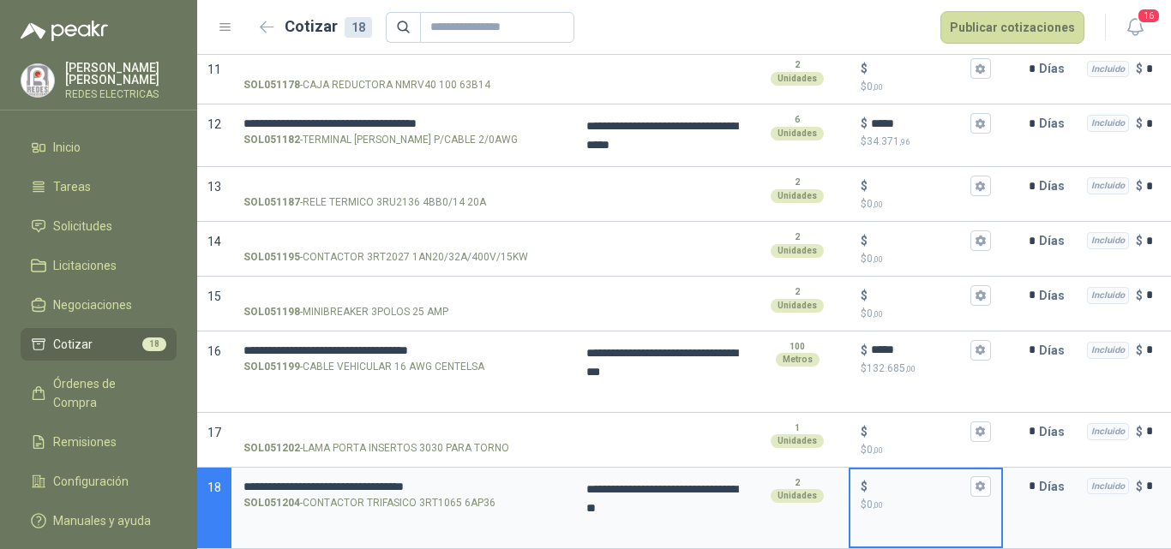
click at [894, 480] on input "$ $ 0 ,00" at bounding box center [919, 486] width 96 height 13
type input "*********"
click at [674, 429] on textarea at bounding box center [660, 434] width 168 height 39
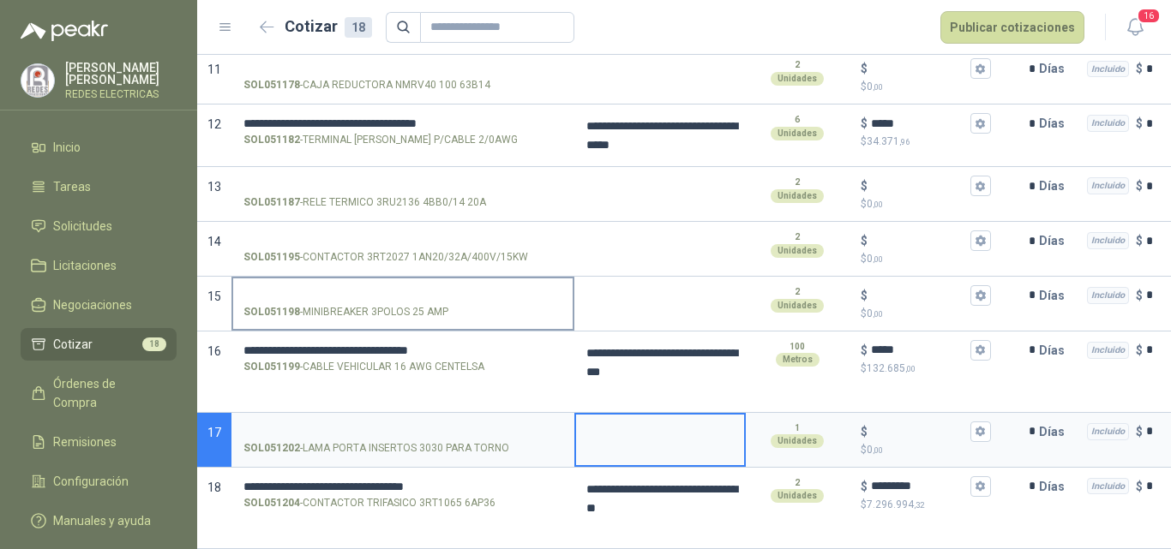
click at [378, 290] on input "SOL051198 - MINIBREAKER 3POLOS 25 AMP" at bounding box center [402, 296] width 319 height 13
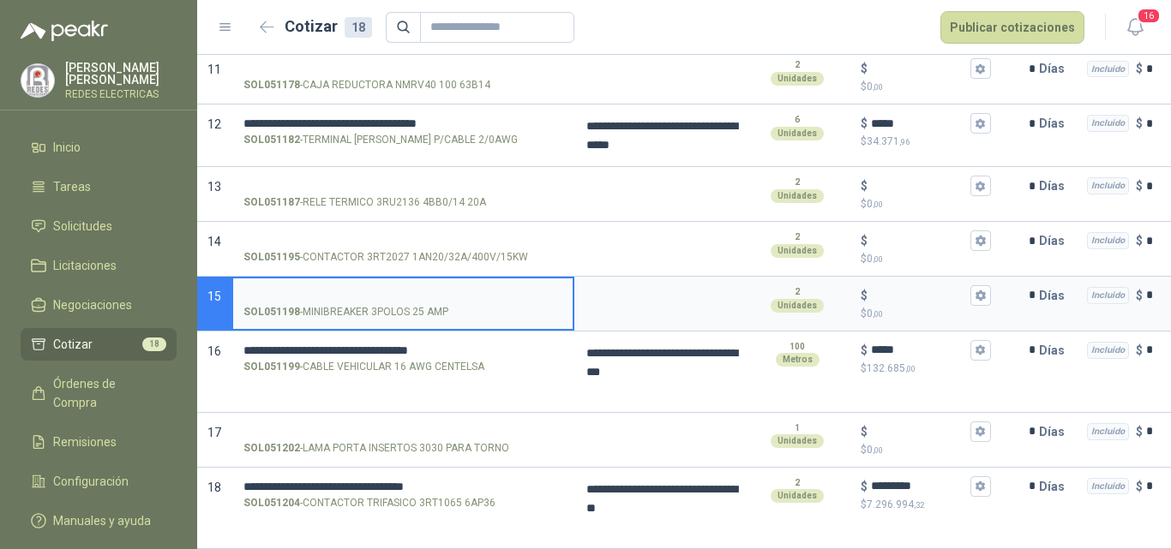
click at [297, 290] on input "SOL051198 - MINIBREAKER 3POLOS 25 AMP" at bounding box center [402, 296] width 319 height 13
click at [595, 292] on textarea at bounding box center [660, 298] width 168 height 39
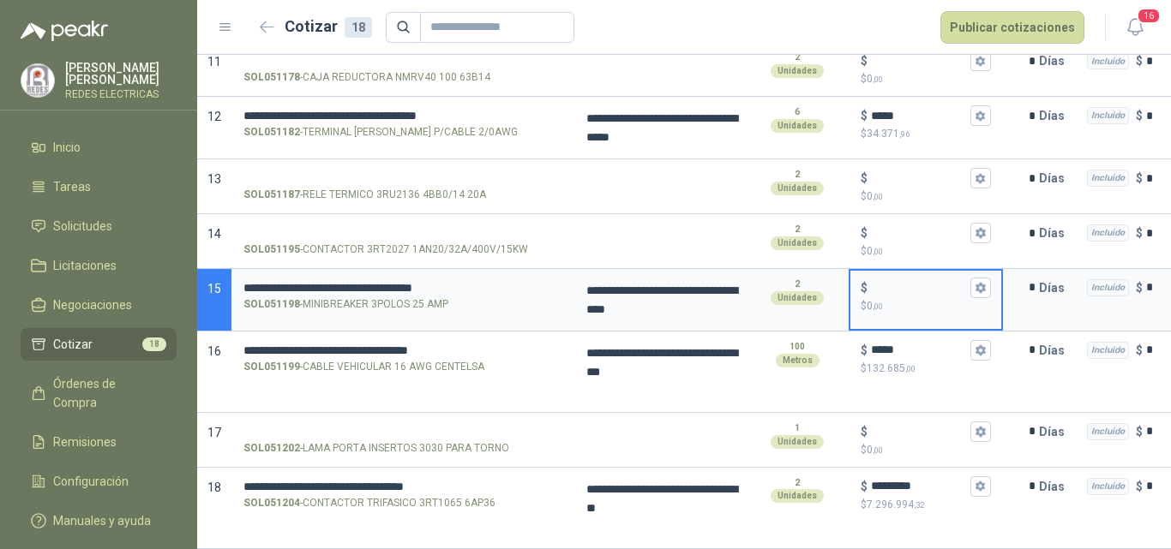
click at [896, 281] on input "$ $ 0 ,00" at bounding box center [919, 287] width 96 height 13
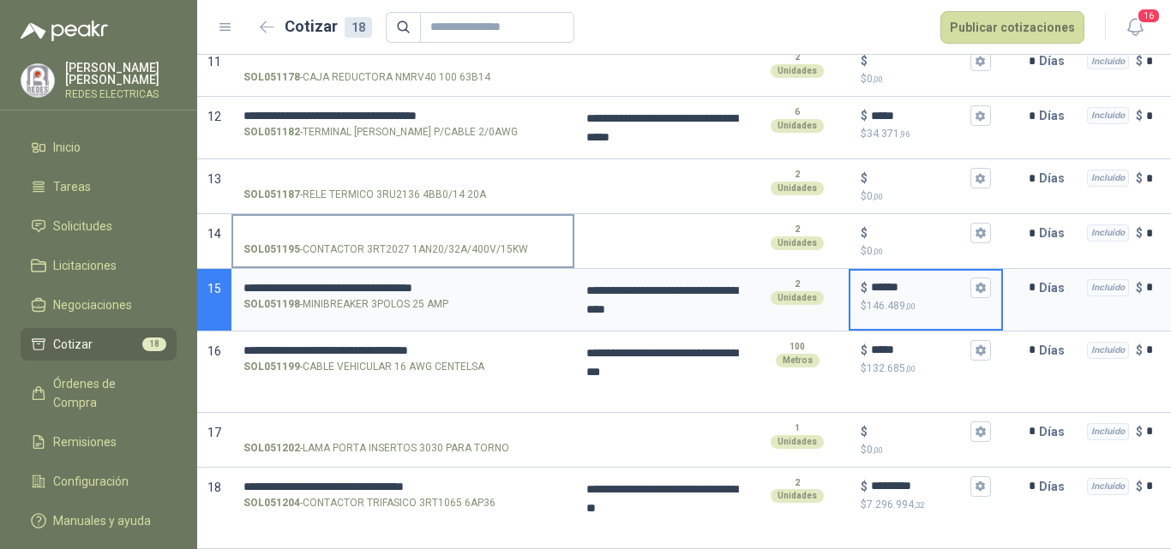
type input "******"
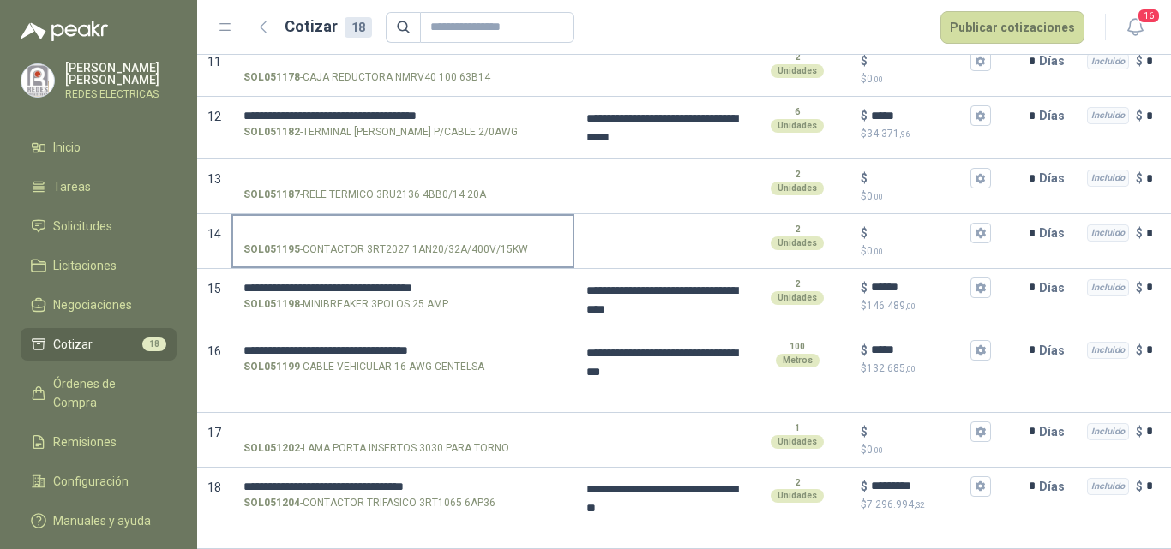
click at [355, 216] on label "SOL051195 - CONTACTOR 3RT2027 1AN20/32A/400V/15KW" at bounding box center [402, 240] width 339 height 49
click at [355, 227] on input "SOL051195 - CONTACTOR 3RT2027 1AN20/32A/400V/15KW" at bounding box center [402, 233] width 319 height 13
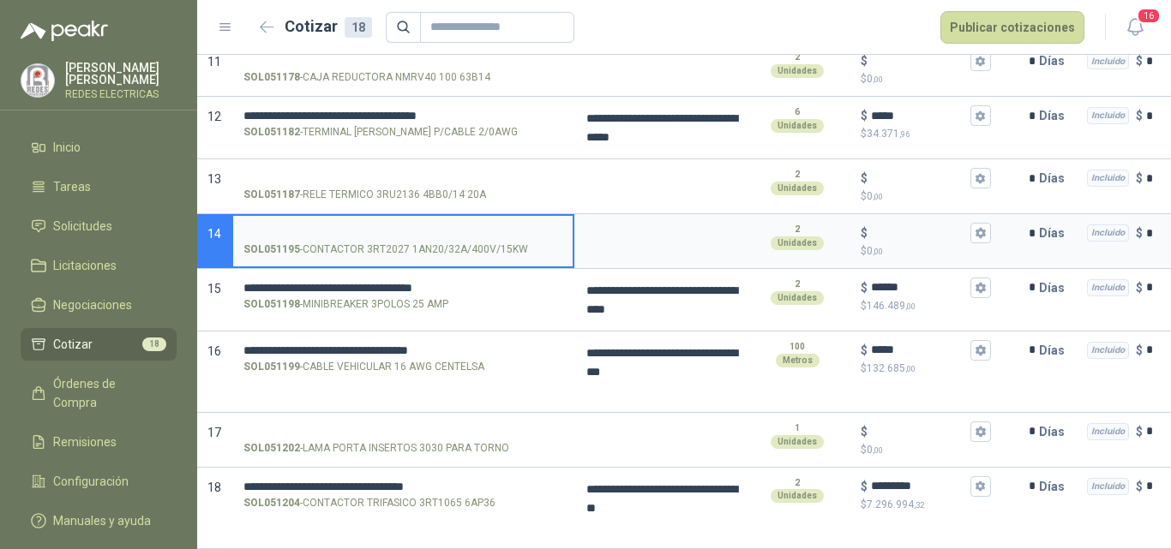
click at [387, 227] on input "SOL051195 - CONTACTOR 3RT2027 1AN20/32A/400V/15KW" at bounding box center [402, 233] width 319 height 13
click at [601, 240] on textarea at bounding box center [660, 235] width 168 height 39
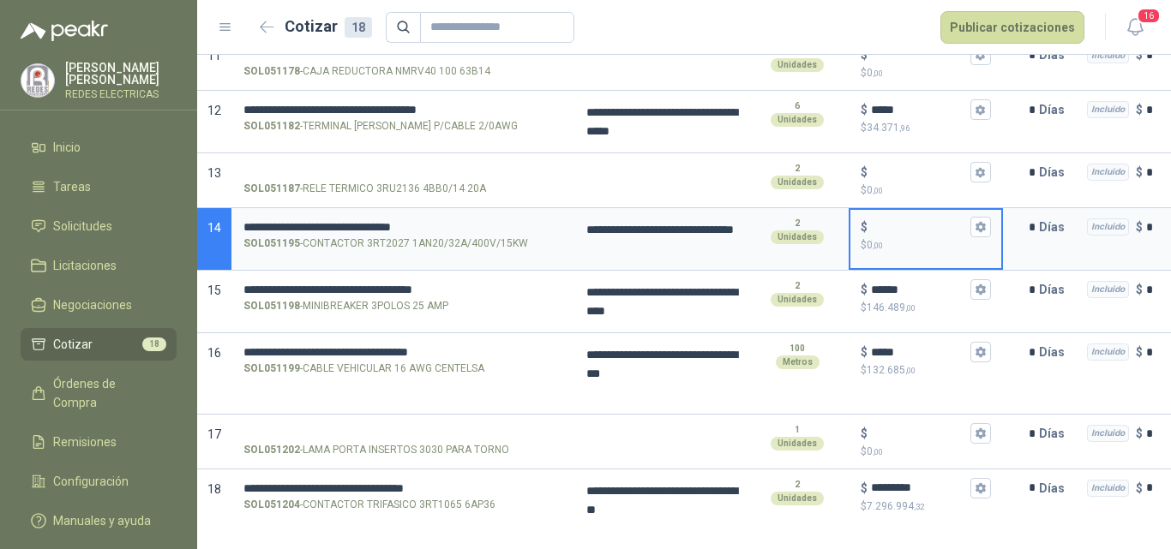
click at [888, 232] on input "$ $ 0 ,00" at bounding box center [919, 227] width 96 height 13
type input "*******"
click at [314, 166] on input "SOL051187 - RELE TERMICO 3RU2136 4BB0/14 20A" at bounding box center [402, 172] width 319 height 13
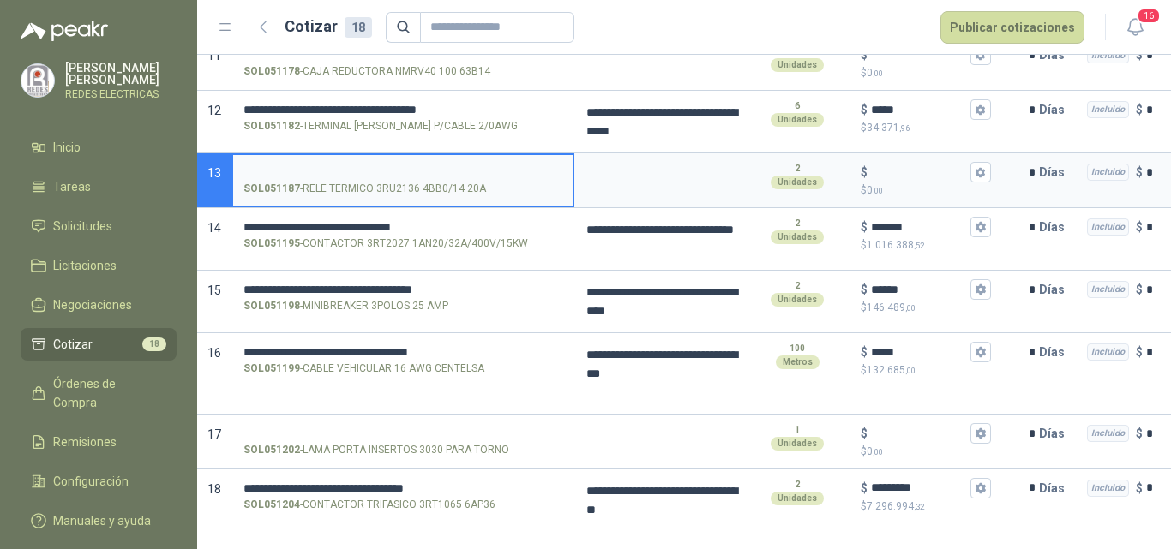
click at [316, 163] on label "SOL051187 - RELE TERMICO 3RU2136 4BB0/14 20A" at bounding box center [402, 179] width 339 height 49
click at [316, 166] on input "SOL051187 - RELE TERMICO 3RU2136 4BB0/14 20A" at bounding box center [402, 172] width 319 height 13
click at [316, 163] on label "SOL051187 - RELE TERMICO 3RU2136 4BB0/14 20A" at bounding box center [402, 179] width 339 height 49
click at [316, 166] on input "SOL051187 - RELE TERMICO 3RU2136 4BB0/14 20A" at bounding box center [402, 172] width 319 height 13
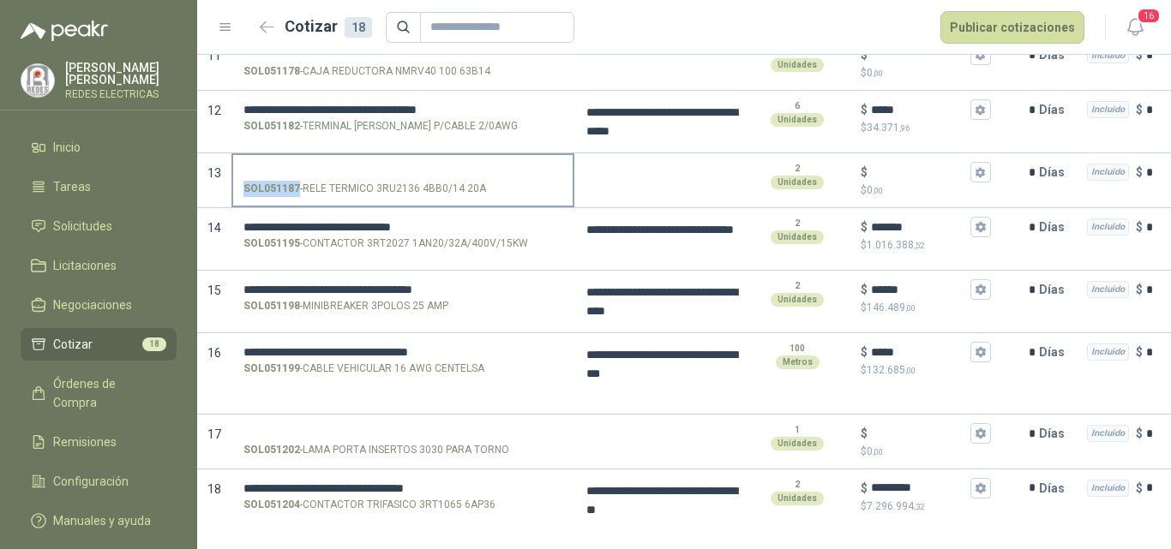
click at [310, 170] on input "SOL051187 - RELE TERMICO 3RU2136 4BB0/14 20A" at bounding box center [402, 172] width 319 height 13
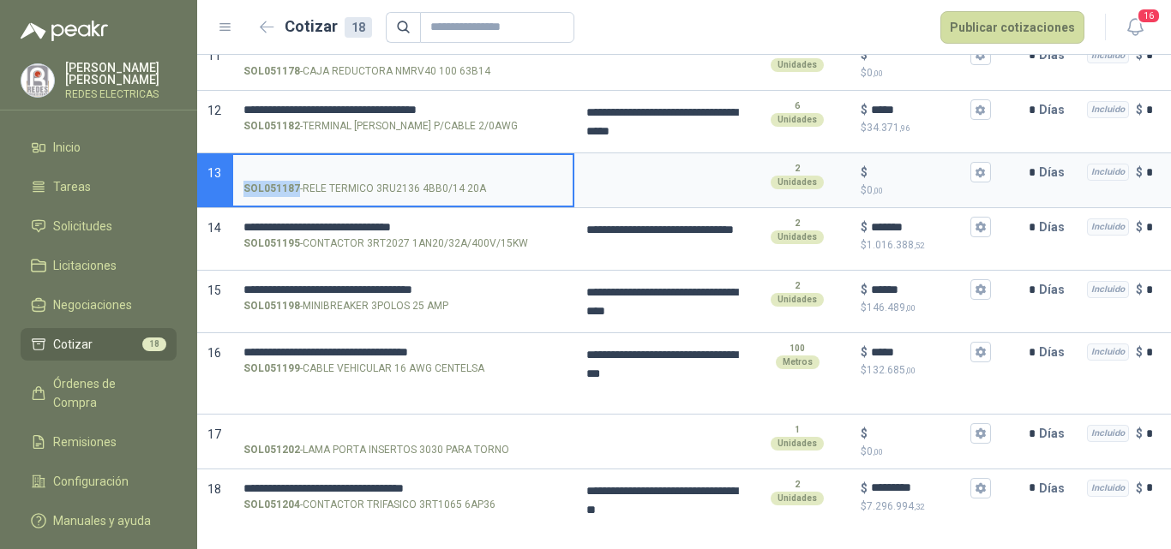
click at [310, 170] on input "SOL051187 - RELE TERMICO 3RU2136 4BB0/14 20A" at bounding box center [402, 172] width 319 height 13
click at [299, 170] on input "SOL051187 - RELE TERMICO 3RU2136 4BB0/14 20A" at bounding box center [402, 172] width 319 height 13
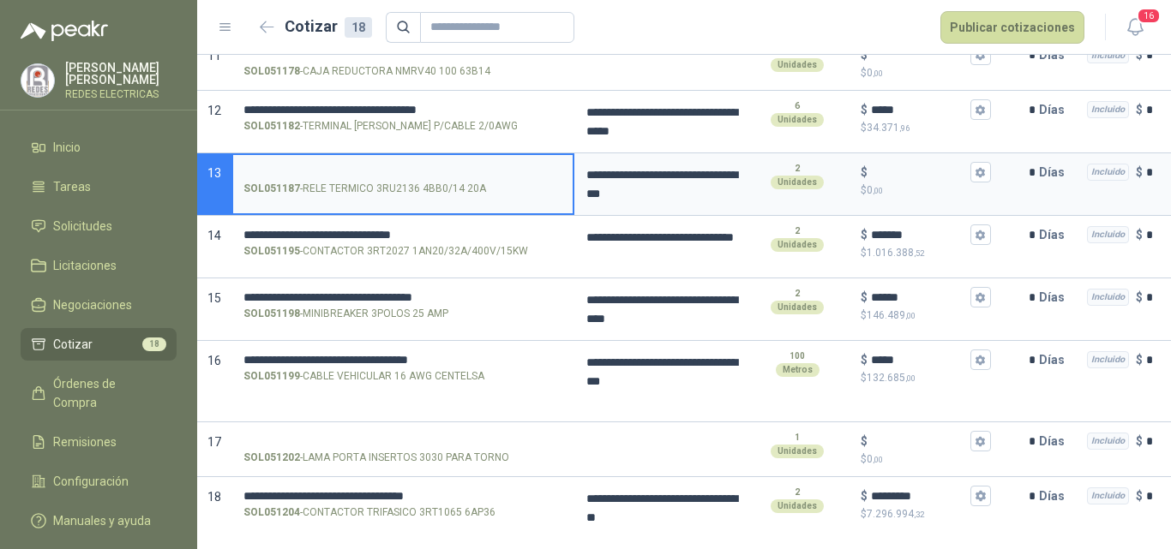
click at [384, 176] on input "SOL051187 - RELE TERMICO 3RU2136 4BB0/14 20A" at bounding box center [402, 172] width 319 height 13
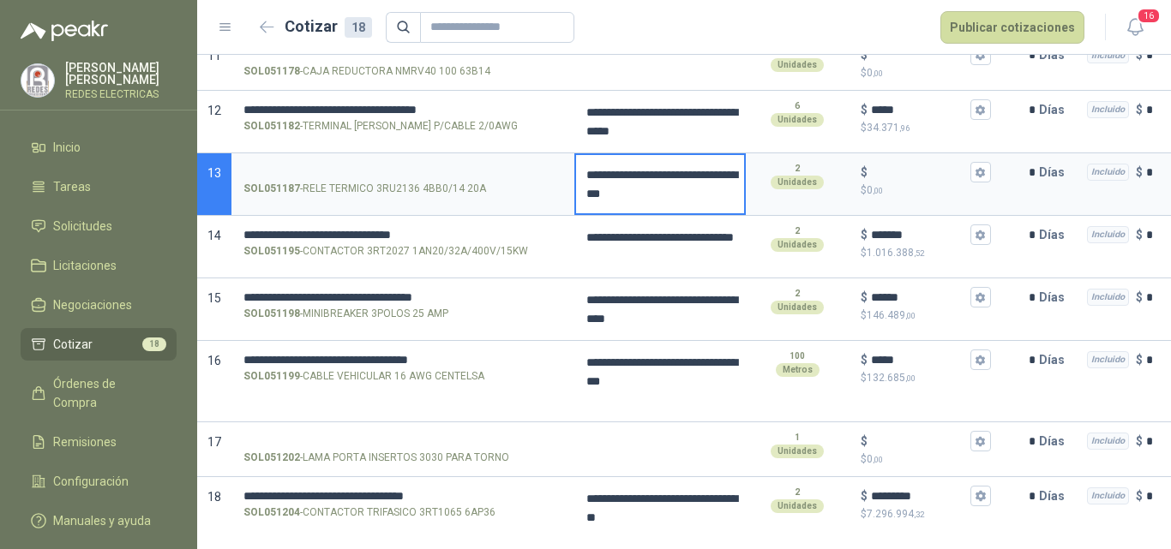
drag, startPoint x: 675, startPoint y: 190, endPoint x: 580, endPoint y: 177, distance: 95.3
click at [580, 177] on textarea "**********" at bounding box center [660, 184] width 168 height 58
click at [415, 169] on input "SOL051187 - RELE TERMICO 3RU2136 4BB0/14 20A" at bounding box center [402, 172] width 319 height 13
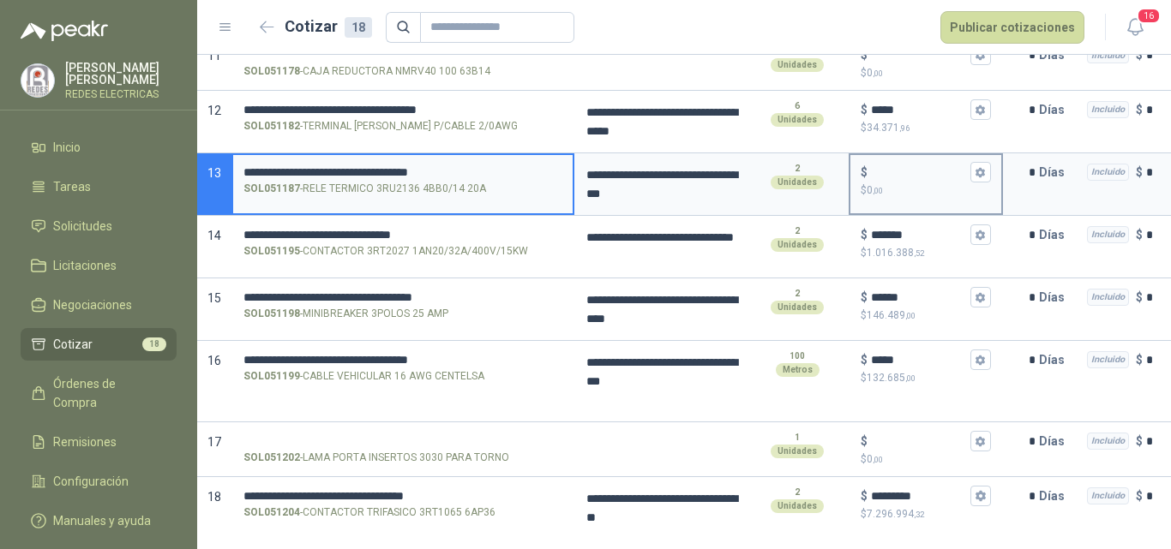
click at [909, 175] on input "$ $ 0 ,00" at bounding box center [919, 172] width 96 height 13
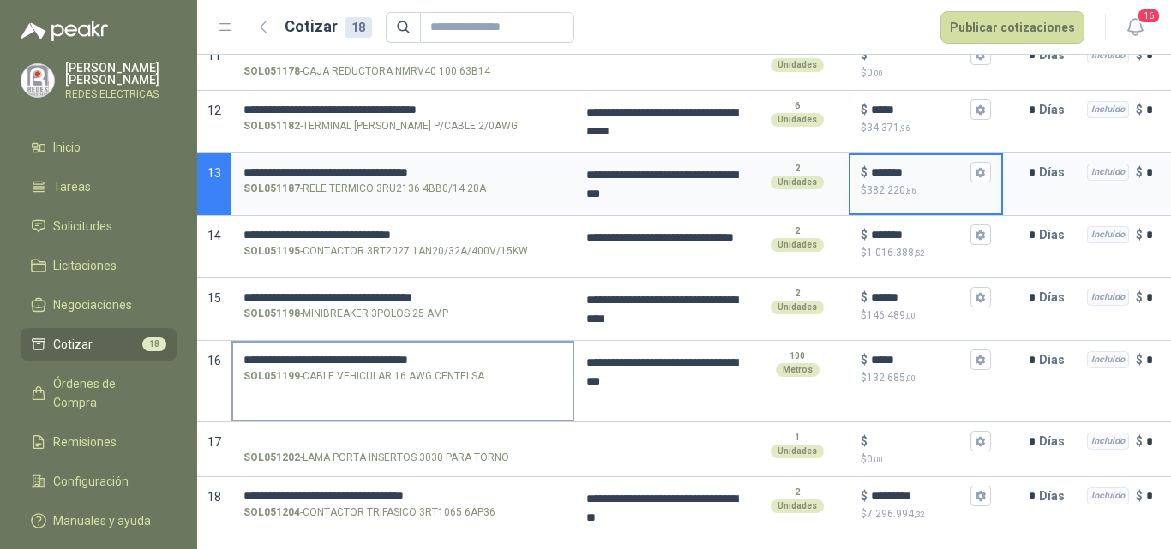
type input "*******"
click at [457, 411] on div "**********" at bounding box center [402, 381] width 343 height 81
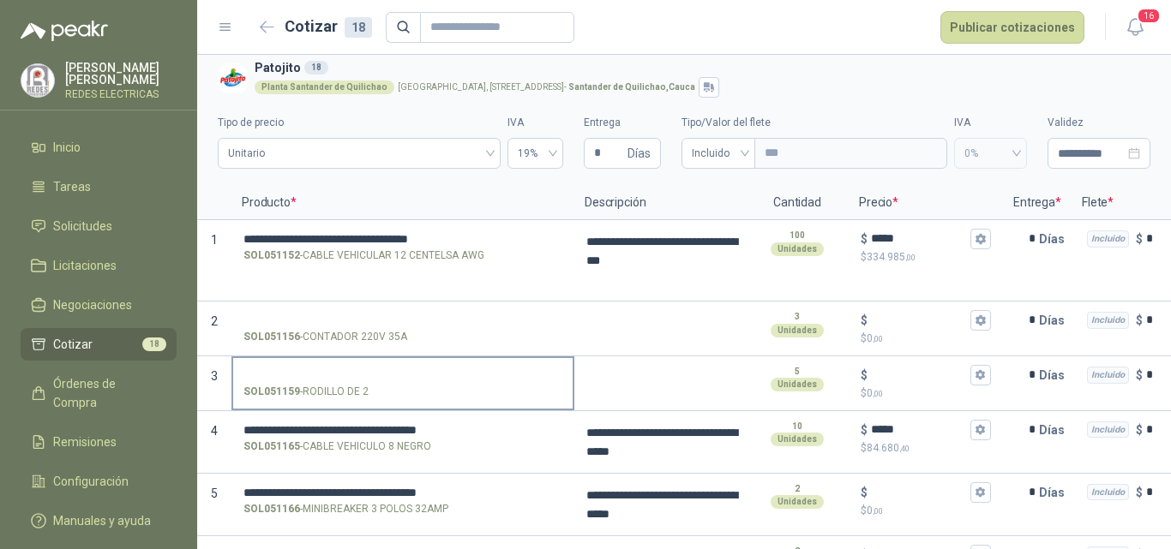
scroll to position [0, 0]
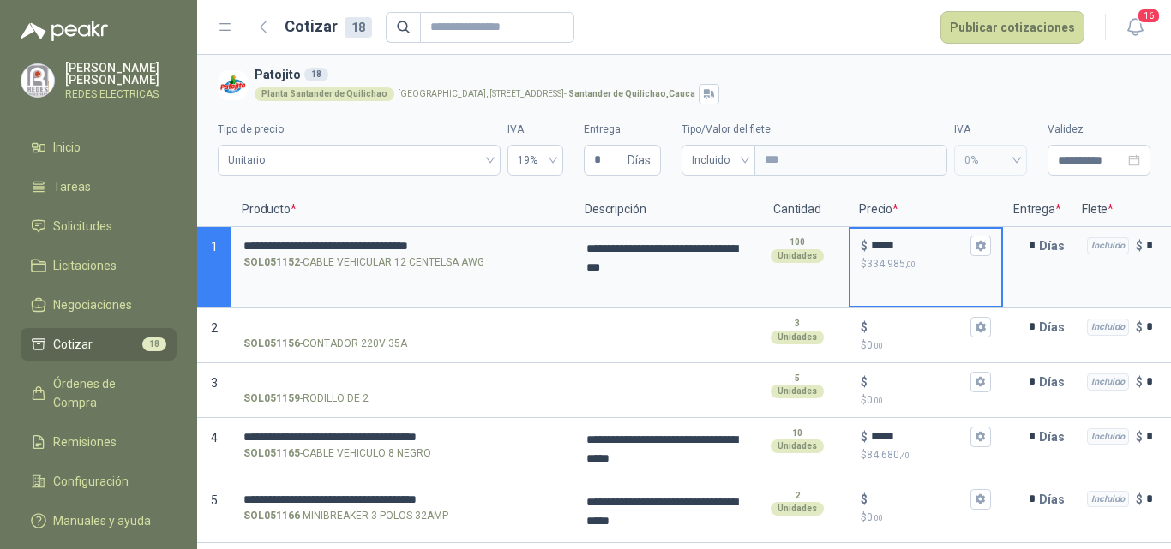
click at [909, 245] on input "*****" at bounding box center [919, 245] width 96 height 13
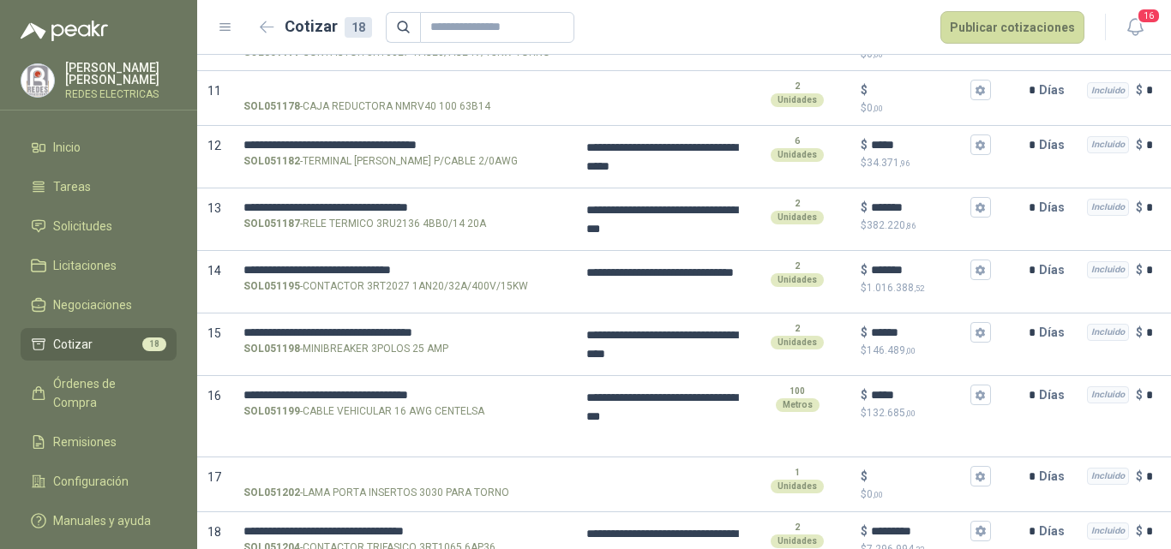
scroll to position [787, 0]
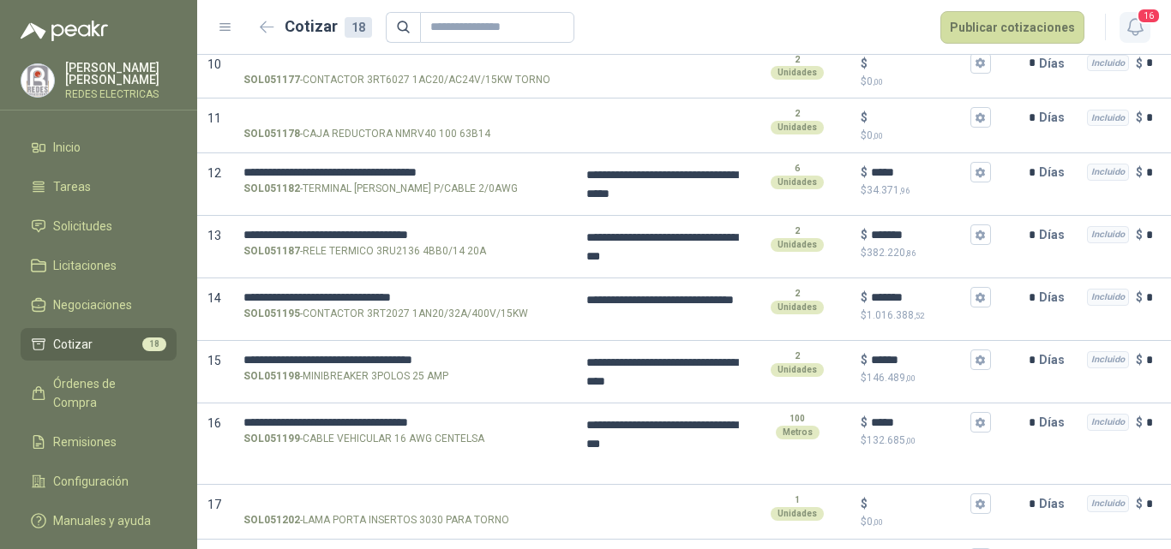
click at [1137, 25] on button "16" at bounding box center [1134, 27] width 31 height 31
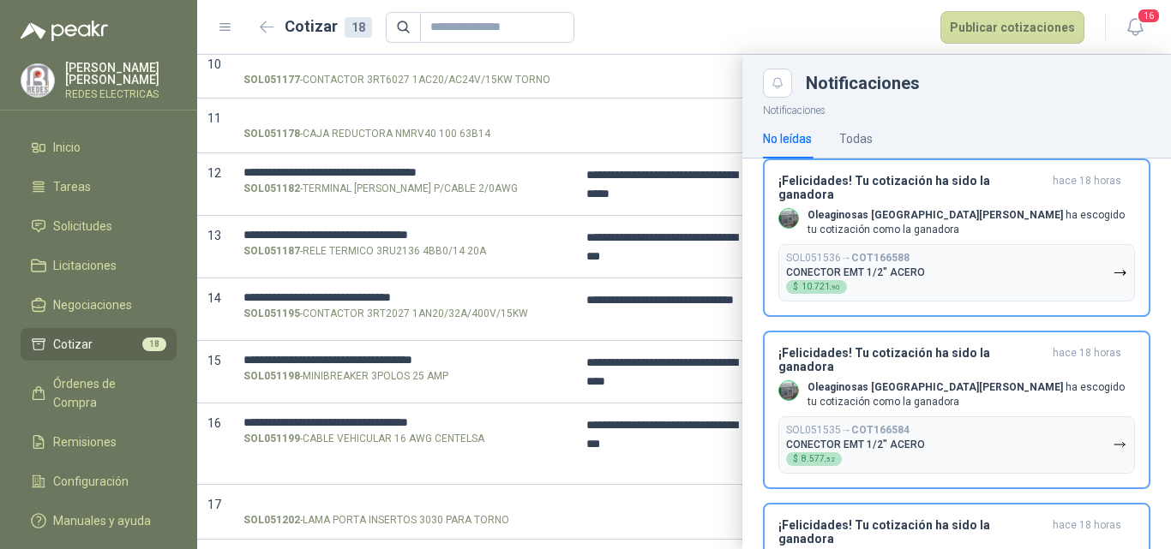
scroll to position [1200, 0]
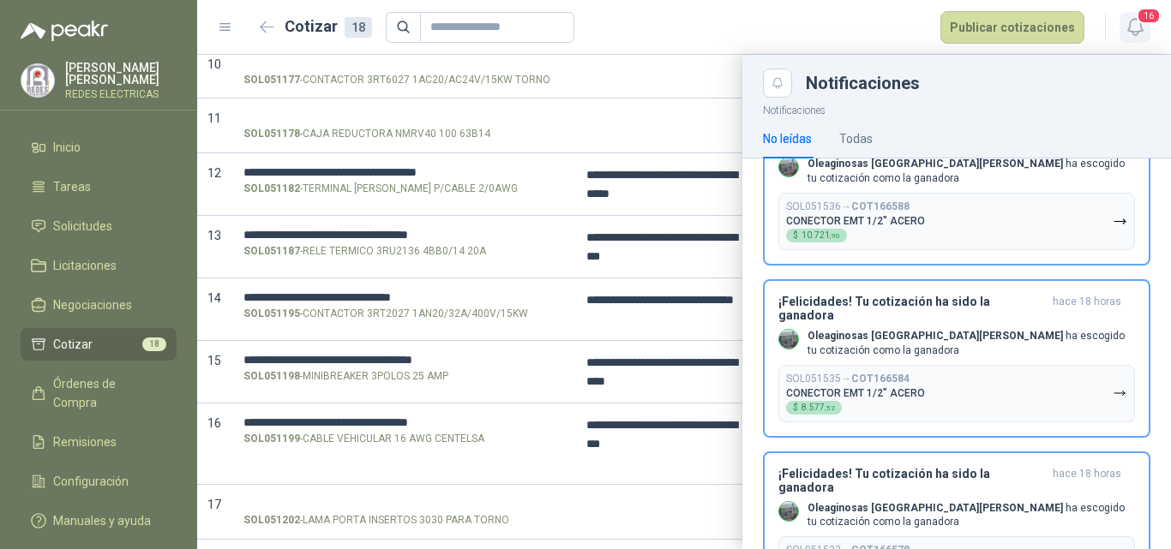
click at [1136, 34] on icon "button" at bounding box center [1134, 27] width 15 height 16
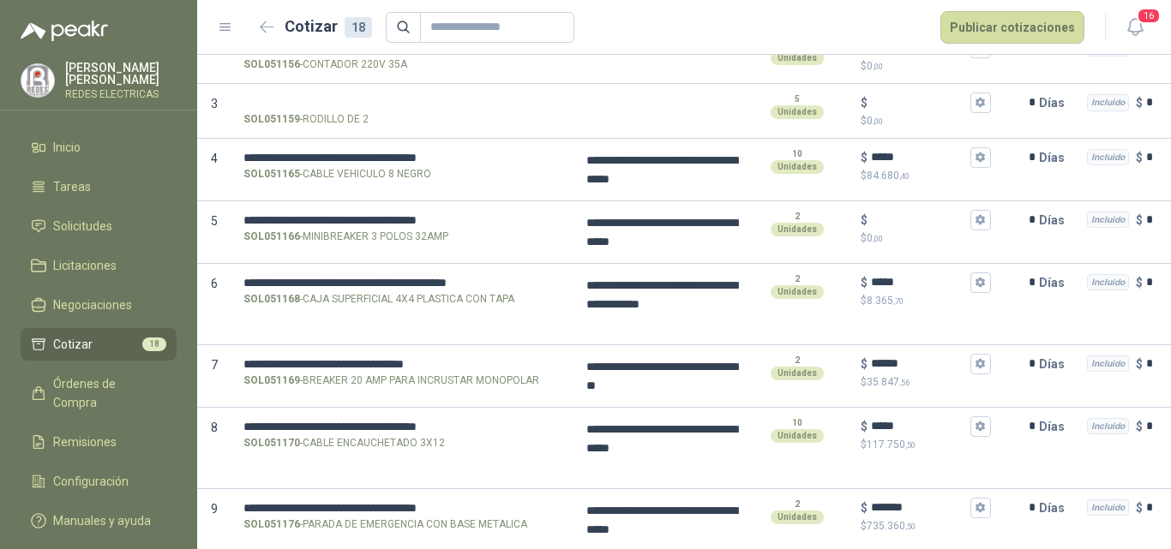
scroll to position [273, 0]
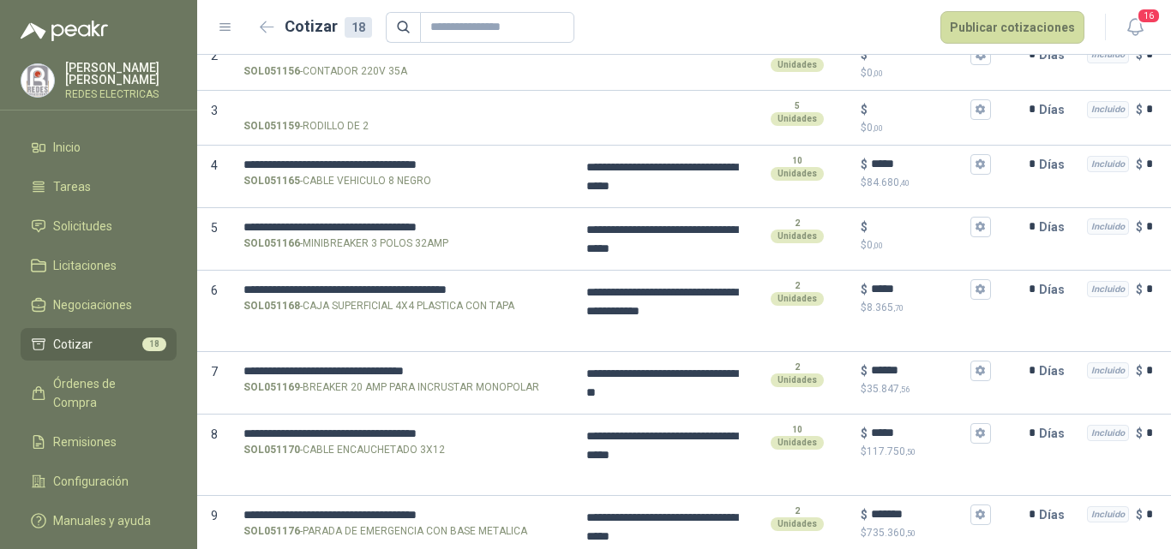
click at [38, 81] on img at bounding box center [37, 80] width 33 height 33
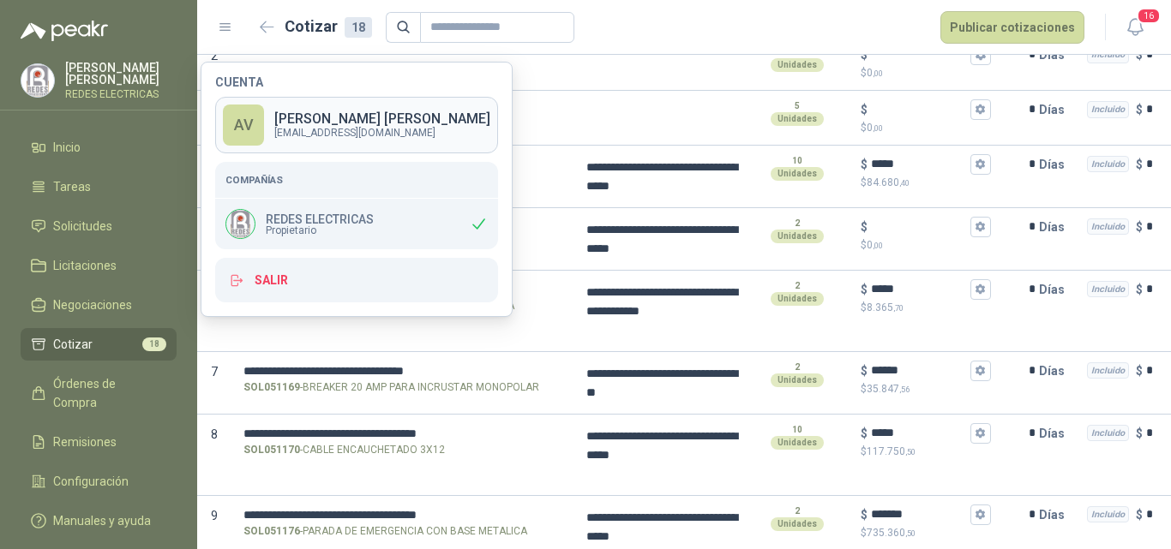
click at [395, 120] on p "[PERSON_NAME]" at bounding box center [382, 119] width 216 height 14
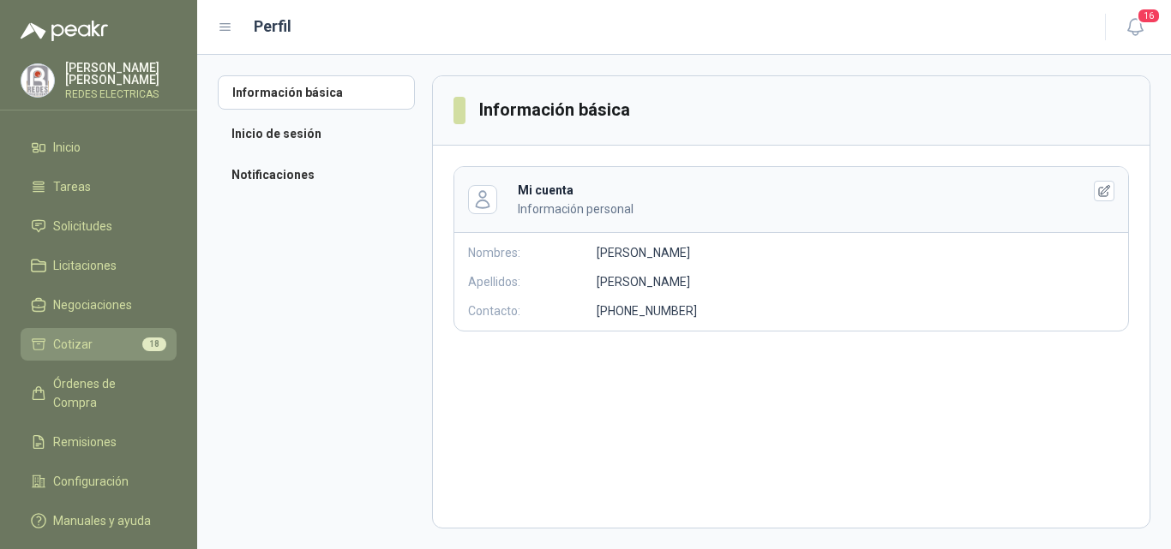
click at [99, 343] on li "Cotizar 18" at bounding box center [98, 344] width 135 height 19
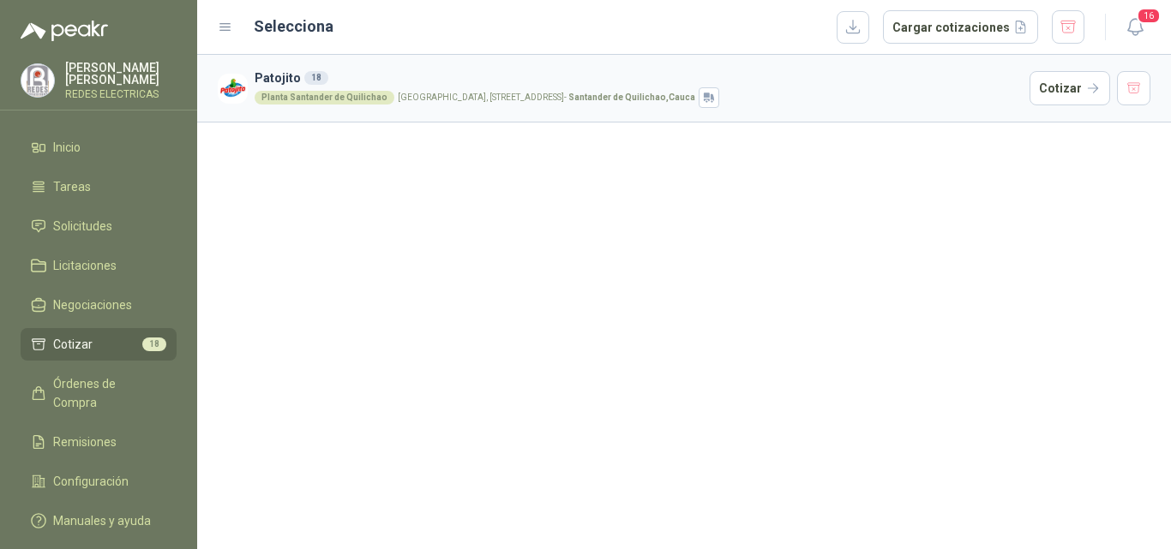
drag, startPoint x: 497, startPoint y: 72, endPoint x: 603, endPoint y: 96, distance: 109.0
click at [525, 87] on div "Patojito [STREET_ADDRESS]" at bounding box center [639, 88] width 768 height 39
click at [1052, 86] on button "Cotizar" at bounding box center [1069, 88] width 81 height 34
